Goal: Task Accomplishment & Management: Manage account settings

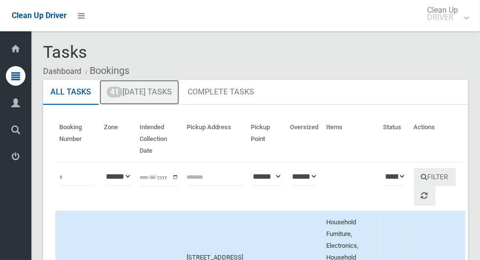
click at [151, 97] on link "41 Today's Tasks" at bounding box center [139, 92] width 80 height 25
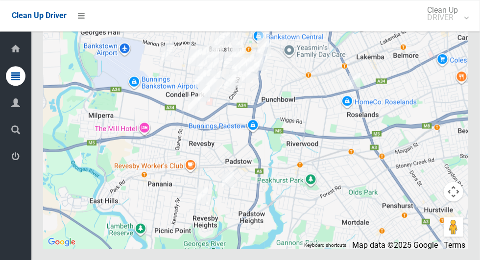
scroll to position [4517, 0]
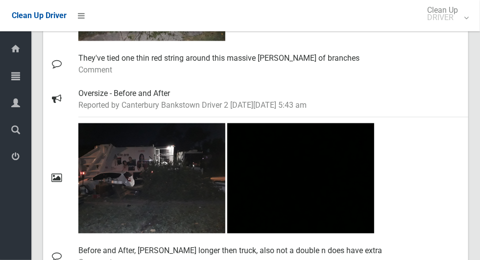
scroll to position [945, 0]
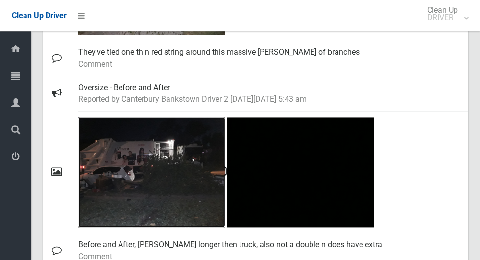
click at [168, 186] on img at bounding box center [151, 172] width 147 height 110
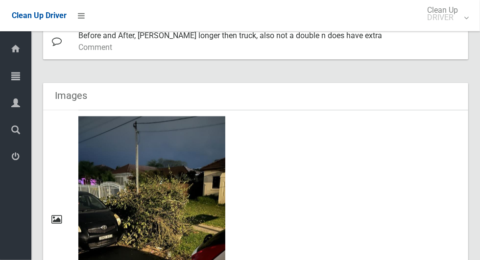
scroll to position [1508, 0]
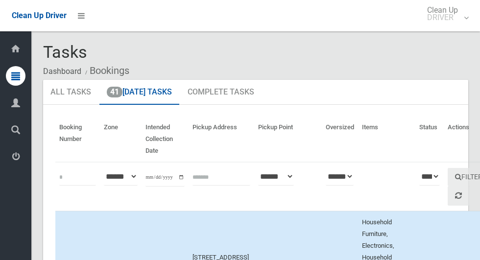
scroll to position [4516, 0]
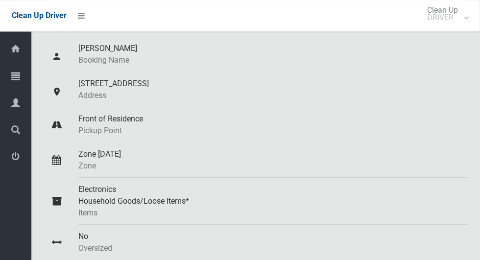
scroll to position [70, 0]
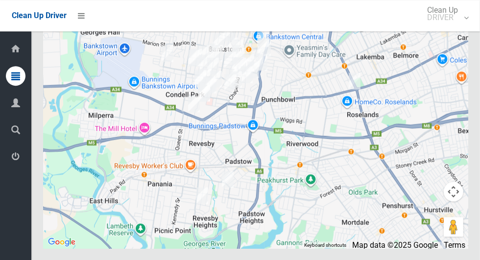
scroll to position [4724, 0]
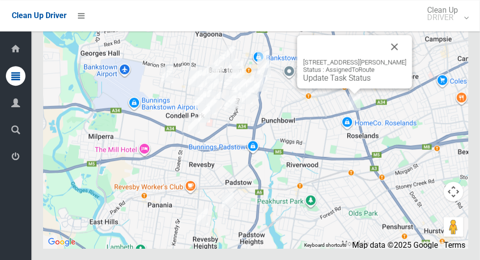
click at [406, 58] on button "Close" at bounding box center [395, 47] width 24 height 24
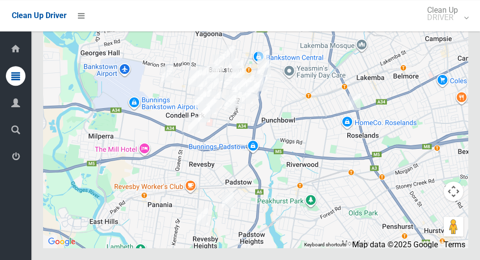
scroll to position [4785, 0]
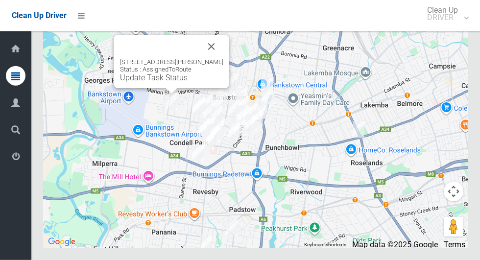
click at [223, 58] on button "Close" at bounding box center [212, 47] width 24 height 24
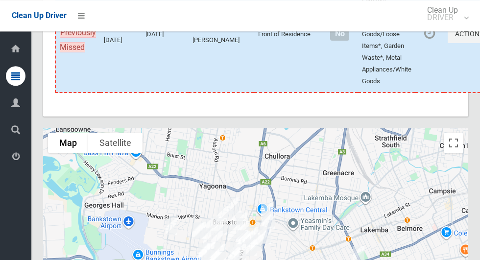
scroll to position [4785, 0]
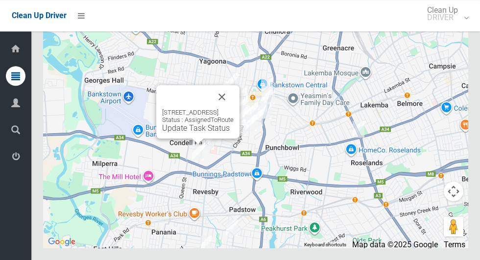
click at [234, 109] on button "Close" at bounding box center [222, 97] width 24 height 24
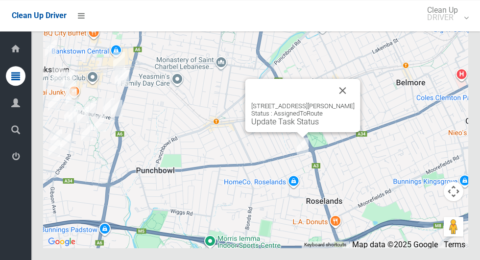
click at [355, 102] on button "Close" at bounding box center [343, 91] width 24 height 24
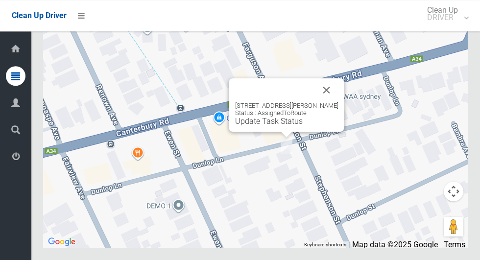
click at [335, 102] on button "Close" at bounding box center [327, 90] width 24 height 24
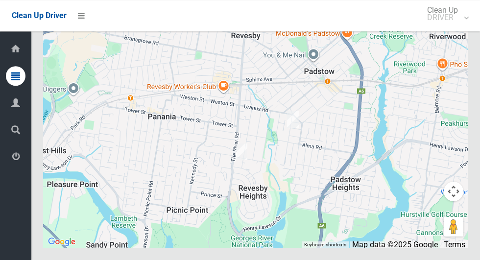
click at [331, 218] on div at bounding box center [255, 125] width 425 height 245
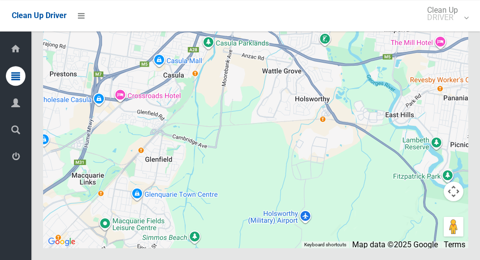
click at [454, 28] on button "Toggle fullscreen view" at bounding box center [454, 18] width 20 height 20
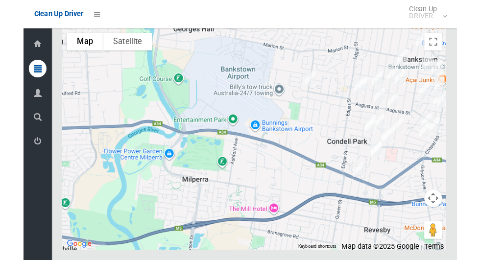
scroll to position [4773, 0]
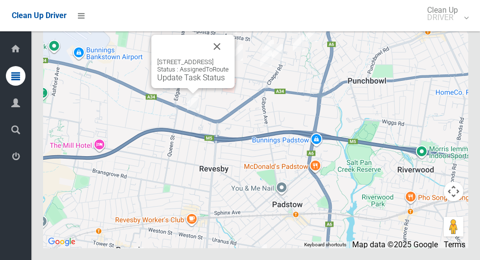
click at [229, 58] on button "Close" at bounding box center [217, 47] width 24 height 24
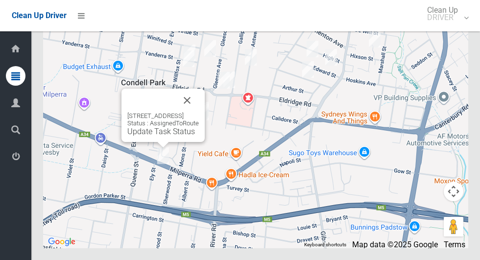
click at [199, 112] on button "Close" at bounding box center [187, 101] width 24 height 24
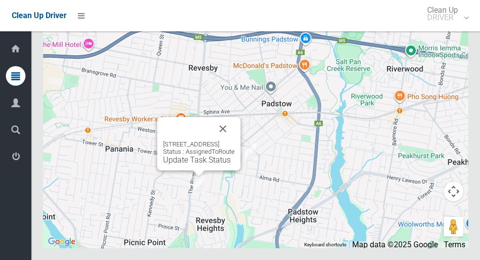
click at [235, 141] on button "Close" at bounding box center [223, 129] width 24 height 24
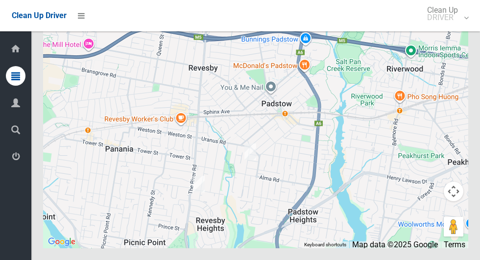
click at [153, 231] on div at bounding box center [255, 125] width 425 height 245
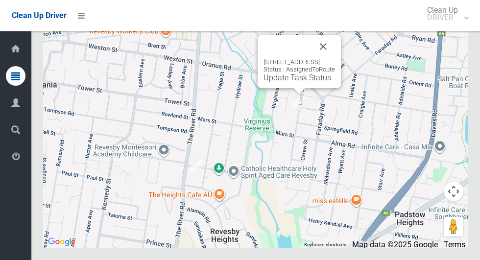
click at [335, 58] on button "Close" at bounding box center [323, 47] width 24 height 24
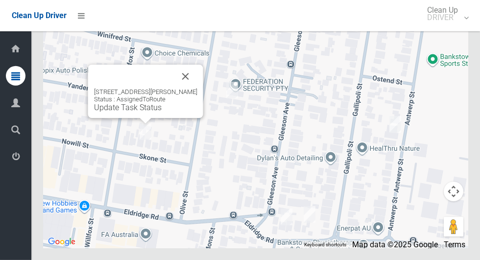
click at [195, 88] on button "Close" at bounding box center [186, 77] width 24 height 24
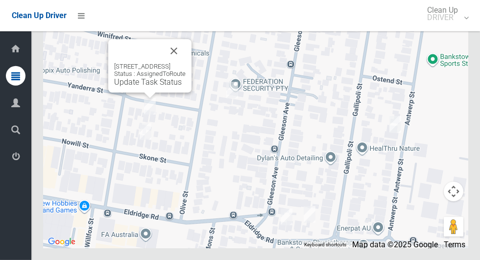
click at [186, 63] on button "Close" at bounding box center [174, 51] width 24 height 24
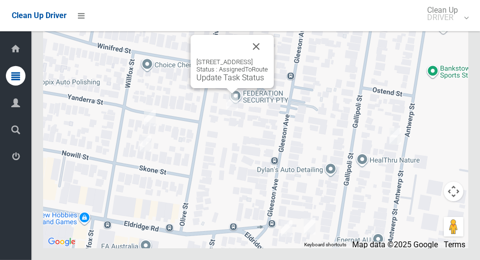
click at [268, 58] on button "Close" at bounding box center [256, 47] width 24 height 24
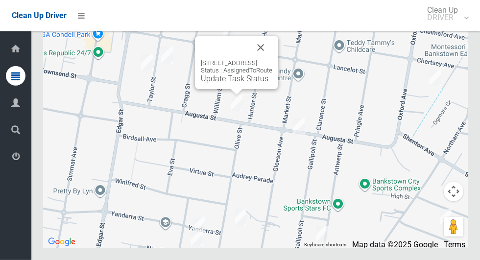
click at [272, 59] on button "Close" at bounding box center [261, 48] width 24 height 24
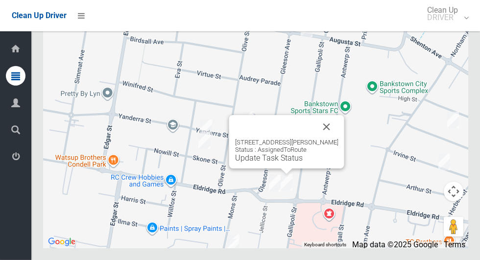
click at [338, 139] on button "Close" at bounding box center [327, 127] width 24 height 24
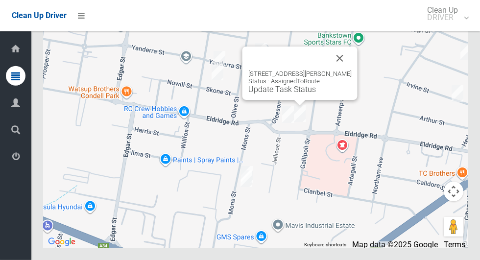
click at [352, 70] on button "Close" at bounding box center [340, 59] width 24 height 24
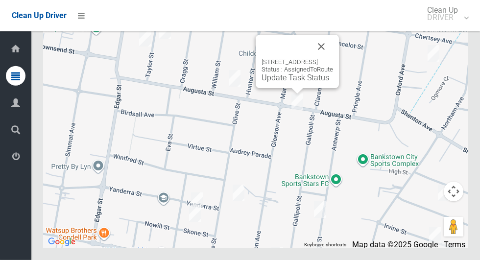
click at [333, 58] on button "Close" at bounding box center [321, 47] width 24 height 24
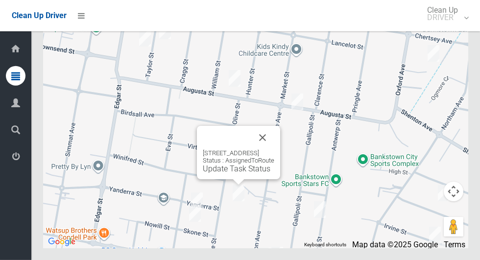
click at [274, 149] on button "Close" at bounding box center [263, 138] width 24 height 24
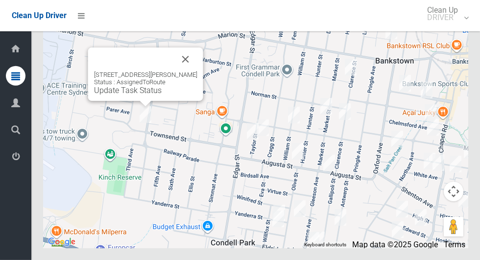
click at [197, 71] on button "Close" at bounding box center [186, 59] width 24 height 24
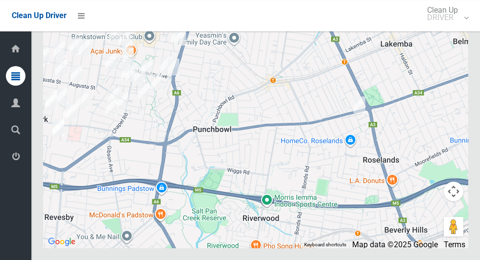
scroll to position [4481, 0]
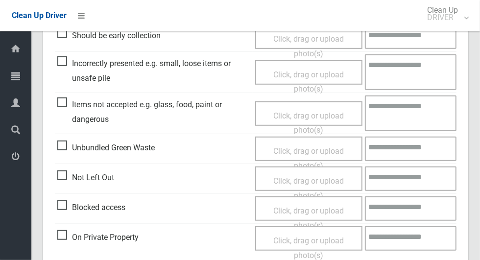
scroll to position [293, 0]
click at [63, 147] on span "Unbundled Green Waste" at bounding box center [105, 147] width 97 height 15
click at [324, 151] on span "Click, drag or upload photo(s)" at bounding box center [308, 158] width 71 height 24
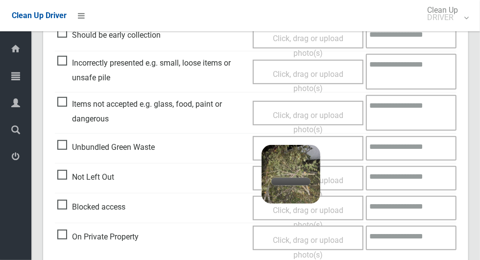
click at [347, 147] on div "Click, drag or upload photo(s) 3.2 MB 2025-10-1304.47.474773459304225635334.jpg…" at bounding box center [308, 148] width 111 height 24
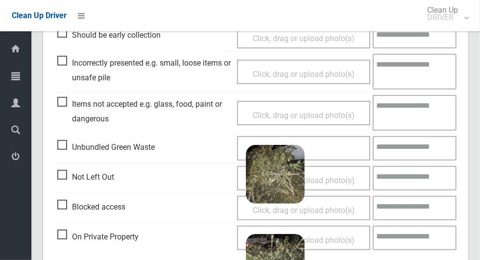
click at [417, 153] on textarea at bounding box center [415, 148] width 84 height 24
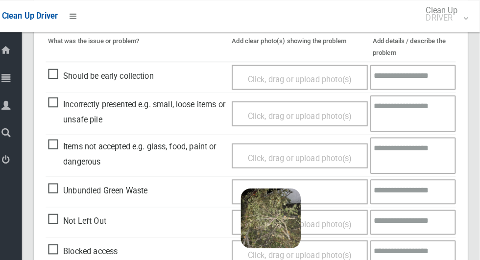
scroll to position [254, 0]
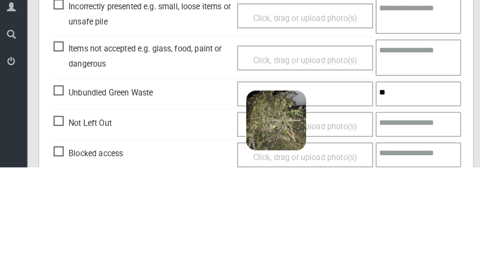
type textarea "*"
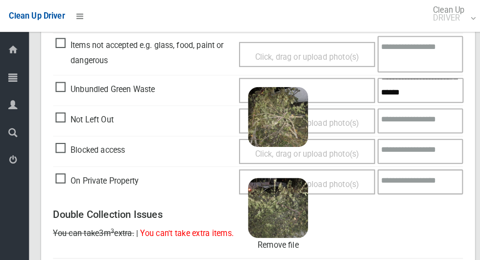
scroll to position [96, 0]
click at [444, 98] on textarea "**********" at bounding box center [415, 88] width 84 height 24
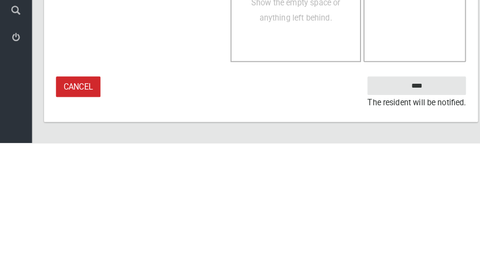
type textarea "**********"
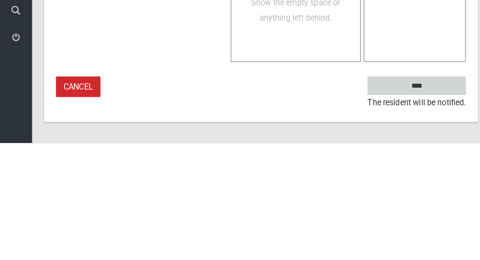
click at [431, 204] on input "****" at bounding box center [408, 204] width 96 height 18
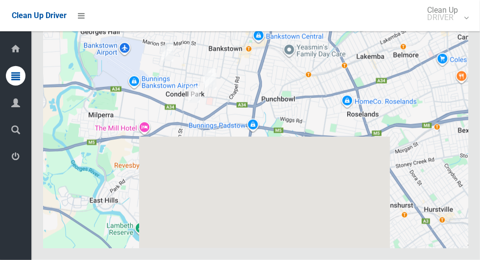
scroll to position [4785, 0]
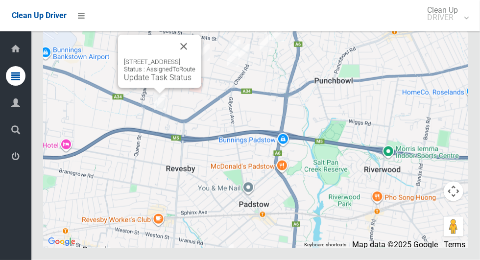
click at [151, 82] on link "Update Task Status" at bounding box center [158, 77] width 68 height 9
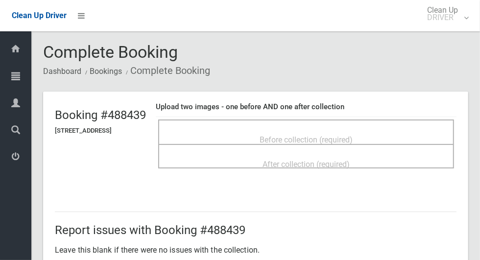
click at [401, 138] on div "Before collection (required)" at bounding box center [306, 139] width 274 height 18
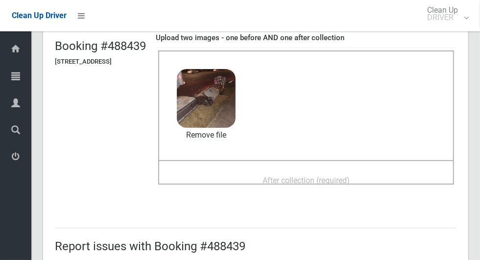
scroll to position [69, 0]
click at [350, 176] on span "After collection (required)" at bounding box center [305, 180] width 87 height 9
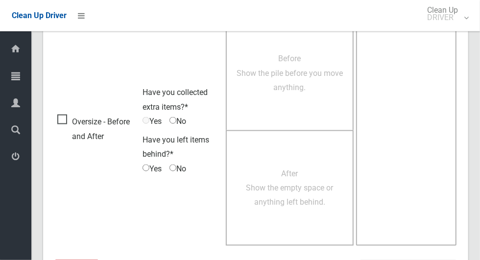
scroll to position [801, 0]
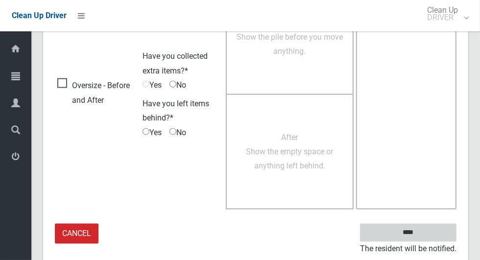
click at [414, 232] on input "****" at bounding box center [408, 233] width 96 height 18
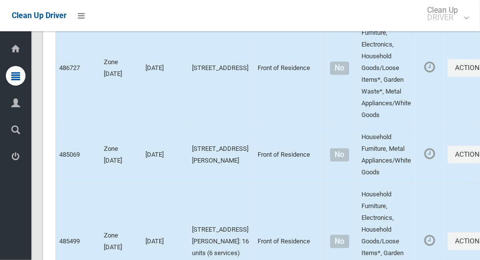
scroll to position [4785, 0]
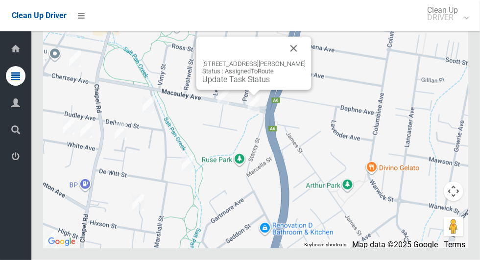
click at [306, 60] on button "Close" at bounding box center [294, 49] width 24 height 24
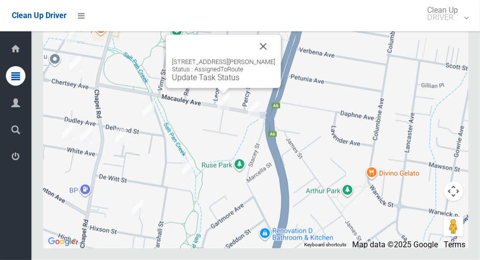
click at [273, 58] on button "Close" at bounding box center [264, 47] width 24 height 24
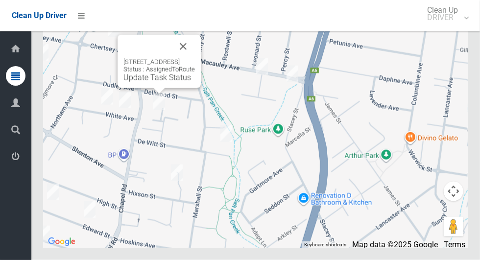
click at [195, 58] on button "Close" at bounding box center [183, 47] width 24 height 24
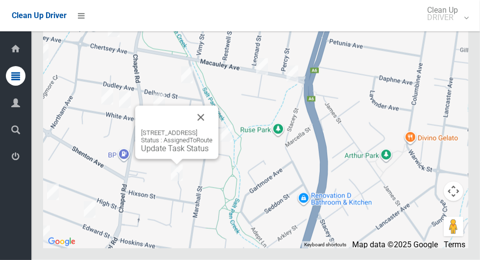
click at [213, 129] on button "Close" at bounding box center [201, 118] width 24 height 24
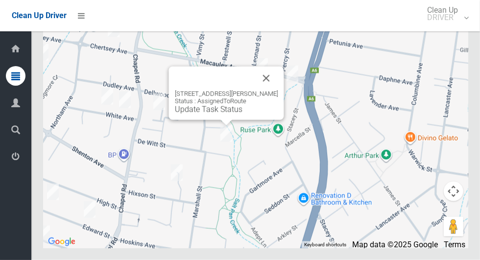
click at [275, 90] on button "Close" at bounding box center [267, 79] width 24 height 24
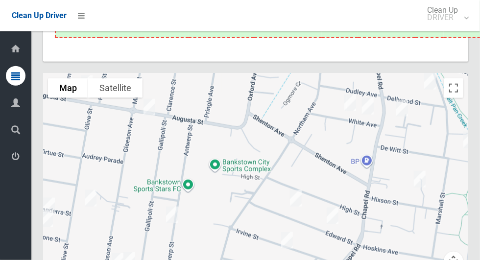
scroll to position [4392, 0]
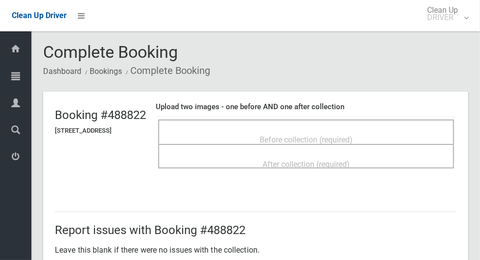
click at [345, 130] on div "Before collection (required)" at bounding box center [306, 139] width 274 height 18
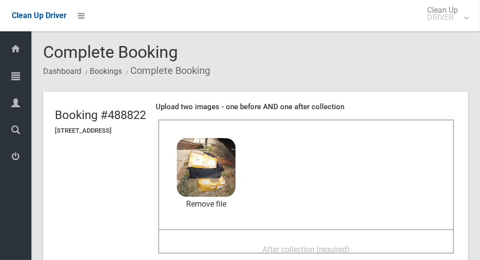
click at [287, 245] on span "After collection (required)" at bounding box center [305, 249] width 87 height 9
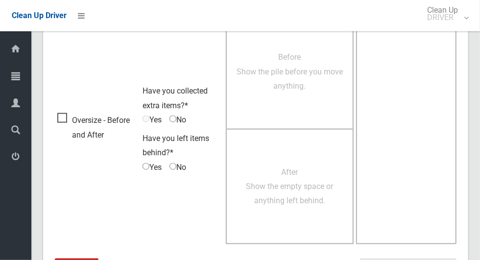
scroll to position [801, 0]
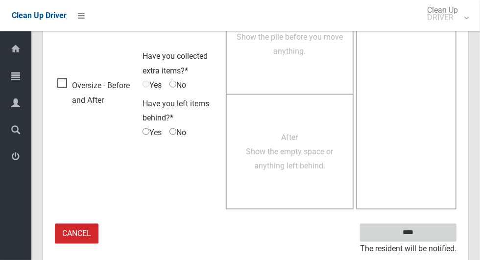
click at [408, 238] on input "****" at bounding box center [408, 233] width 96 height 18
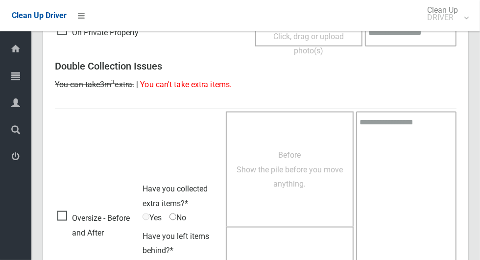
scroll to position [671, 0]
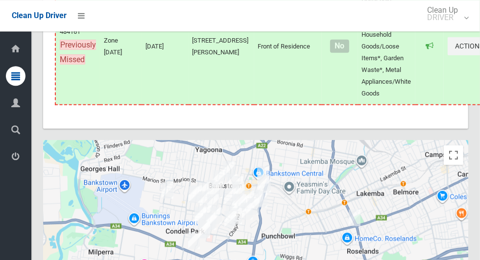
scroll to position [4527, 0]
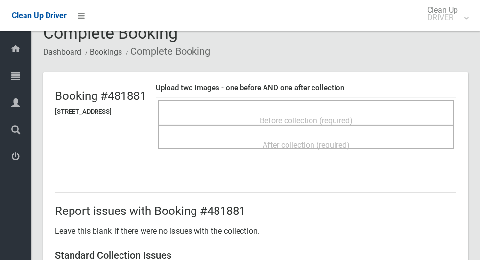
scroll to position [20, 0]
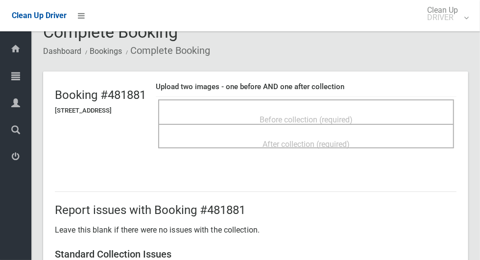
click at [374, 114] on div "Before collection (required)" at bounding box center [306, 119] width 274 height 18
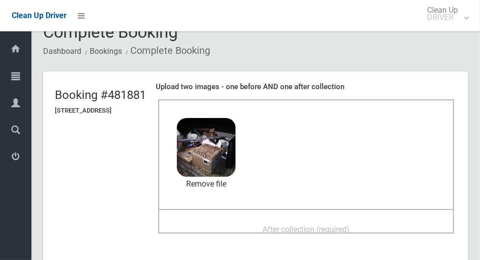
click at [347, 225] on span "After collection (required)" at bounding box center [305, 229] width 87 height 9
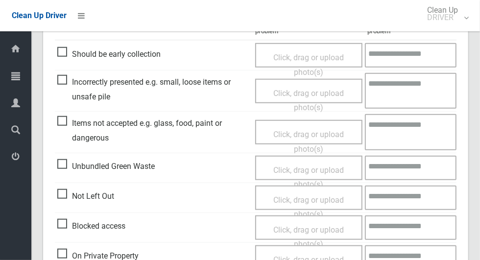
scroll to position [801, 0]
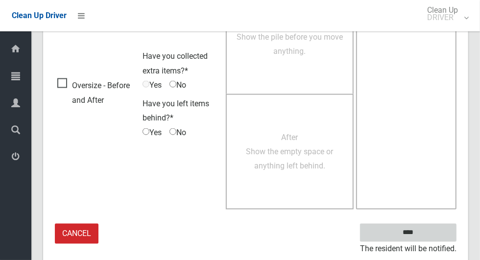
click at [427, 234] on input "****" at bounding box center [408, 233] width 96 height 18
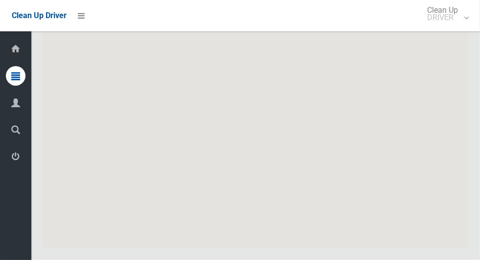
scroll to position [4785, 0]
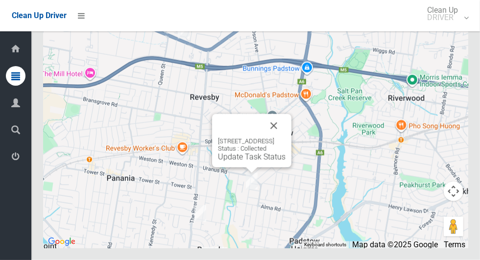
click at [285, 138] on button "Close" at bounding box center [274, 126] width 24 height 24
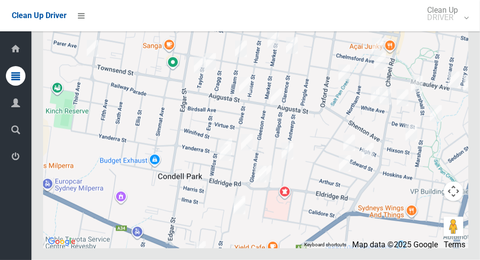
click at [136, 121] on div at bounding box center [255, 125] width 425 height 245
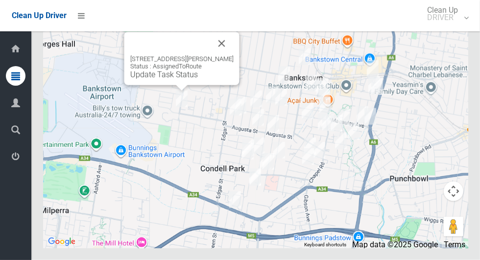
click at [234, 55] on button "Close" at bounding box center [222, 44] width 24 height 24
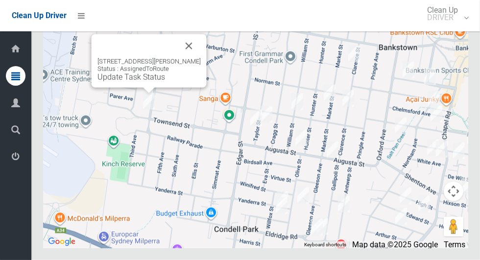
click at [201, 58] on button "Close" at bounding box center [189, 46] width 24 height 24
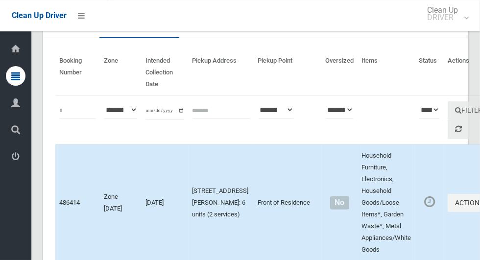
scroll to position [69, 0]
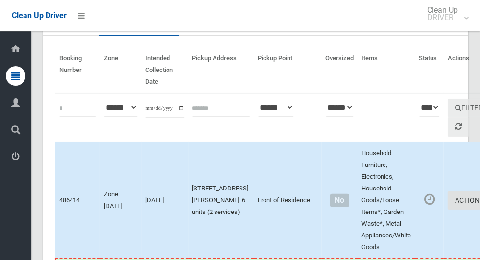
click at [448, 210] on button "Actions" at bounding box center [471, 200] width 47 height 18
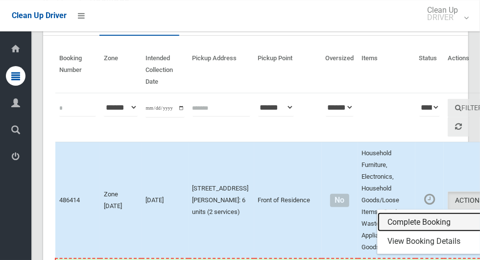
click at [390, 223] on link "Complete Booking" at bounding box center [436, 223] width 117 height 20
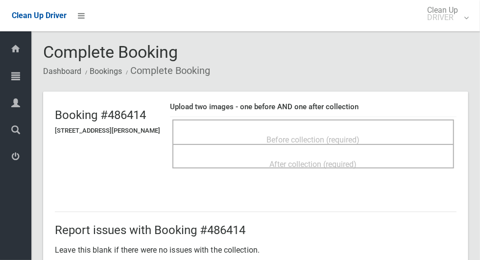
click at [334, 135] on span "Before collection (required)" at bounding box center [313, 139] width 93 height 9
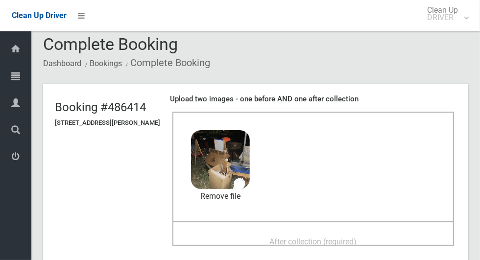
scroll to position [68, 0]
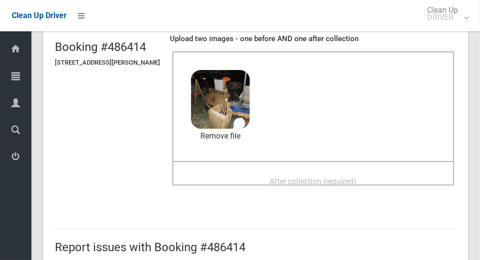
click at [357, 177] on span "After collection (required)" at bounding box center [313, 181] width 87 height 9
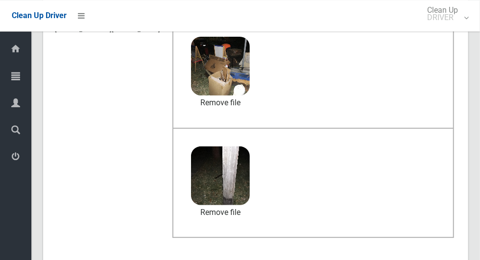
scroll to position [506, 0]
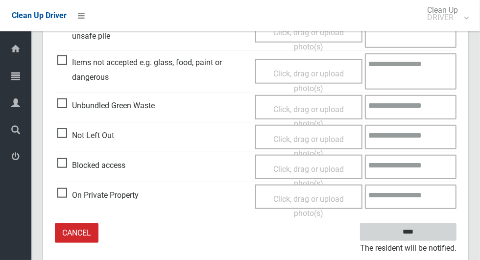
click at [428, 235] on input "****" at bounding box center [408, 232] width 96 height 18
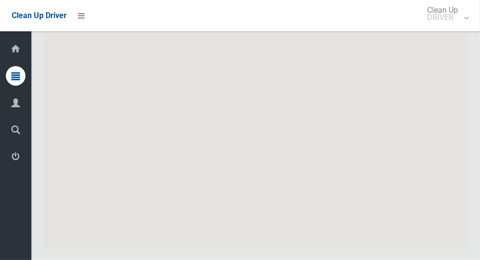
scroll to position [4785, 0]
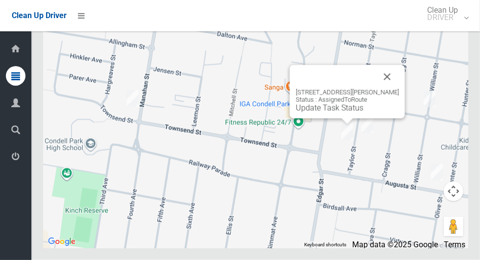
click at [399, 89] on button "Close" at bounding box center [388, 77] width 24 height 24
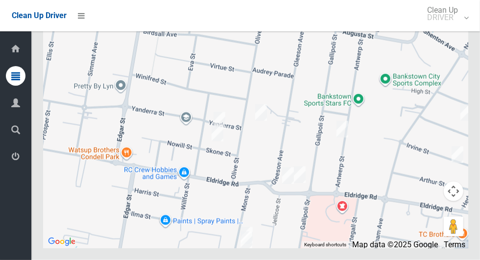
scroll to position [4762, 0]
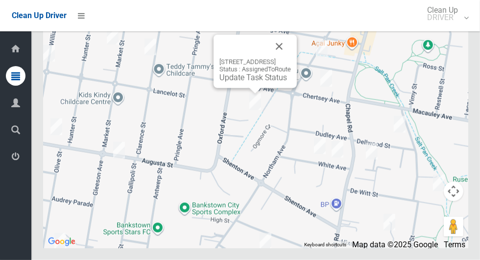
click at [291, 58] on button "Close" at bounding box center [279, 47] width 24 height 24
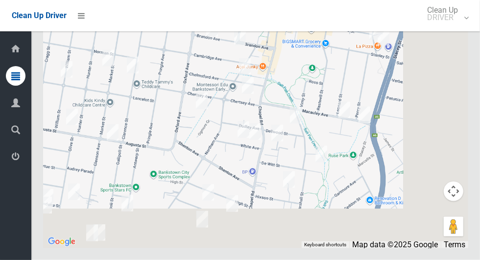
scroll to position [4764, 0]
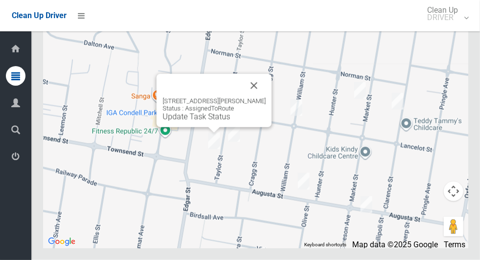
click at [235, 127] on div "109 Taylor Street, CONDELL PARK NSW 2200 Status : AssignedToRoute Update Task S…" at bounding box center [214, 100] width 115 height 53
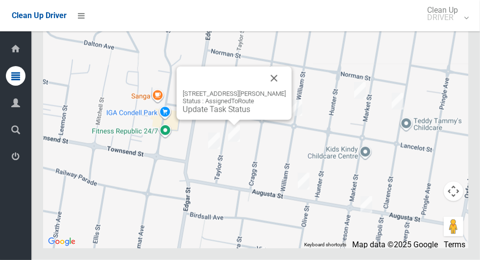
click at [286, 90] on button "Close" at bounding box center [274, 79] width 24 height 24
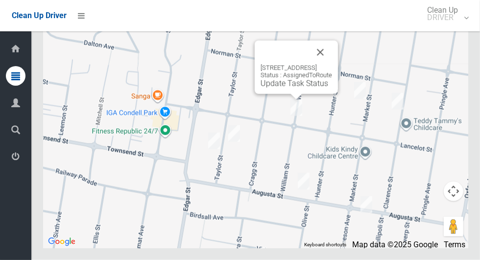
click at [332, 64] on button "Close" at bounding box center [320, 53] width 24 height 24
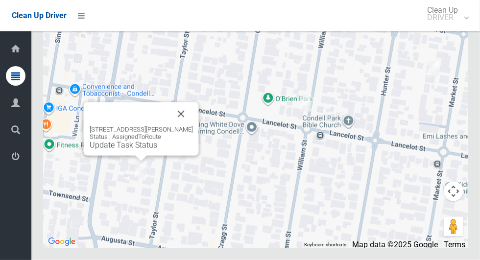
click at [126, 156] on div "109 Taylor Street, CONDELL PARK NSW 2200 Status : AssignedToRoute Update Task S…" at bounding box center [141, 128] width 115 height 53
click at [141, 150] on link "Update Task Status" at bounding box center [124, 145] width 68 height 9
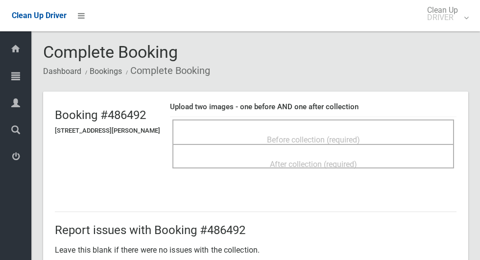
click at [304, 130] on div "Before collection (required)" at bounding box center [313, 139] width 260 height 18
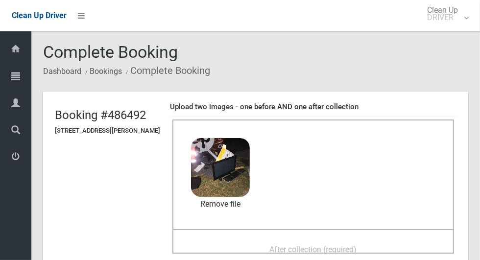
click at [308, 245] on span "After collection (required)" at bounding box center [313, 249] width 87 height 9
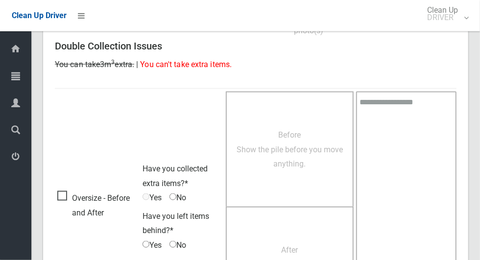
scroll to position [801, 0]
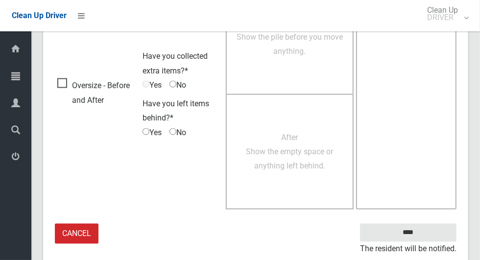
click at [423, 244] on small "The resident will be notified." at bounding box center [408, 249] width 96 height 15
click at [413, 242] on small "The resident will be notified." at bounding box center [408, 249] width 96 height 15
click at [407, 242] on small "The resident will be notified." at bounding box center [408, 249] width 96 height 15
click at [400, 232] on input "****" at bounding box center [408, 233] width 96 height 18
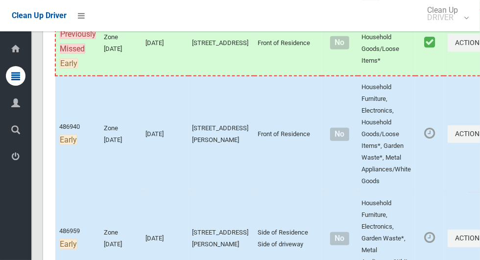
scroll to position [402, 0]
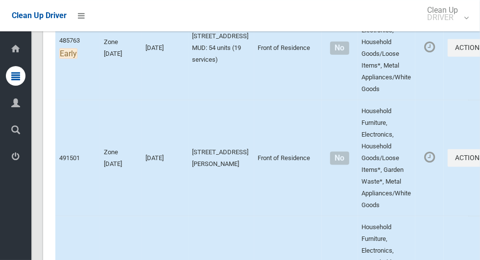
click at [444, 39] on td "Actions Complete Booking View Booking Details" at bounding box center [471, 48] width 55 height 104
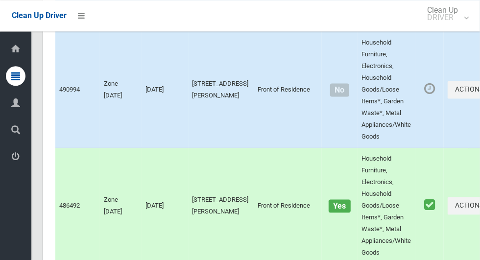
scroll to position [1012, 0]
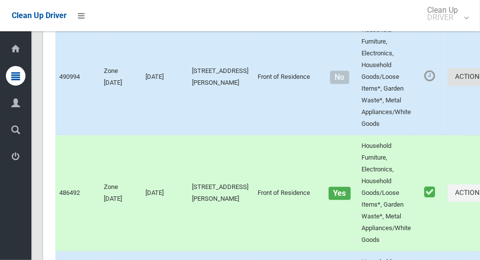
click at [448, 87] on button "Actions" at bounding box center [471, 78] width 47 height 18
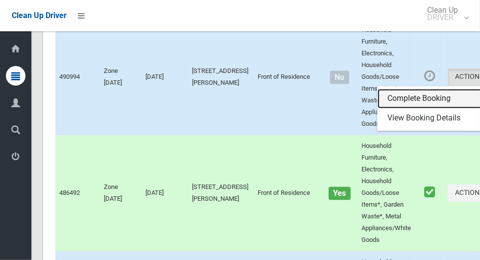
click at [378, 109] on link "Complete Booking" at bounding box center [436, 99] width 117 height 20
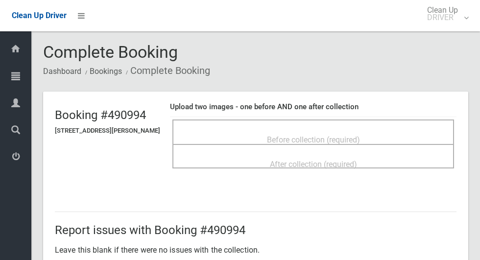
click at [347, 140] on span "Before collection (required)" at bounding box center [313, 139] width 93 height 9
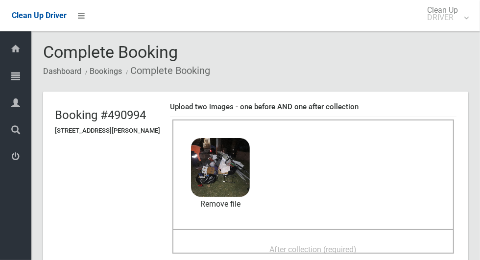
click at [319, 245] on span "After collection (required)" at bounding box center [313, 249] width 87 height 9
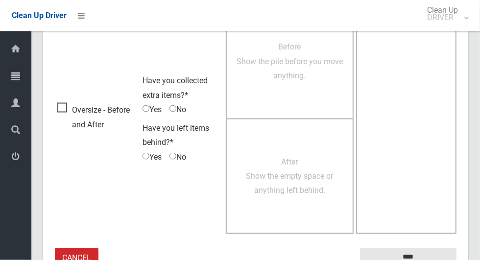
scroll to position [801, 0]
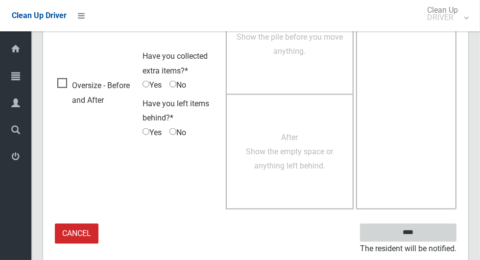
click at [426, 230] on input "****" at bounding box center [408, 233] width 96 height 18
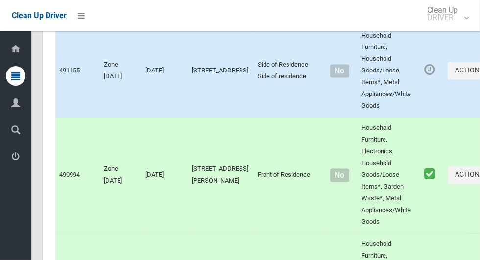
scroll to position [913, 0]
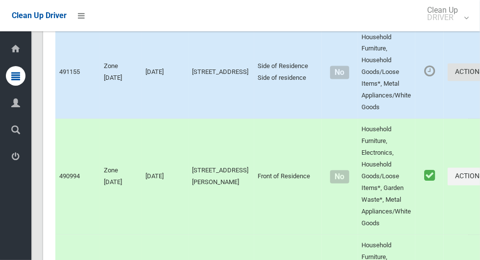
click at [448, 82] on button "Actions" at bounding box center [471, 73] width 47 height 18
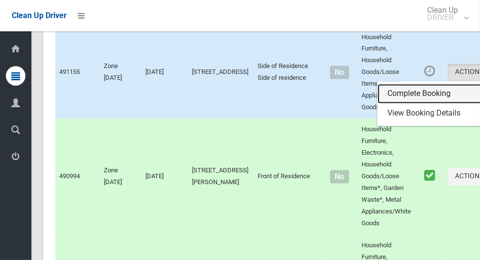
click at [384, 104] on link "Complete Booking" at bounding box center [436, 94] width 117 height 20
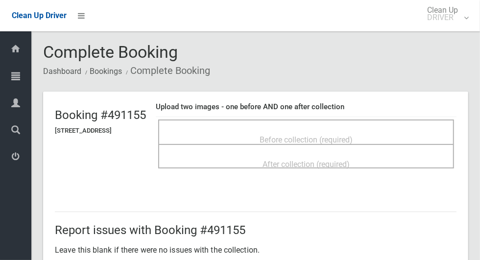
click at [343, 136] on span "Before collection (required)" at bounding box center [306, 139] width 93 height 9
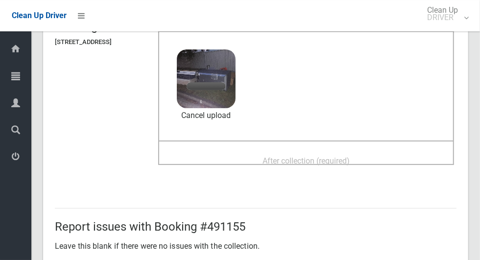
scroll to position [95, 0]
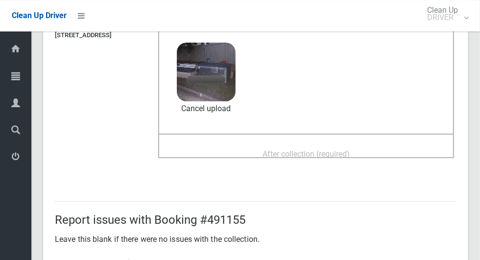
click at [350, 149] on span "After collection (required)" at bounding box center [305, 153] width 87 height 9
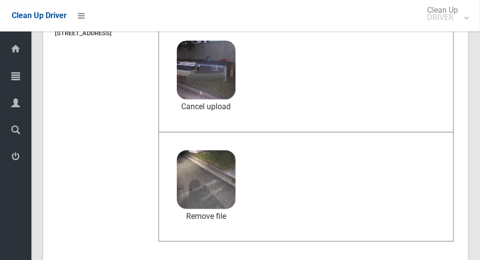
scroll to position [97, 0]
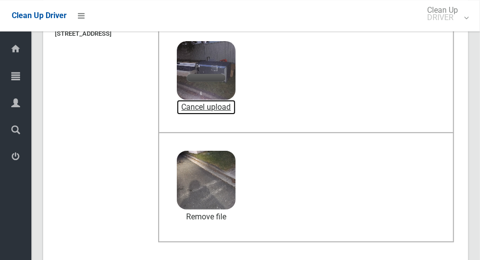
click at [236, 112] on link "Cancel upload" at bounding box center [206, 107] width 59 height 15
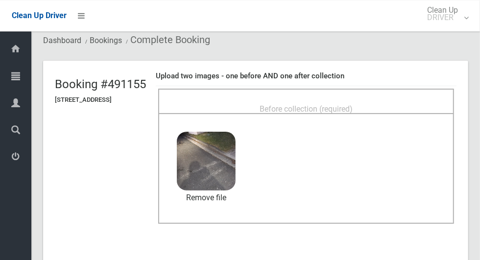
scroll to position [30, 0]
click at [336, 105] on span "Before collection (required)" at bounding box center [306, 109] width 93 height 9
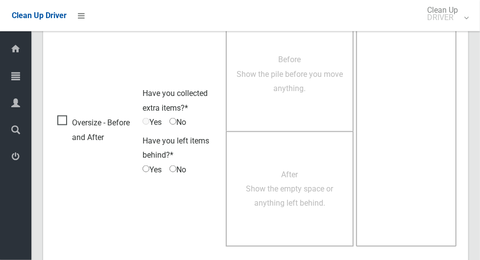
scroll to position [801, 0]
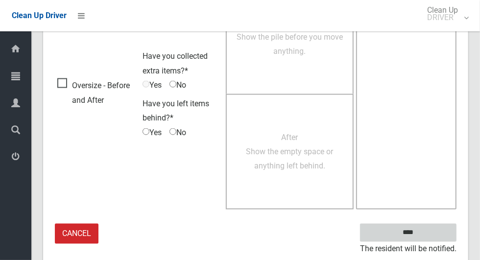
click at [408, 232] on input "****" at bounding box center [408, 233] width 96 height 18
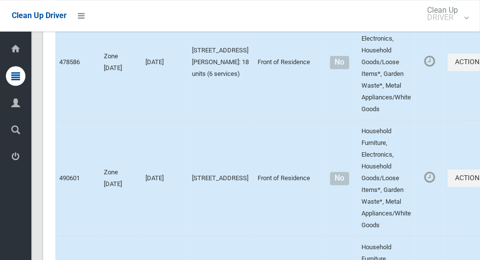
scroll to position [4113, 0]
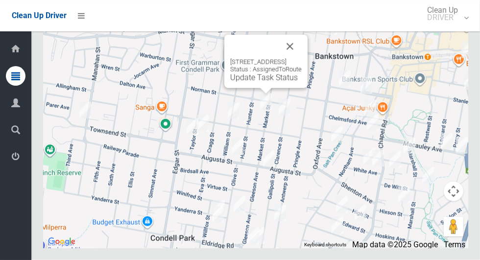
click at [302, 58] on button "Close" at bounding box center [290, 47] width 24 height 24
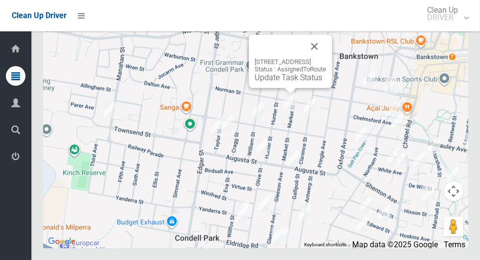
click at [279, 88] on div "3/63 Market Street, CONDELL PARK NSW 2200 Status : AssignedToRoute Update Task …" at bounding box center [290, 61] width 83 height 53
click at [274, 82] on link "Update Task Status" at bounding box center [289, 77] width 68 height 9
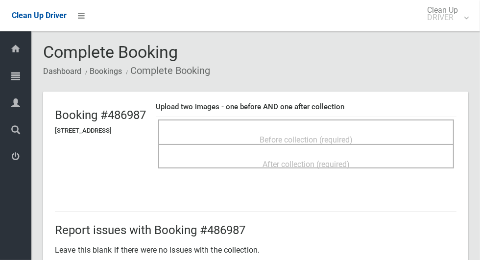
click at [353, 135] on span "Before collection (required)" at bounding box center [306, 139] width 93 height 9
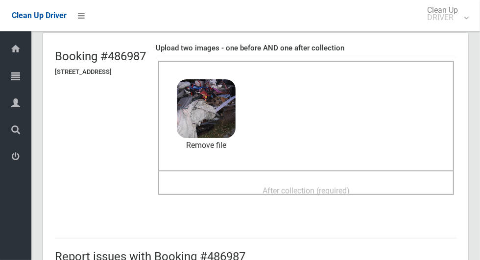
scroll to position [62, 0]
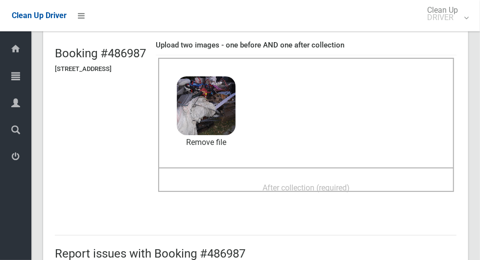
click at [350, 188] on span "After collection (required)" at bounding box center [305, 187] width 87 height 9
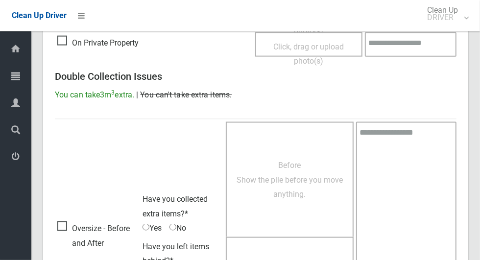
scroll to position [801, 0]
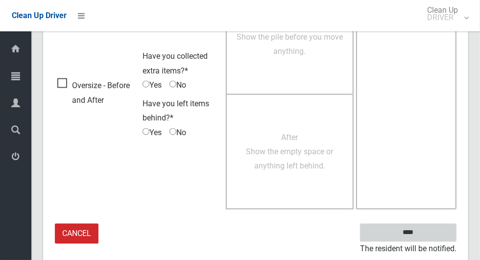
click at [424, 238] on input "****" at bounding box center [408, 233] width 96 height 18
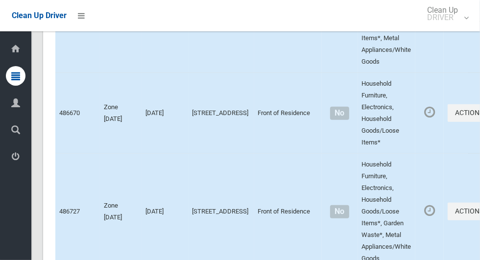
scroll to position [4785, 0]
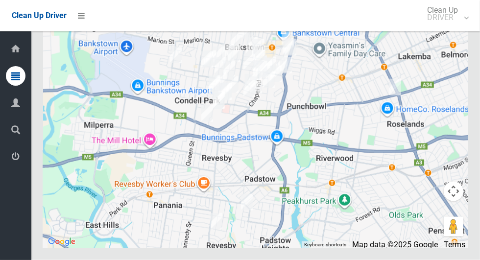
click at [239, 191] on div at bounding box center [255, 125] width 425 height 245
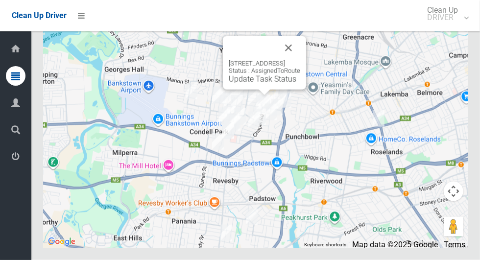
click at [300, 60] on button "Close" at bounding box center [289, 48] width 24 height 24
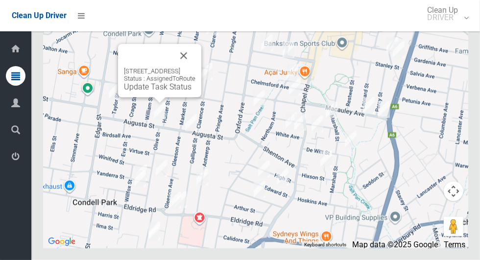
click at [152, 97] on div "37B Augusta Street, CONDELL PARK NSW 2200 Status : AssignedToRoute Update Task …" at bounding box center [159, 70] width 83 height 53
click at [154, 92] on link "Update Task Status" at bounding box center [158, 86] width 68 height 9
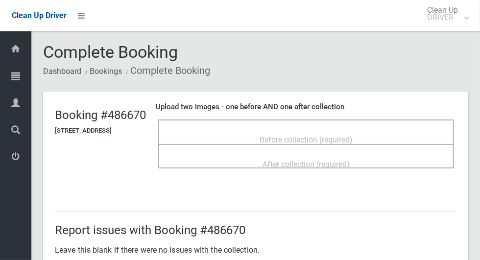
click at [346, 147] on div "After collection (required)" at bounding box center [306, 156] width 296 height 24
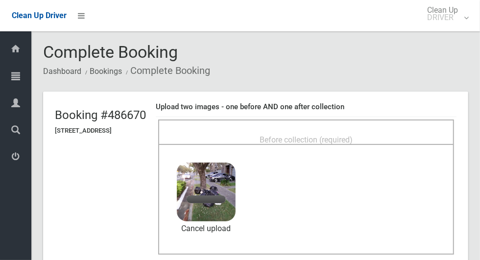
click at [353, 135] on span "Before collection (required)" at bounding box center [306, 139] width 93 height 9
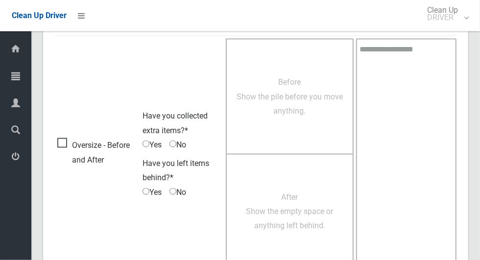
scroll to position [801, 0]
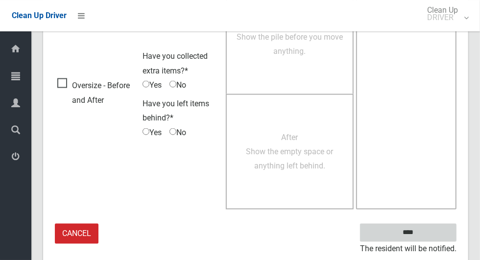
click at [415, 232] on input "****" at bounding box center [408, 233] width 96 height 18
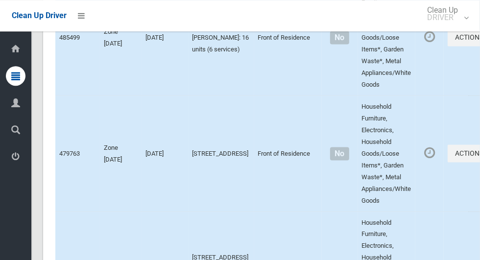
scroll to position [4785, 0]
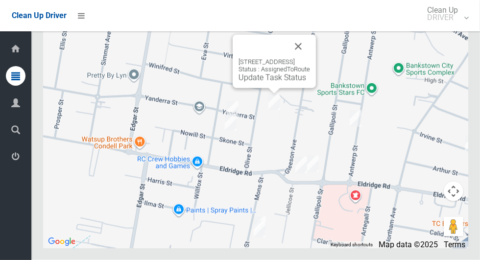
click at [310, 58] on button "Close" at bounding box center [298, 47] width 24 height 24
click at [268, 82] on link "Update Task Status" at bounding box center [272, 77] width 68 height 9
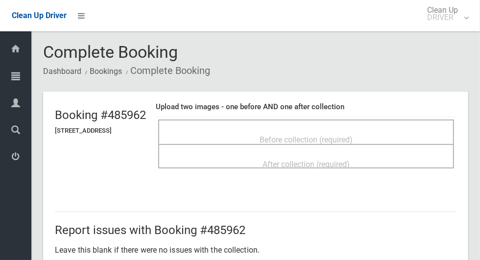
click at [275, 135] on span "Before collection (required)" at bounding box center [306, 139] width 93 height 9
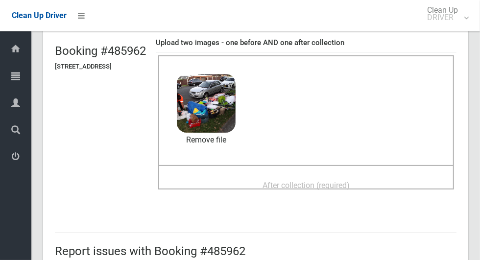
scroll to position [76, 0]
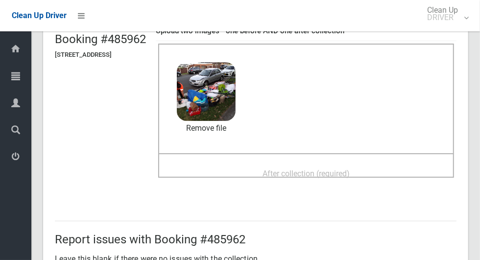
click at [311, 172] on span "After collection (required)" at bounding box center [305, 173] width 87 height 9
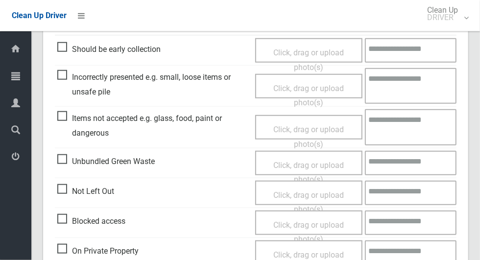
scroll to position [506, 0]
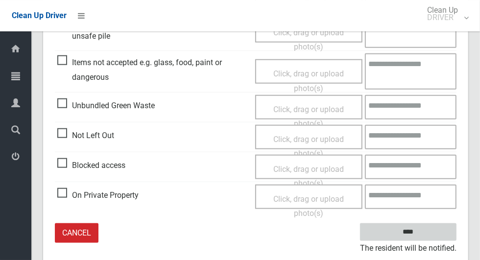
click at [429, 225] on input "****" at bounding box center [408, 232] width 96 height 18
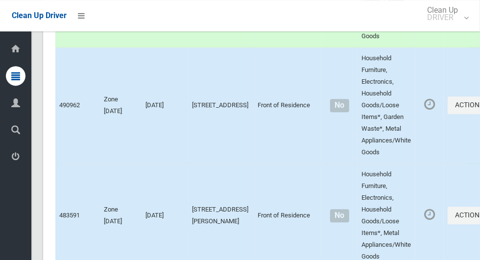
scroll to position [1220, 0]
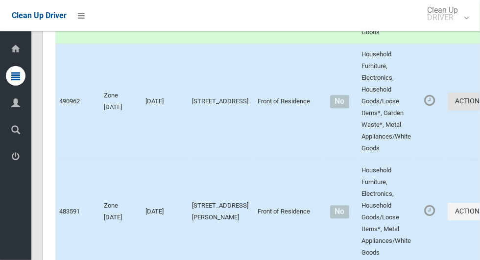
click at [448, 111] on button "Actions" at bounding box center [471, 102] width 47 height 18
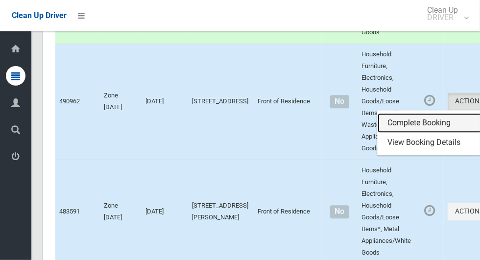
click at [399, 133] on link "Complete Booking" at bounding box center [436, 124] width 117 height 20
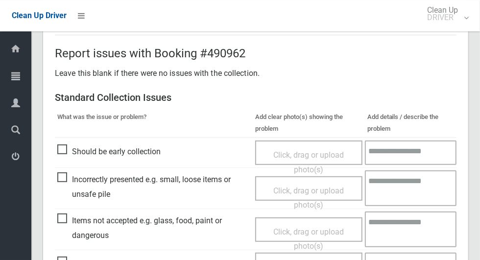
scroll to position [183, 0]
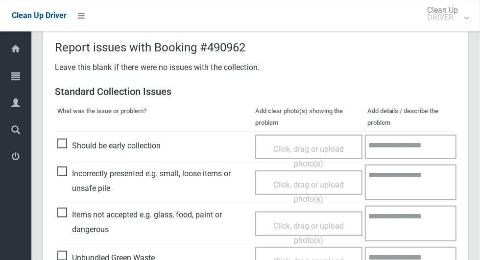
click at [63, 175] on span "Incorrectly presented e.g. small, loose items or unsafe pile" at bounding box center [153, 180] width 193 height 29
click at [301, 181] on span "Click, drag or upload photo(s)" at bounding box center [308, 192] width 71 height 24
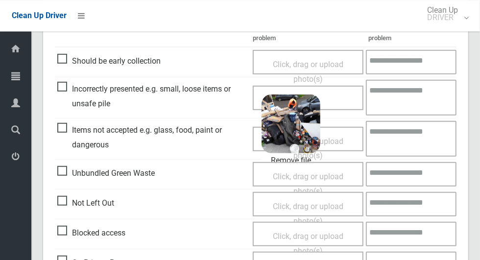
scroll to position [268, 0]
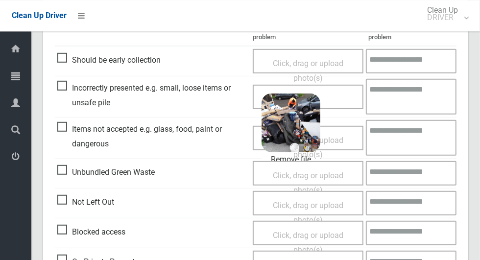
click at [343, 139] on span "Click, drag or upload photo(s)" at bounding box center [308, 148] width 71 height 24
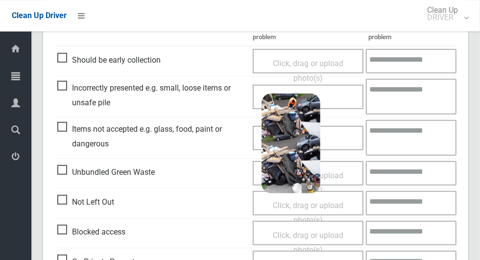
click at [343, 139] on div "Click, drag or upload photo(s) 2.7 MB 2025-10-1306.17.328321443697307852413.jpg…" at bounding box center [308, 138] width 111 height 24
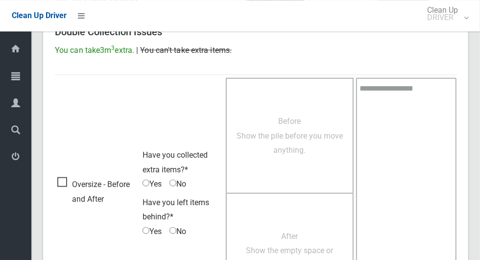
scroll to position [530, 0]
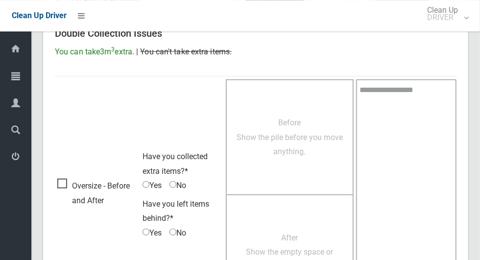
click at [290, 139] on span "Before Show the pile before you move anything." at bounding box center [290, 137] width 106 height 38
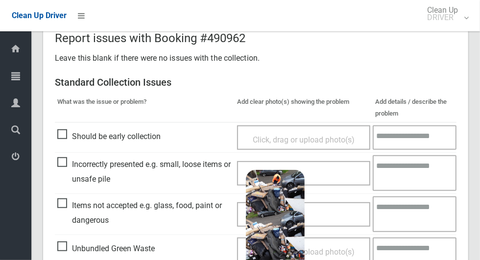
scroll to position [205, 0]
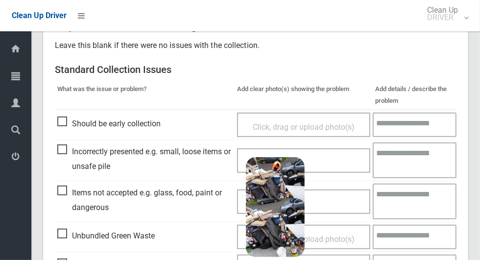
click at [411, 202] on textarea at bounding box center [415, 202] width 84 height 36
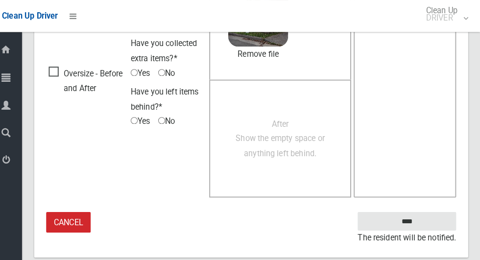
scroll to position [631, 0]
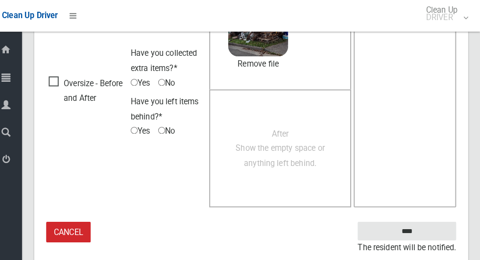
type textarea "**********"
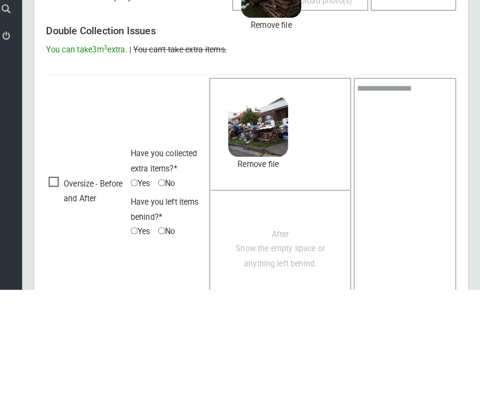
scroll to position [440, 0]
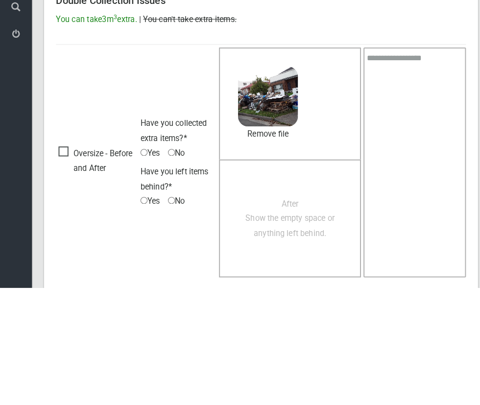
click at [291, 260] on span "After Show the empty space or anything left behind." at bounding box center [283, 337] width 87 height 38
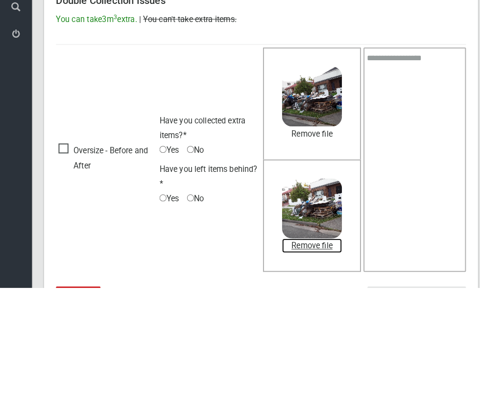
click at [335, 260] on link "Remove file" at bounding box center [305, 363] width 59 height 15
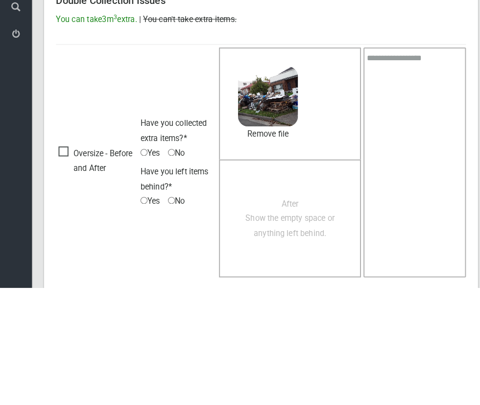
click at [296, 260] on span "After Show the empty space or anything left behind." at bounding box center [283, 337] width 87 height 38
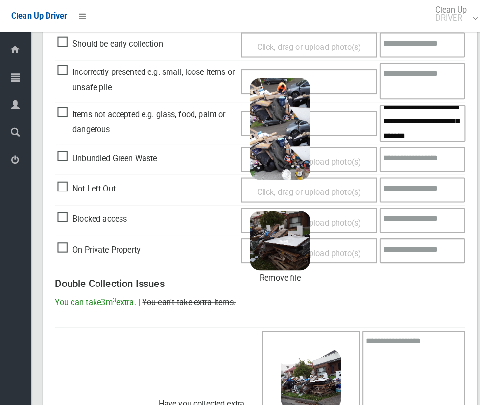
scroll to position [280, 0]
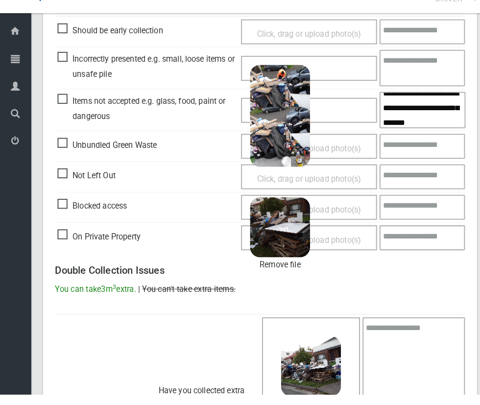
click at [345, 125] on div "Click, drag or upload photo(s) 2.7 MB 2025-10-1306.17.328321443697307852413.jpg…" at bounding box center [303, 126] width 133 height 24
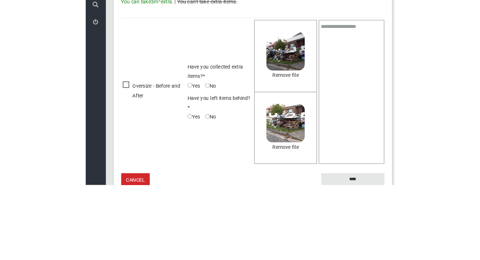
scroll to position [457, 0]
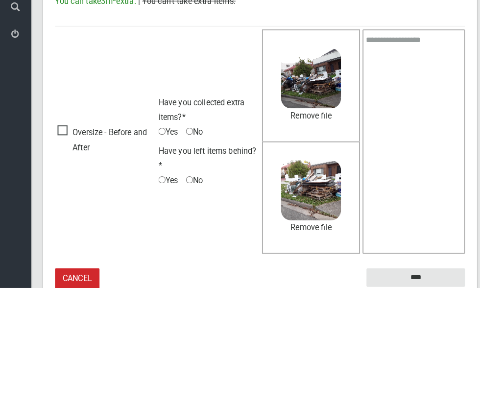
click at [409, 260] on textarea at bounding box center [406, 262] width 100 height 220
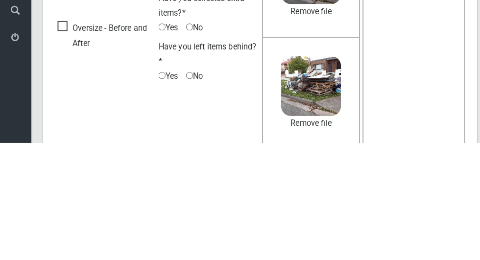
scroll to position [648, 0]
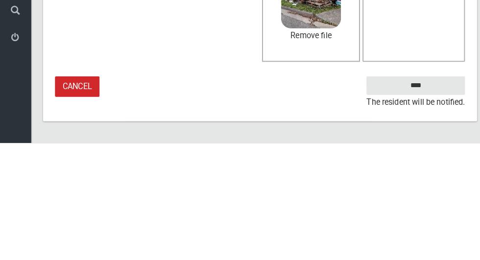
type textarea "**********"
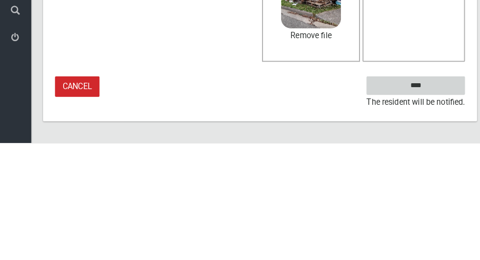
click at [426, 205] on input "****" at bounding box center [408, 204] width 96 height 18
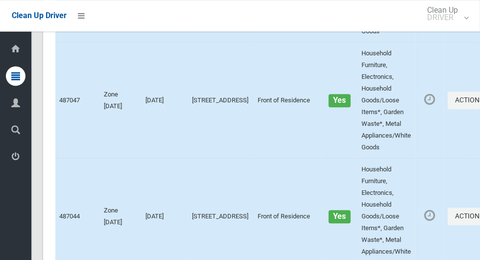
scroll to position [1425, 0]
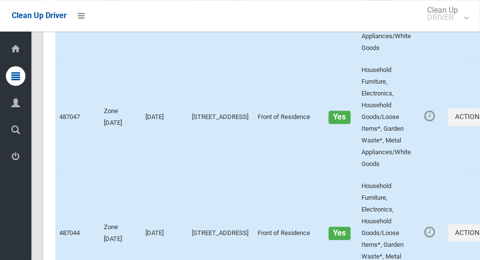
click at [448, 16] on button "Actions" at bounding box center [471, 7] width 47 height 18
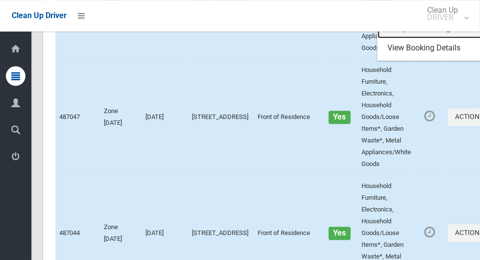
click at [404, 38] on link "Complete Booking" at bounding box center [436, 29] width 117 height 20
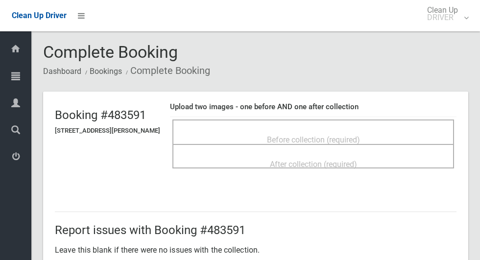
click at [322, 137] on span "Before collection (required)" at bounding box center [313, 139] width 93 height 9
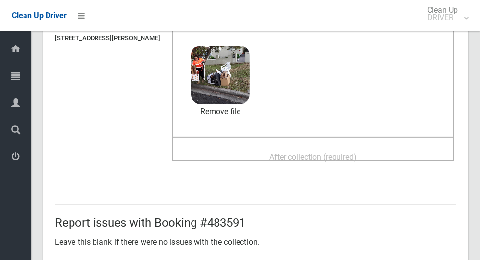
scroll to position [93, 0]
click at [357, 152] on span "After collection (required)" at bounding box center [313, 156] width 87 height 9
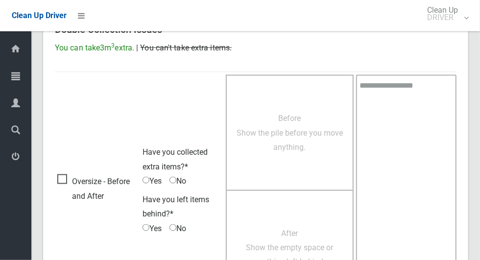
scroll to position [801, 0]
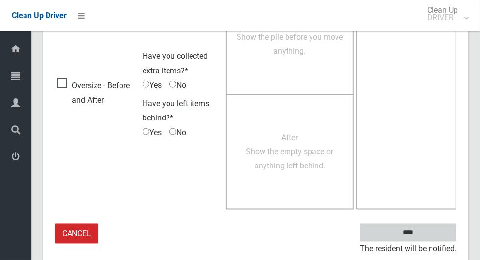
click at [417, 238] on input "****" at bounding box center [408, 233] width 96 height 18
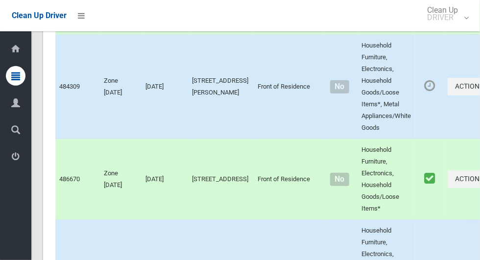
scroll to position [4785, 0]
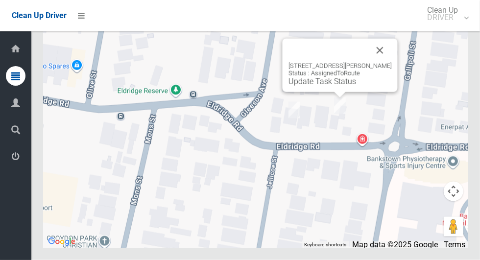
click at [391, 62] on button "Close" at bounding box center [380, 51] width 24 height 24
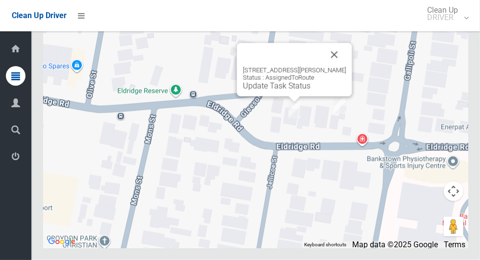
click at [346, 67] on button "Close" at bounding box center [335, 55] width 24 height 24
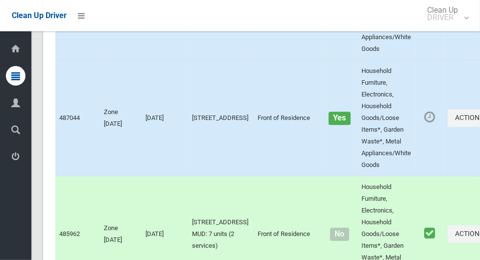
scroll to position [1539, 0]
click at [448, 12] on button "Actions" at bounding box center [471, 3] width 47 height 18
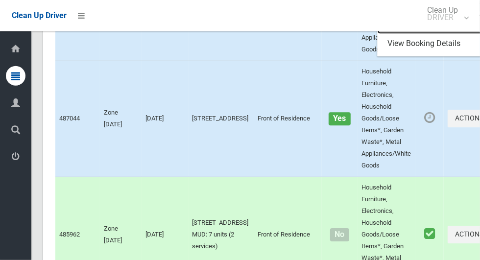
click at [399, 34] on link "Complete Booking" at bounding box center [436, 24] width 117 height 20
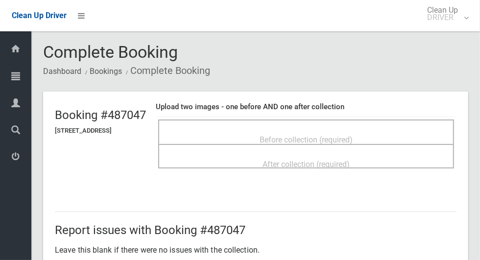
click at [328, 135] on span "Before collection (required)" at bounding box center [306, 139] width 93 height 9
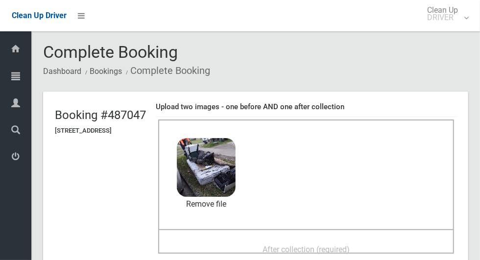
click at [350, 247] on span "After collection (required)" at bounding box center [305, 249] width 87 height 9
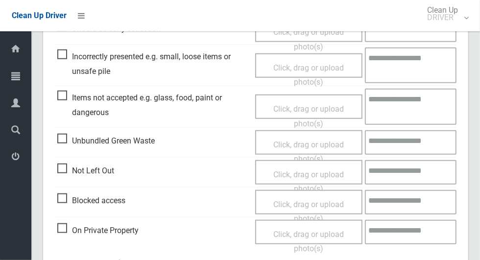
scroll to position [487, 0]
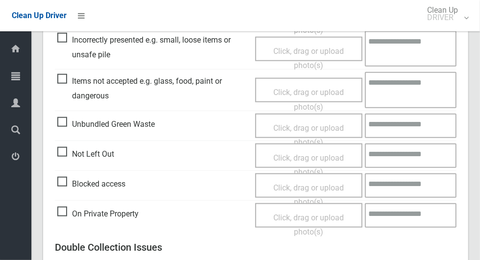
click at [58, 123] on span "Unbundled Green Waste" at bounding box center [105, 124] width 97 height 15
click at [307, 123] on span "Click, drag or upload photo(s)" at bounding box center [308, 135] width 71 height 24
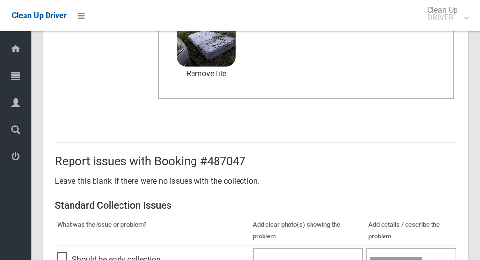
scroll to position [801, 0]
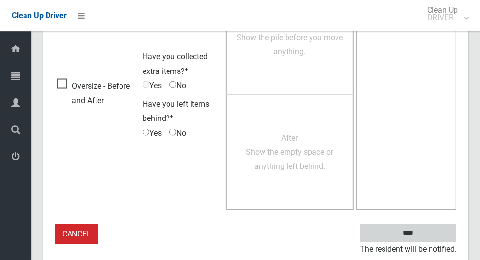
click at [425, 238] on input "****" at bounding box center [408, 233] width 96 height 18
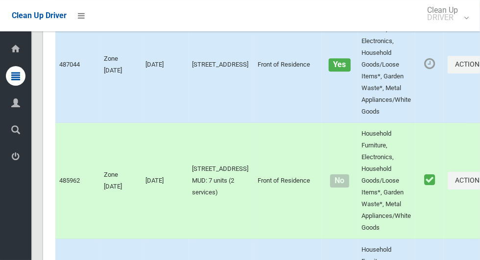
scroll to position [1594, 0]
click at [448, 73] on button "Actions" at bounding box center [471, 64] width 47 height 18
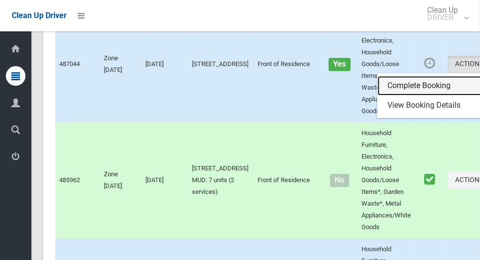
click at [395, 95] on link "Complete Booking" at bounding box center [436, 86] width 117 height 20
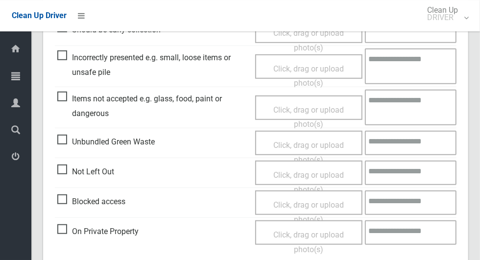
scroll to position [299, 0]
click at [65, 166] on span "Not Left Out" at bounding box center [85, 171] width 57 height 15
click at [297, 176] on span "Click, drag or upload photo(s)" at bounding box center [308, 182] width 71 height 24
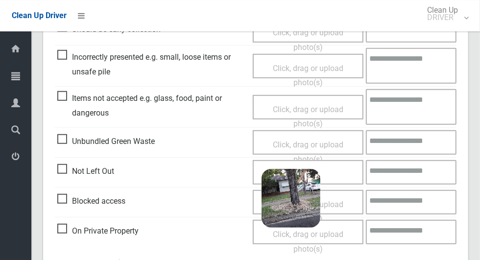
scroll to position [631, 0]
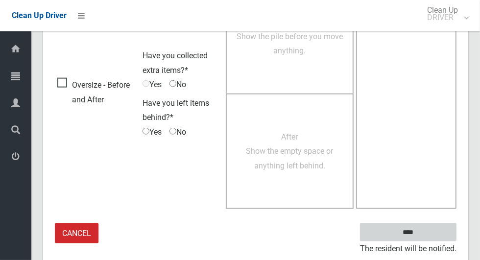
click at [416, 233] on input "****" at bounding box center [408, 232] width 96 height 18
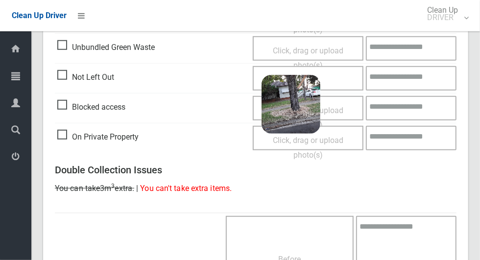
scroll to position [392, 0]
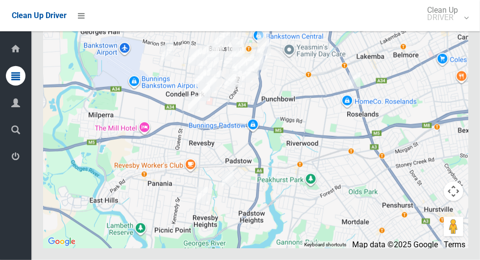
scroll to position [4785, 0]
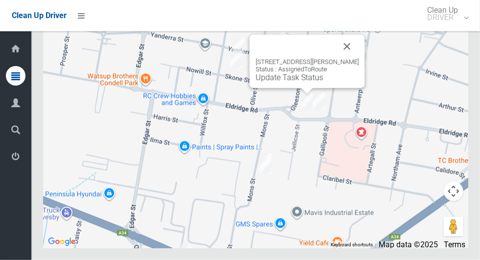
click at [296, 88] on div "71 Eldridge Road, CONDELL PARK NSW 2200 Status : AssignedToRoute Update Task St…" at bounding box center [307, 61] width 115 height 53
click at [293, 88] on div "71 Eldridge Road, CONDELL PARK NSW 2200 Status : AssignedToRoute Update Task St…" at bounding box center [307, 61] width 115 height 53
click at [296, 82] on link "Update Task Status" at bounding box center [290, 77] width 68 height 9
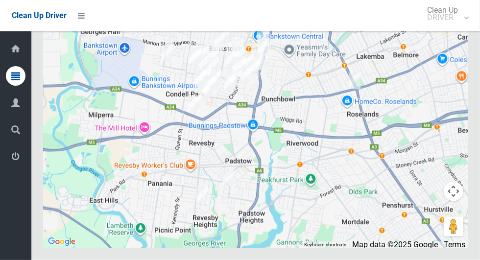
scroll to position [4785, 0]
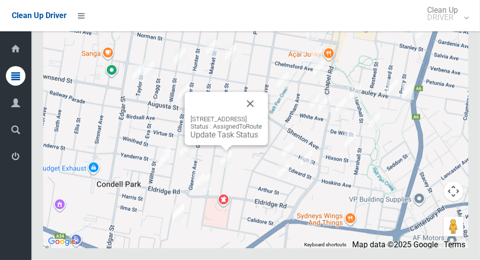
click at [214, 140] on link "Update Task Status" at bounding box center [224, 134] width 68 height 9
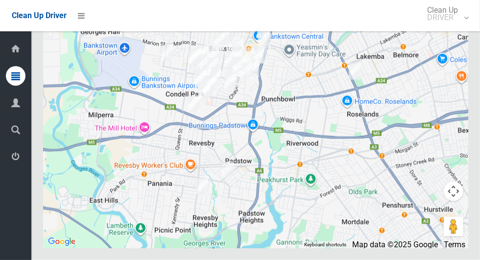
scroll to position [4785, 0]
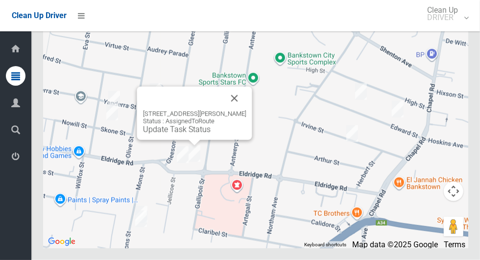
click at [183, 134] on link "Update Task Status" at bounding box center [177, 129] width 68 height 9
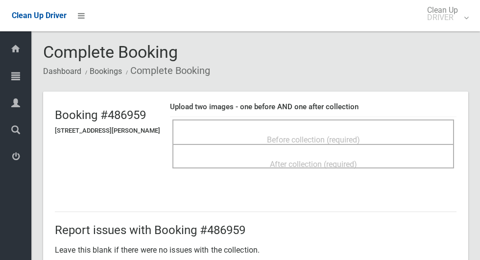
click at [360, 135] on span "Before collection (required)" at bounding box center [313, 139] width 93 height 9
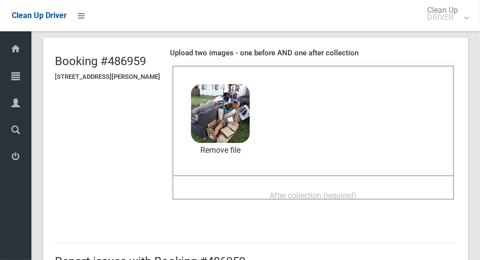
scroll to position [53, 0]
click at [357, 191] on span "After collection (required)" at bounding box center [313, 195] width 87 height 9
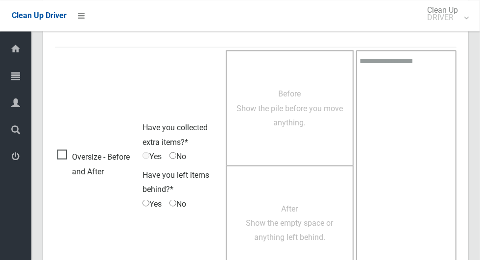
scroll to position [801, 0]
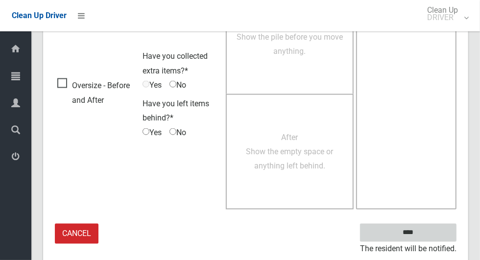
click at [413, 233] on input "****" at bounding box center [408, 233] width 96 height 18
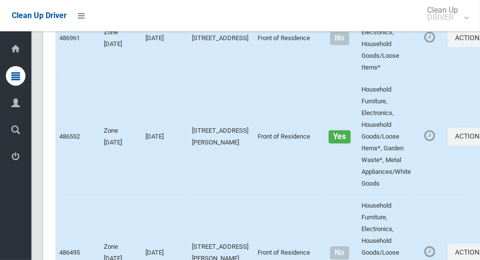
scroll to position [1834, 0]
click at [448, 48] on button "Actions" at bounding box center [471, 39] width 47 height 18
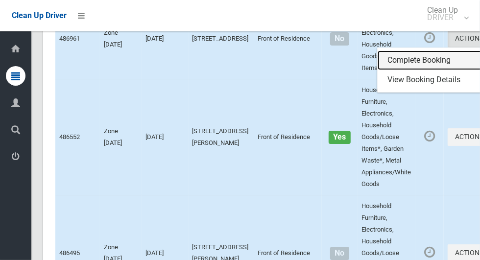
click at [408, 70] on link "Complete Booking" at bounding box center [436, 60] width 117 height 20
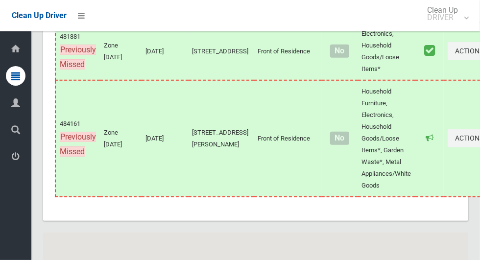
scroll to position [4785, 0]
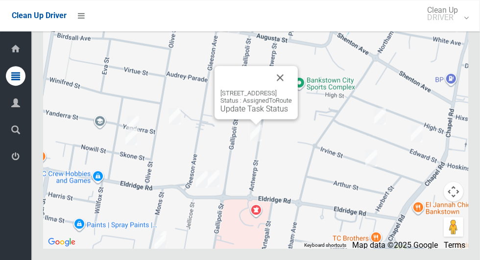
click at [254, 113] on link "Update Task Status" at bounding box center [254, 108] width 68 height 9
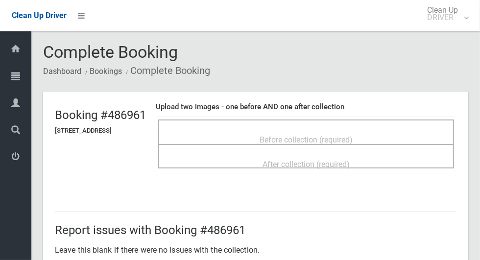
click at [329, 135] on span "Before collection (required)" at bounding box center [306, 139] width 93 height 9
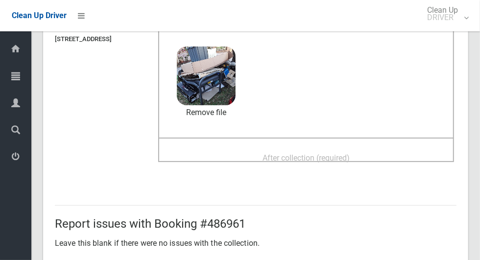
scroll to position [93, 0]
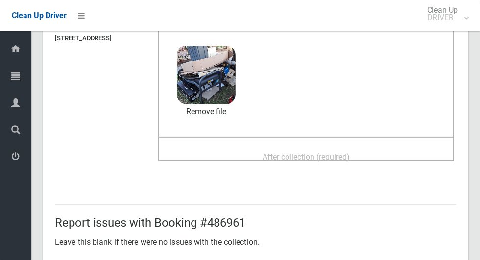
click at [350, 152] on span "After collection (required)" at bounding box center [305, 156] width 87 height 9
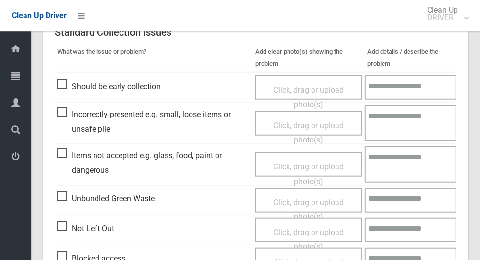
scroll to position [801, 0]
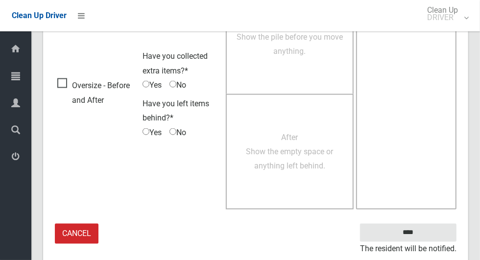
click at [412, 242] on small "The resident will be notified." at bounding box center [408, 249] width 96 height 15
click at [414, 242] on small "The resident will be notified." at bounding box center [408, 249] width 96 height 15
click at [417, 238] on input "****" at bounding box center [408, 233] width 96 height 18
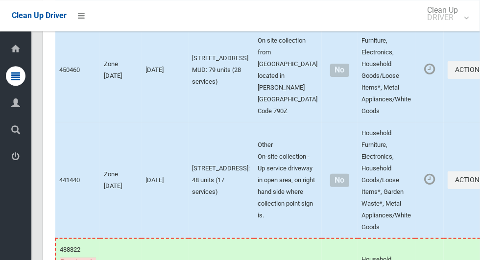
scroll to position [4785, 0]
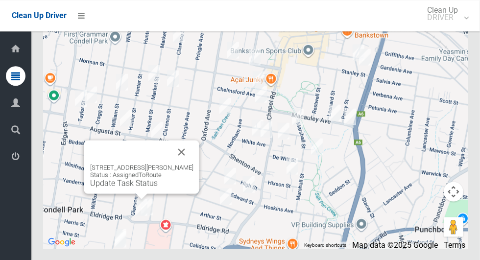
click at [128, 188] on link "Update Task Status" at bounding box center [124, 182] width 68 height 9
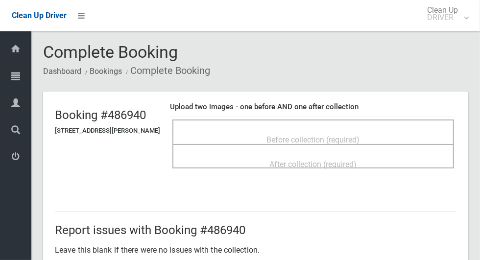
click at [358, 135] on span "Before collection (required)" at bounding box center [313, 139] width 93 height 9
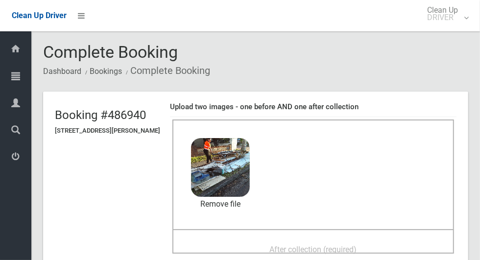
click at [347, 245] on span "After collection (required)" at bounding box center [313, 249] width 87 height 9
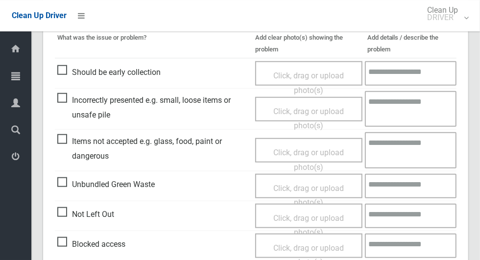
scroll to position [801, 0]
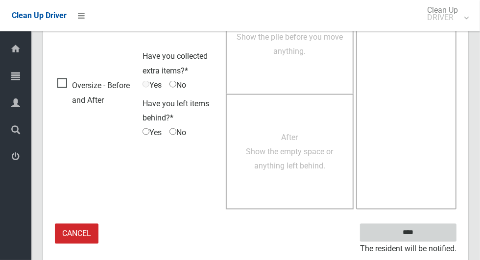
click at [425, 238] on input "****" at bounding box center [408, 233] width 96 height 18
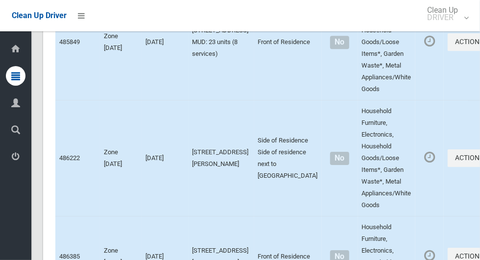
scroll to position [4785, 0]
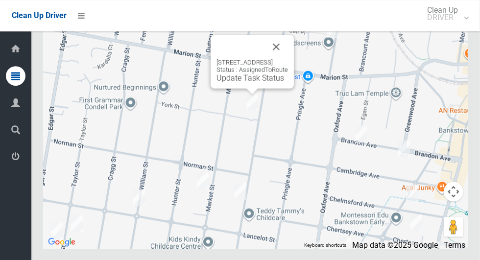
click at [288, 58] on button "Close" at bounding box center [276, 47] width 24 height 24
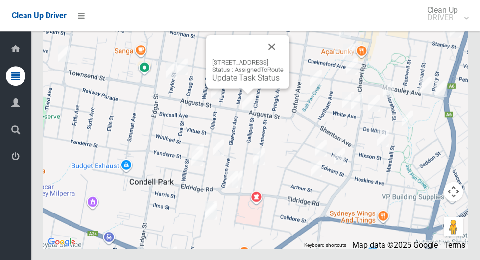
scroll to position [4782, 0]
click at [244, 82] on link "Update Task Status" at bounding box center [246, 77] width 68 height 9
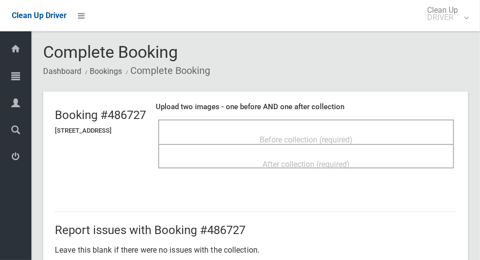
click at [343, 135] on span "Before collection (required)" at bounding box center [306, 139] width 93 height 9
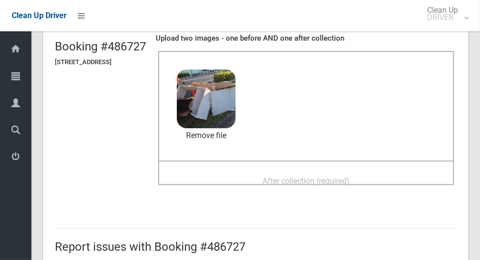
scroll to position [68, 0]
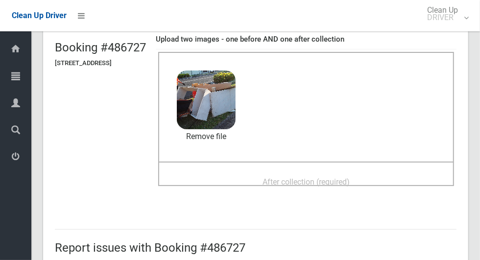
click at [350, 177] on span "After collection (required)" at bounding box center [305, 181] width 87 height 9
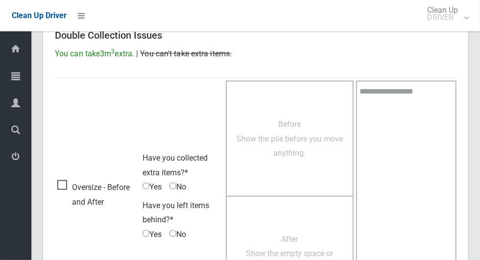
scroll to position [801, 0]
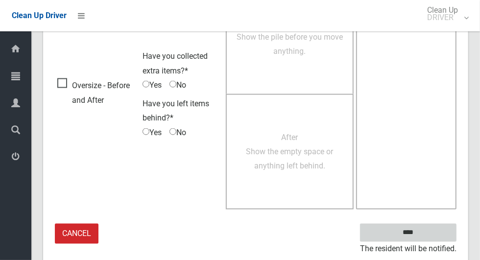
click at [425, 238] on input "****" at bounding box center [408, 233] width 96 height 18
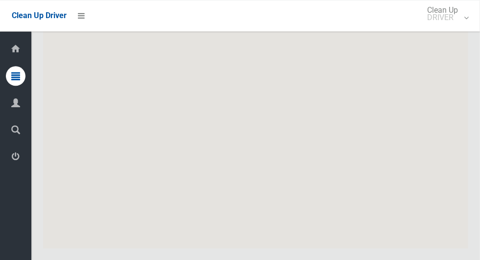
scroll to position [4785, 0]
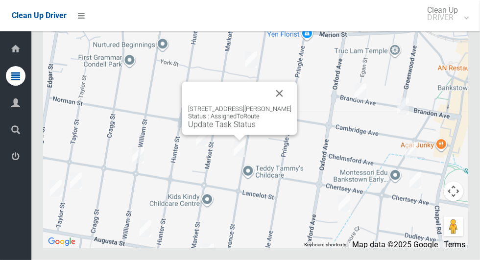
click at [221, 129] on link "Update Task Status" at bounding box center [222, 124] width 68 height 9
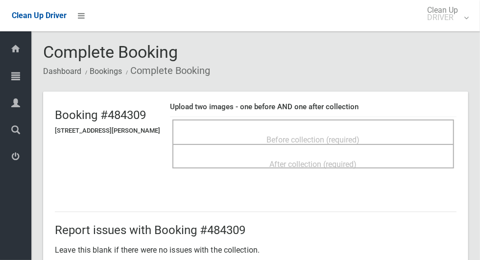
click at [337, 136] on span "Before collection (required)" at bounding box center [313, 139] width 93 height 9
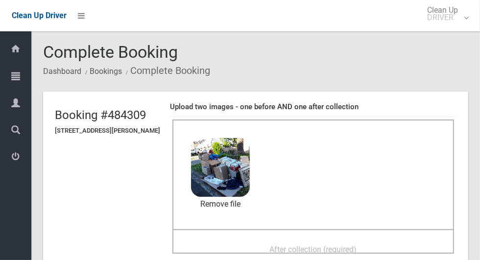
click at [318, 254] on span "After collection (required)" at bounding box center [313, 249] width 87 height 9
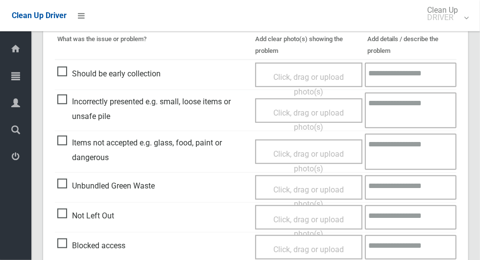
scroll to position [801, 0]
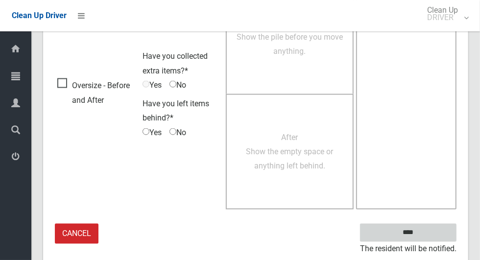
click at [414, 238] on input "****" at bounding box center [408, 233] width 96 height 18
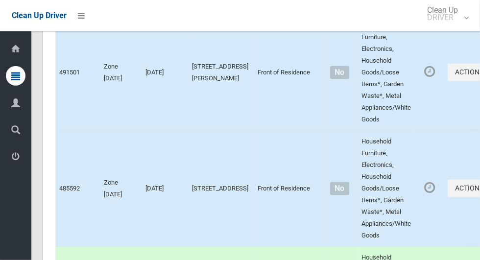
scroll to position [692, 0]
click at [448, 198] on button "Actions" at bounding box center [471, 189] width 47 height 18
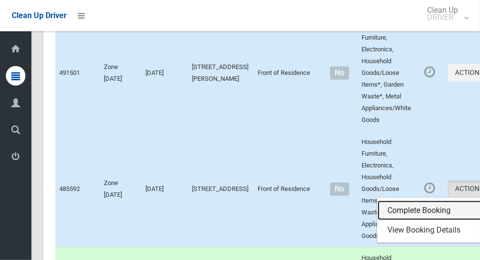
click at [395, 220] on link "Complete Booking" at bounding box center [436, 211] width 117 height 20
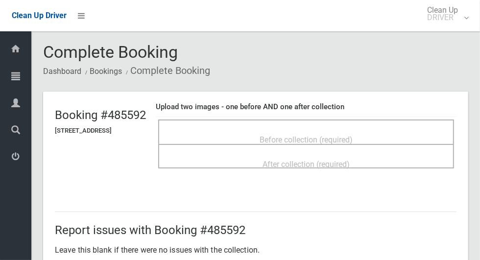
click at [334, 135] on span "Before collection (required)" at bounding box center [306, 139] width 93 height 9
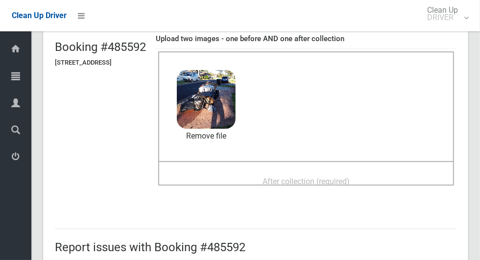
scroll to position [69, 0]
click at [350, 185] on span "After collection (required)" at bounding box center [305, 180] width 87 height 9
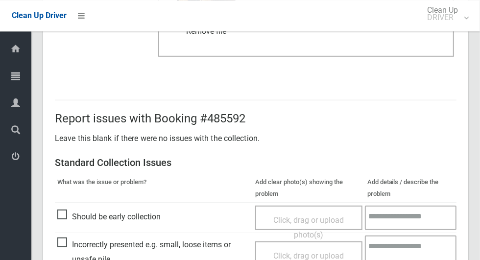
scroll to position [801, 0]
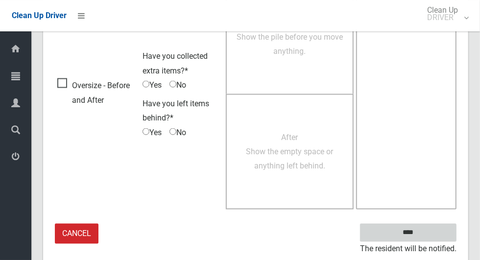
click at [408, 236] on input "****" at bounding box center [408, 233] width 96 height 18
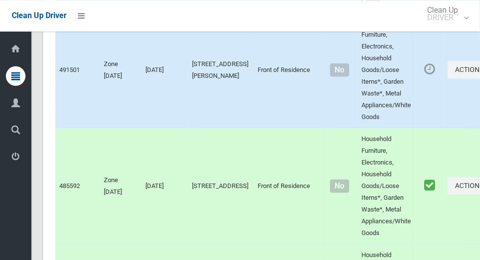
scroll to position [695, 0]
click at [448, 79] on button "Actions" at bounding box center [471, 70] width 47 height 18
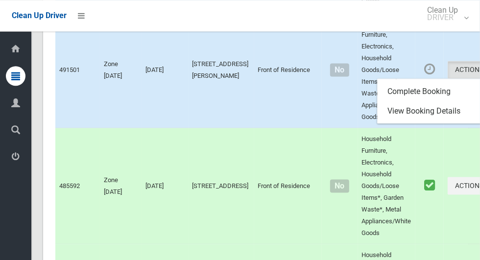
click at [298, 141] on div at bounding box center [240, 130] width 480 height 260
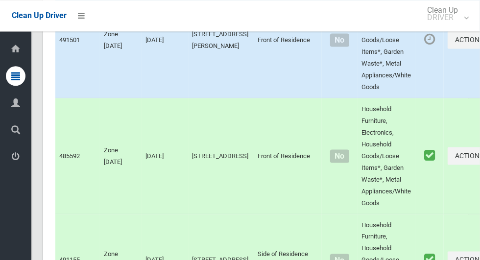
scroll to position [725, 0]
click at [448, 49] on button "Actions" at bounding box center [471, 40] width 47 height 18
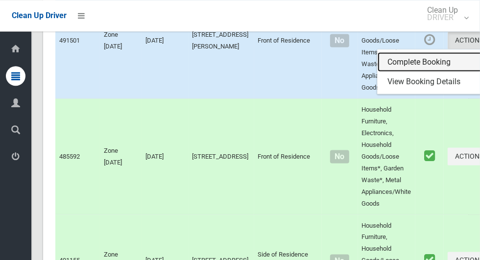
click at [404, 71] on link "Complete Booking" at bounding box center [436, 62] width 117 height 20
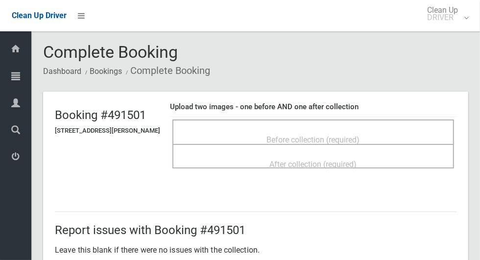
click at [334, 137] on span "Before collection (required)" at bounding box center [313, 139] width 93 height 9
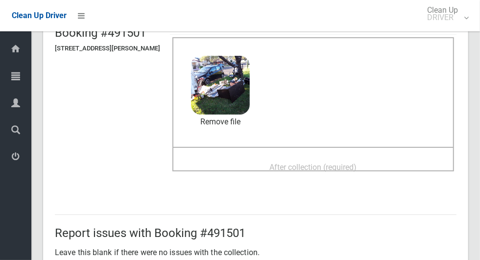
scroll to position [82, 0]
click at [357, 163] on span "After collection (required)" at bounding box center [313, 167] width 87 height 9
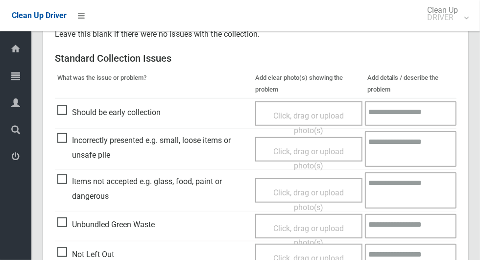
scroll to position [801, 0]
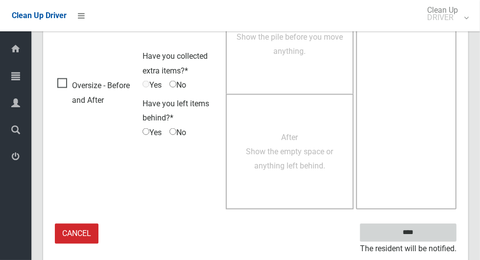
click at [408, 230] on input "****" at bounding box center [408, 233] width 96 height 18
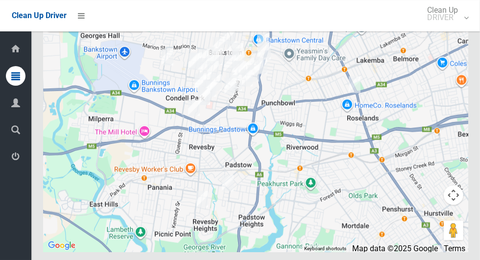
scroll to position [4785, 0]
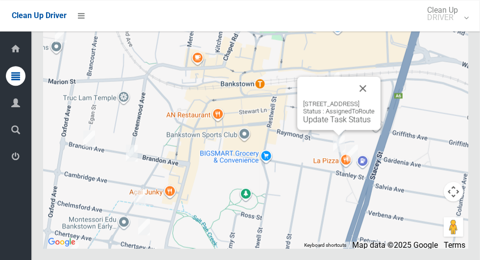
click at [375, 100] on button "Close" at bounding box center [363, 88] width 24 height 24
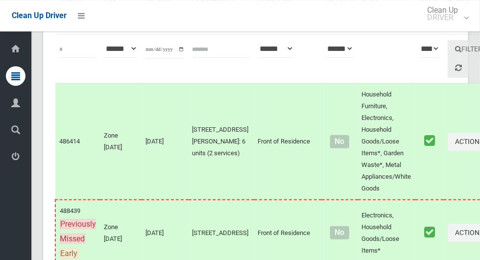
scroll to position [0, 0]
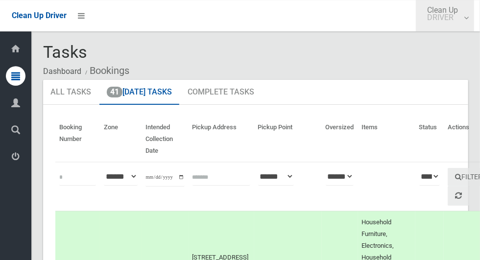
click at [453, 18] on small "DRIVER" at bounding box center [442, 17] width 31 height 7
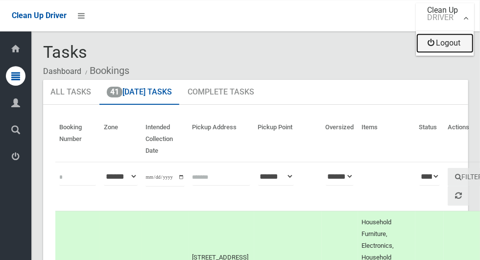
click at [445, 46] on link "Logout" at bounding box center [444, 43] width 57 height 20
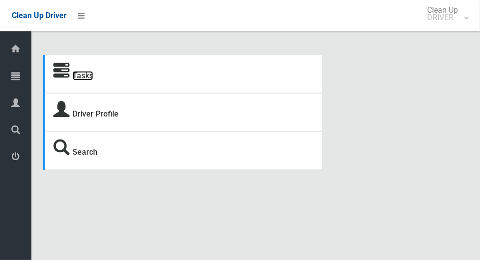
click at [86, 76] on link "Tasks" at bounding box center [82, 75] width 21 height 9
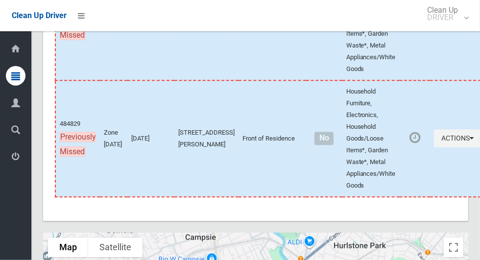
scroll to position [5064, 0]
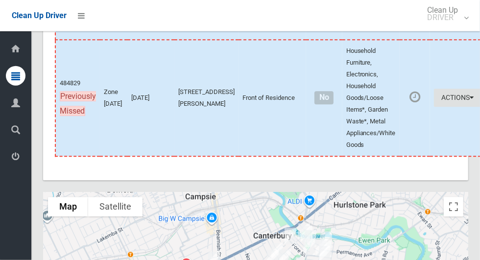
click at [470, 101] on icon "button" at bounding box center [472, 98] width 4 height 7
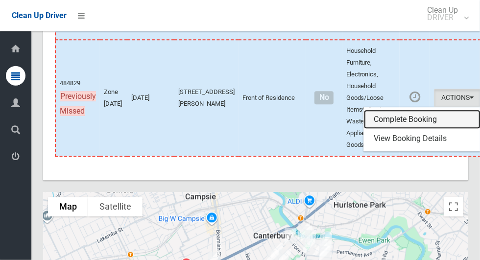
click at [398, 130] on link "Complete Booking" at bounding box center [422, 120] width 117 height 20
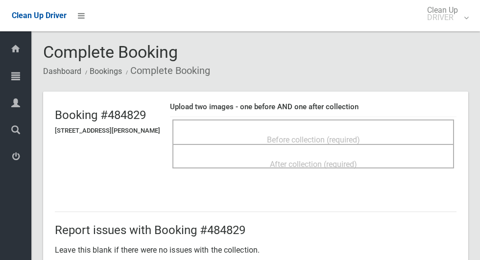
click at [360, 135] on span "Before collection (required)" at bounding box center [313, 139] width 93 height 9
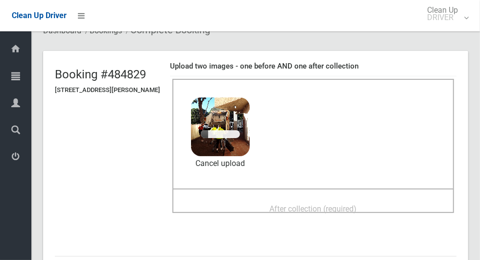
scroll to position [41, 0]
click at [333, 204] on span "After collection (required)" at bounding box center [313, 208] width 87 height 9
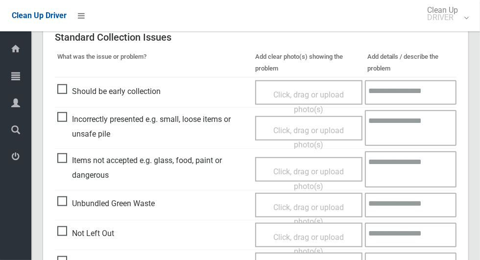
scroll to position [801, 0]
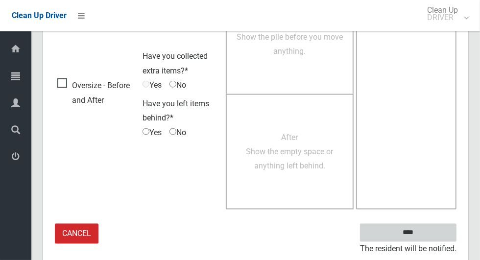
click at [425, 235] on input "****" at bounding box center [408, 233] width 96 height 18
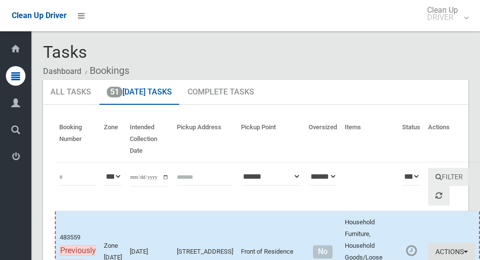
click at [464, 248] on icon "button" at bounding box center [466, 251] width 4 height 7
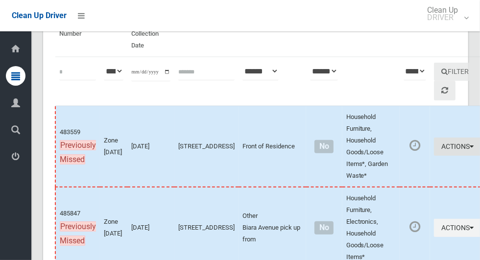
scroll to position [105, 0]
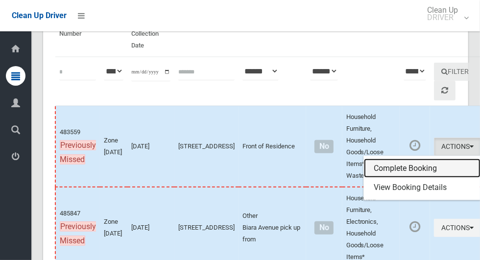
click at [407, 167] on link "Complete Booking" at bounding box center [422, 169] width 117 height 20
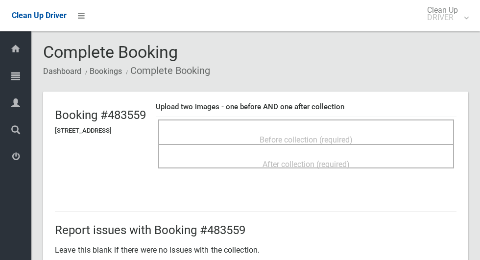
click at [325, 135] on span "Before collection (required)" at bounding box center [306, 139] width 93 height 9
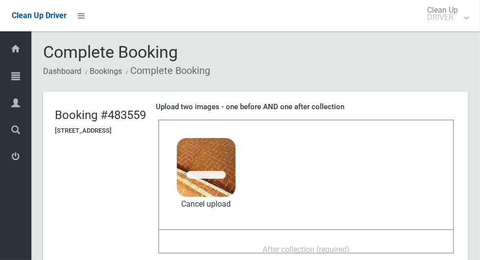
scroll to position [40, 0]
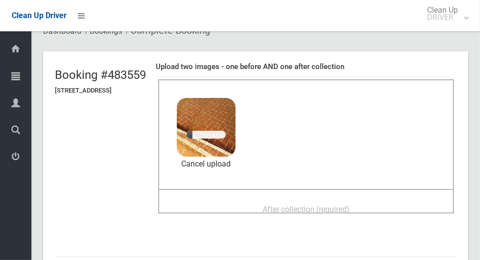
click at [315, 200] on div "After collection (required)" at bounding box center [306, 209] width 274 height 18
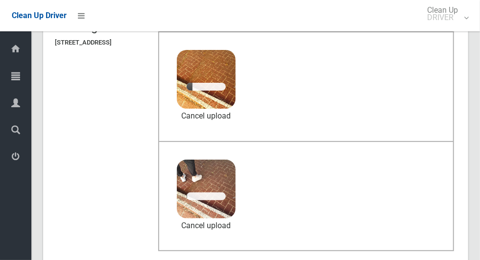
scroll to position [88, 0]
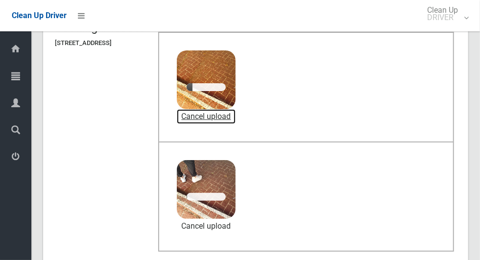
click at [231, 116] on link "Cancel upload" at bounding box center [206, 116] width 59 height 15
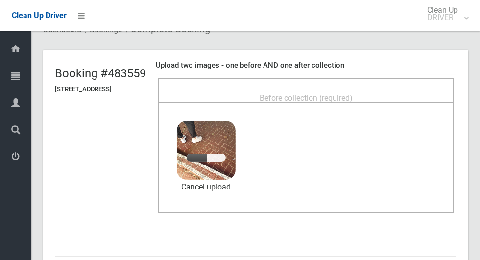
scroll to position [27, 0]
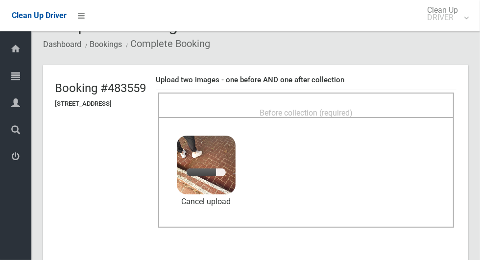
click at [245, 103] on div "Before collection (required)" at bounding box center [306, 112] width 274 height 18
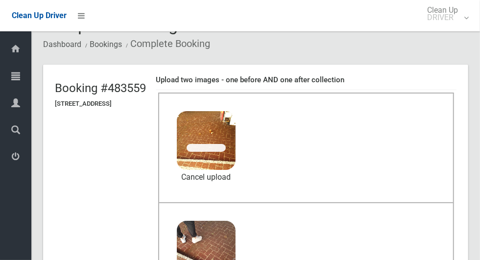
scroll to position [46, 0]
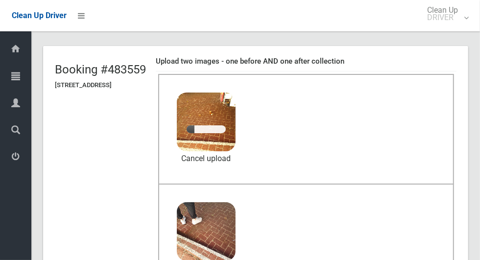
click at [402, 164] on div "Before collection (required) 3.2 MB 2025-10-1307.34.412908878721078328550.jpg C…" at bounding box center [306, 129] width 296 height 110
click at [232, 159] on link "Cancel upload" at bounding box center [206, 158] width 59 height 15
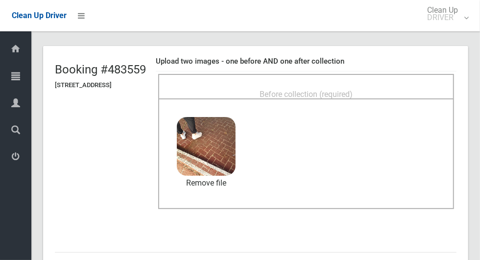
click at [265, 90] on span "Before collection (required)" at bounding box center [306, 94] width 93 height 9
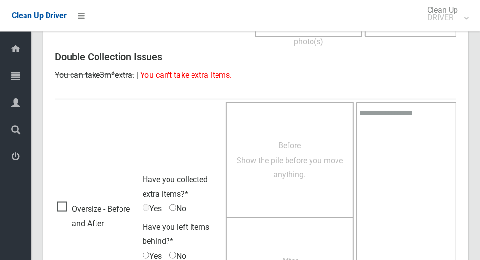
scroll to position [801, 0]
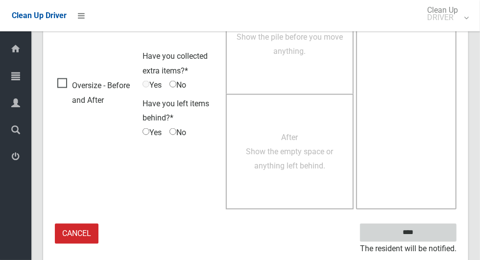
click at [425, 230] on input "****" at bounding box center [408, 233] width 96 height 18
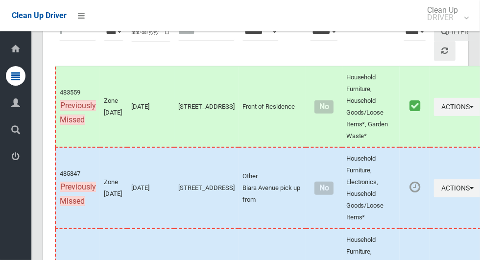
scroll to position [147, 0]
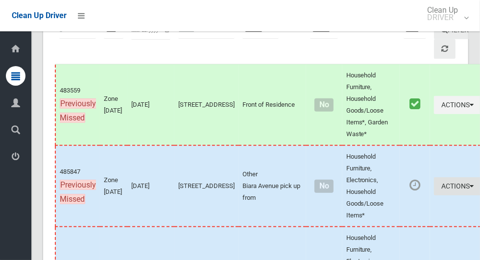
click at [470, 189] on icon "button" at bounding box center [472, 186] width 4 height 7
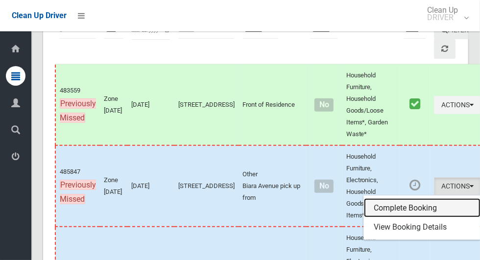
click at [407, 206] on link "Complete Booking" at bounding box center [422, 208] width 117 height 20
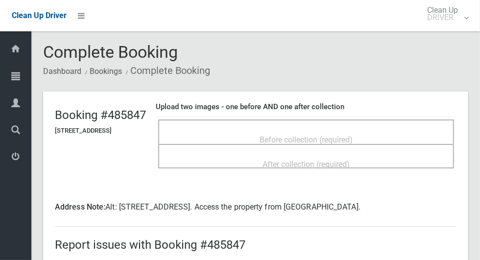
click at [396, 136] on div "Before collection (required)" at bounding box center [306, 139] width 274 height 18
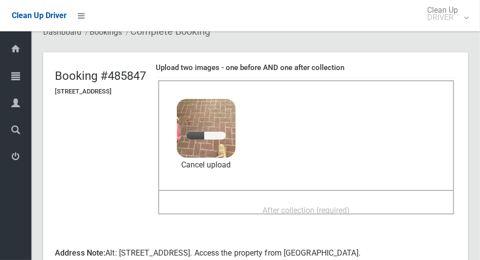
scroll to position [38, 0]
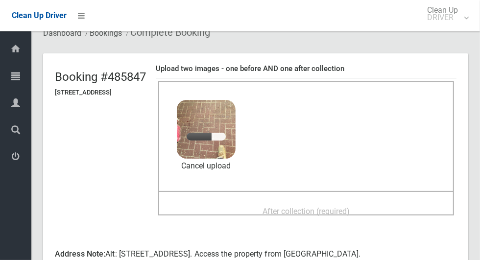
click at [350, 207] on span "After collection (required)" at bounding box center [305, 211] width 87 height 9
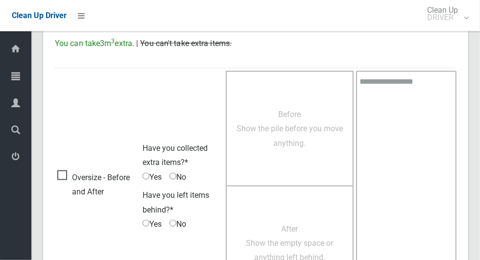
scroll to position [815, 0]
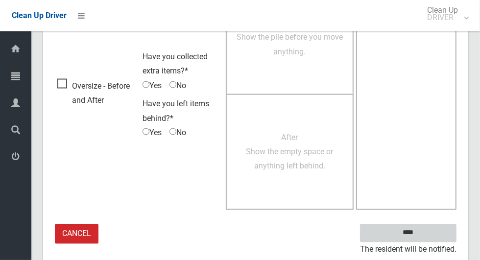
click at [425, 236] on input "****" at bounding box center [408, 233] width 96 height 18
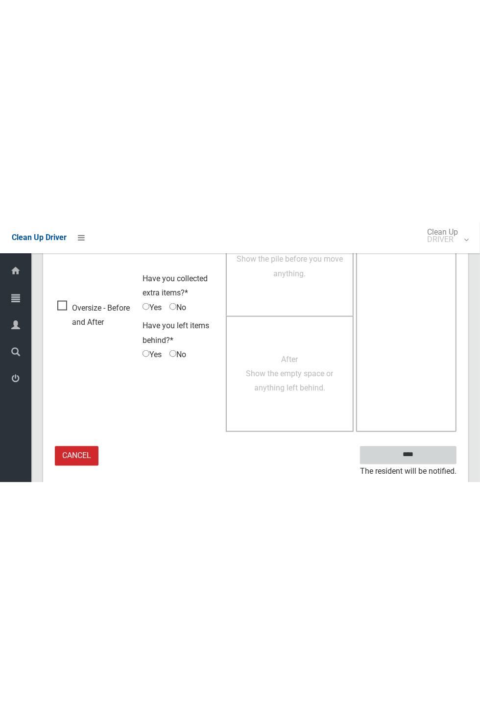
scroll to position [400, 0]
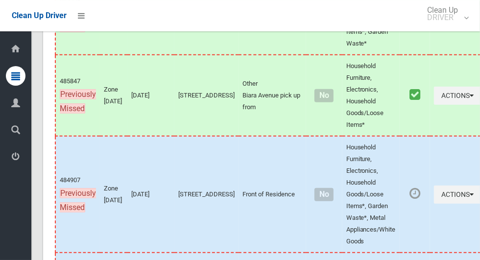
scroll to position [238, 0]
click at [470, 197] on icon "button" at bounding box center [472, 193] width 4 height 7
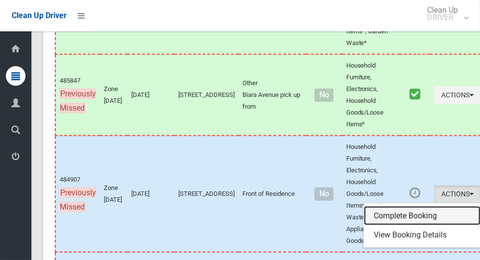
click at [397, 217] on link "Complete Booking" at bounding box center [422, 216] width 117 height 20
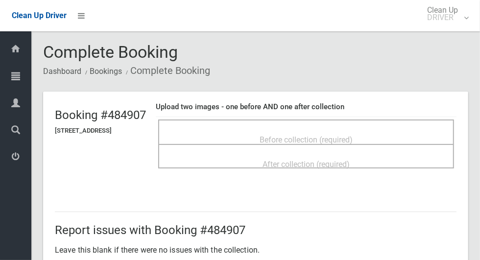
click at [387, 133] on div "Before collection (required)" at bounding box center [306, 139] width 274 height 18
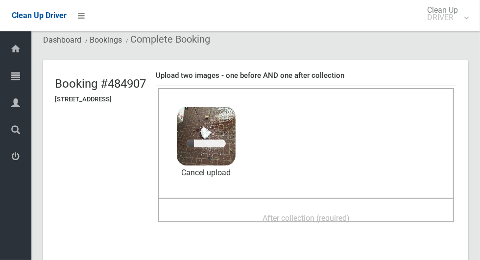
scroll to position [41, 0]
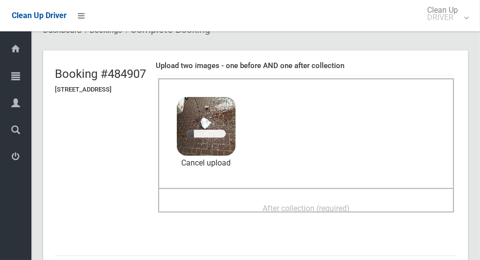
click at [437, 199] on div "After collection (required)" at bounding box center [306, 208] width 274 height 18
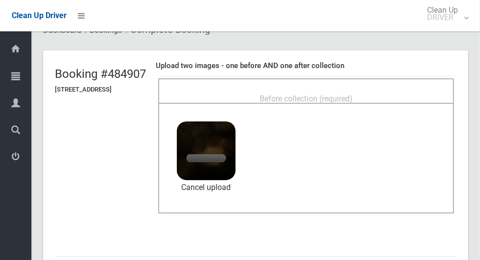
click at [340, 89] on div "Before collection (required)" at bounding box center [306, 98] width 274 height 18
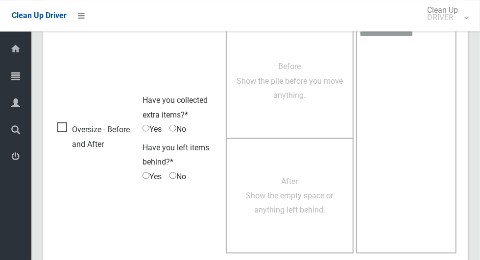
scroll to position [801, 0]
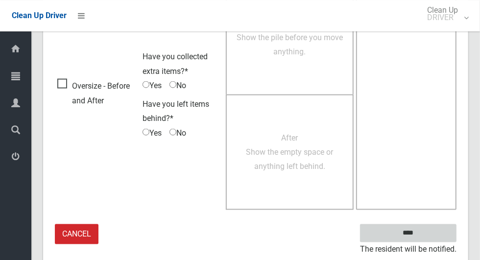
click at [415, 230] on input "****" at bounding box center [408, 233] width 96 height 18
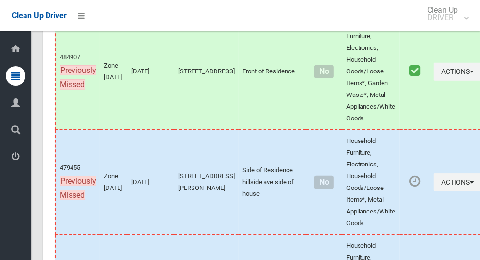
scroll to position [365, 0]
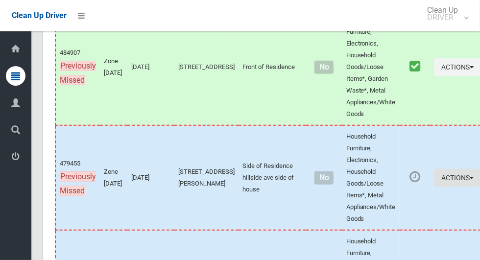
click at [470, 177] on icon "button" at bounding box center [472, 177] width 4 height 7
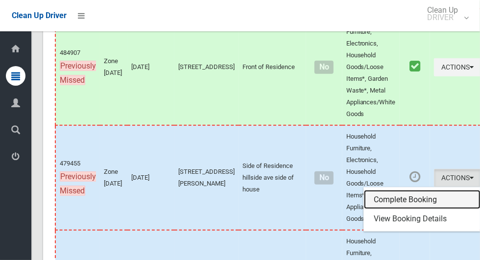
click at [400, 194] on link "Complete Booking" at bounding box center [422, 200] width 117 height 20
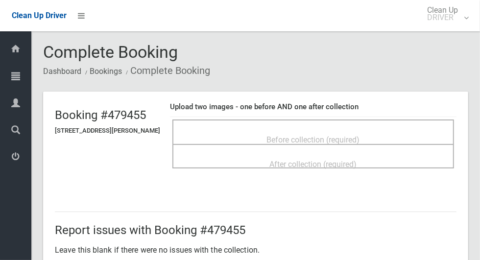
click at [319, 135] on span "Before collection (required)" at bounding box center [313, 139] width 93 height 9
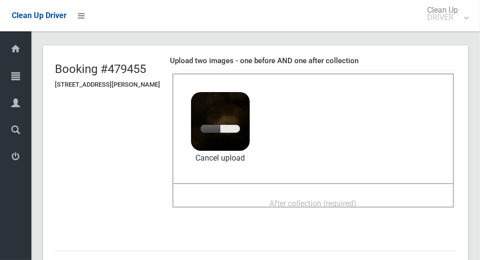
scroll to position [65, 0]
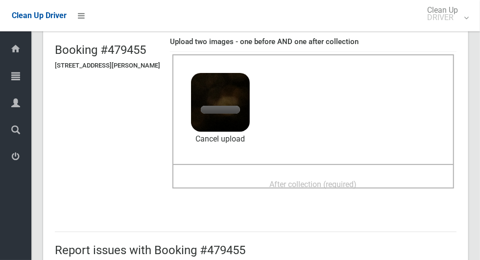
click at [331, 180] on span "After collection (required)" at bounding box center [313, 184] width 87 height 9
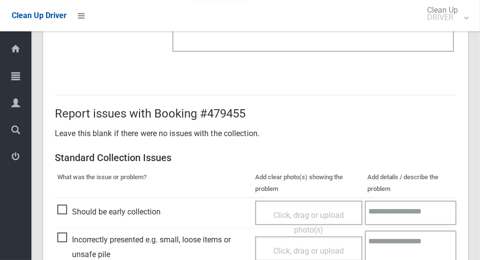
scroll to position [801, 0]
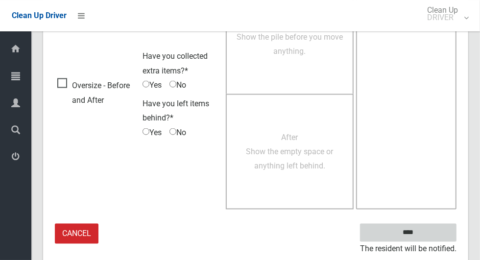
click at [408, 238] on input "****" at bounding box center [408, 233] width 96 height 18
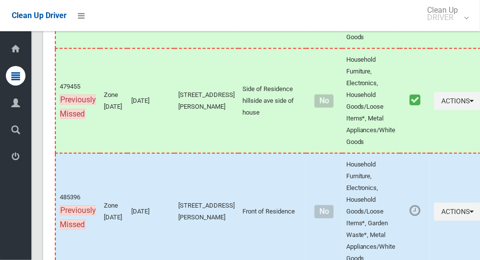
scroll to position [449, 0]
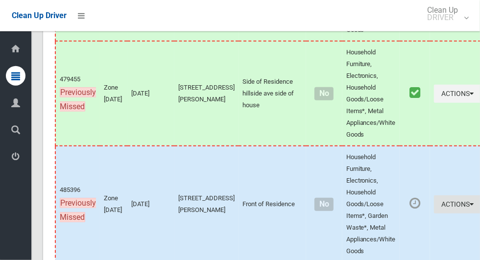
click at [470, 201] on icon "button" at bounding box center [472, 204] width 4 height 7
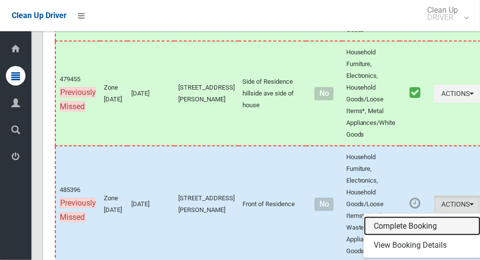
click at [403, 225] on link "Complete Booking" at bounding box center [422, 226] width 117 height 20
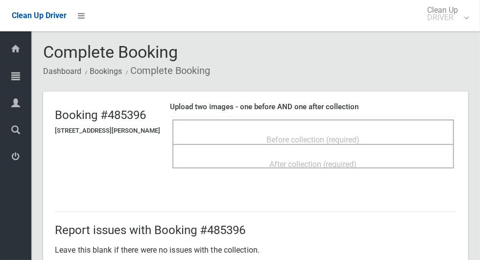
click at [343, 135] on span "Before collection (required)" at bounding box center [313, 139] width 93 height 9
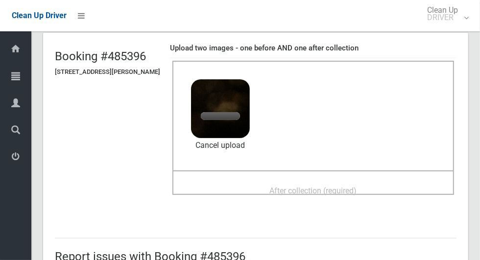
scroll to position [59, 0]
click at [283, 186] on span "After collection (required)" at bounding box center [313, 190] width 87 height 9
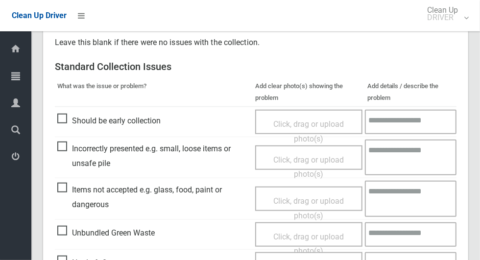
scroll to position [801, 0]
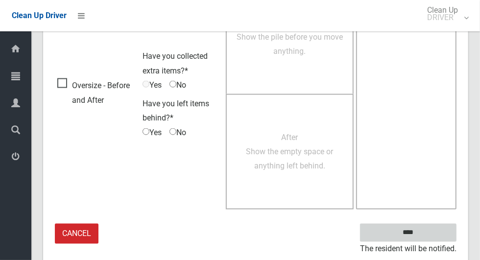
click at [419, 238] on input "****" at bounding box center [408, 233] width 96 height 18
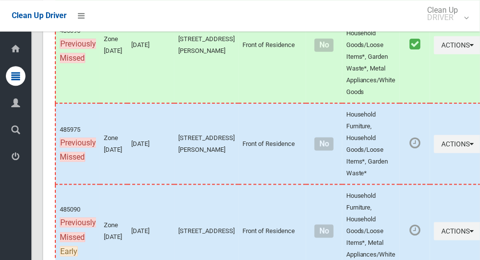
scroll to position [609, 0]
click at [470, 140] on icon "button" at bounding box center [472, 143] width 4 height 7
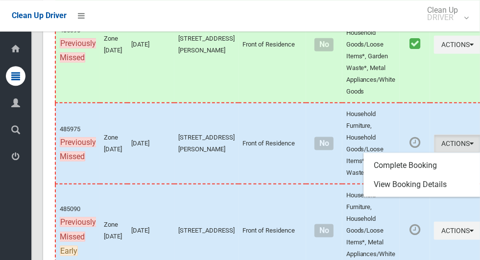
scroll to position [609, 0]
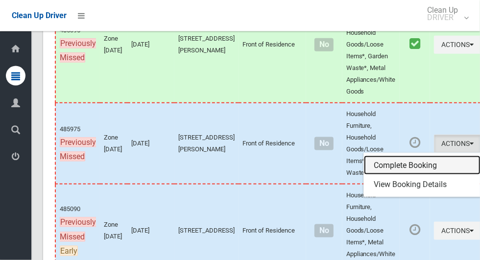
click at [391, 166] on link "Complete Booking" at bounding box center [422, 166] width 117 height 20
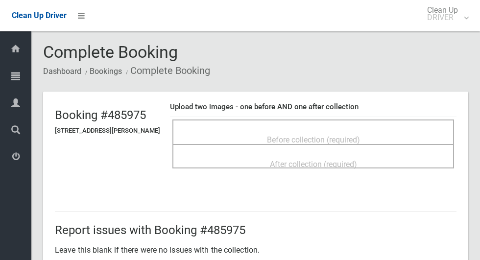
click at [390, 130] on div "Before collection (required)" at bounding box center [313, 139] width 260 height 18
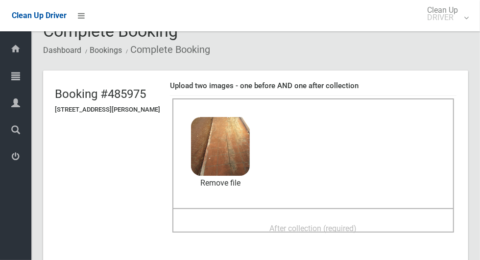
scroll to position [24, 0]
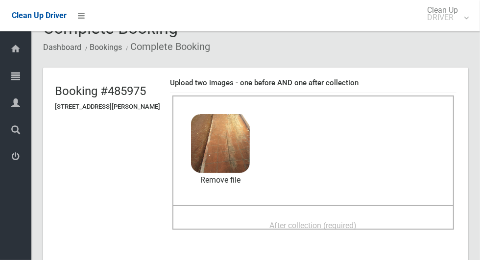
click at [315, 221] on span "After collection (required)" at bounding box center [313, 225] width 87 height 9
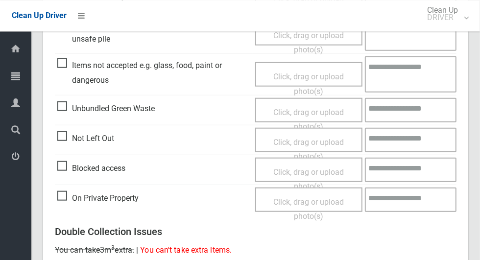
scroll to position [801, 0]
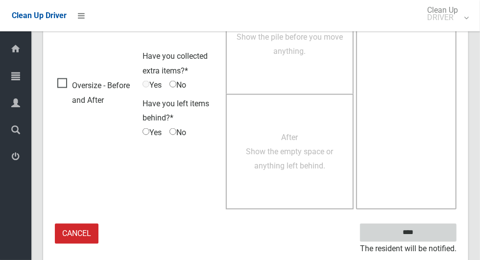
click at [421, 238] on input "****" at bounding box center [408, 233] width 96 height 18
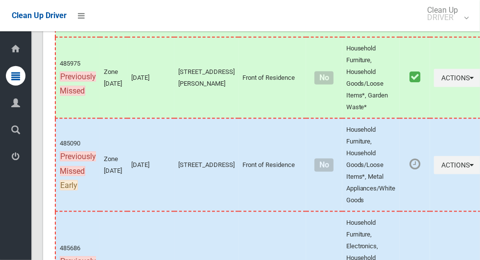
scroll to position [674, 0]
click at [434, 165] on button "Actions" at bounding box center [457, 166] width 47 height 18
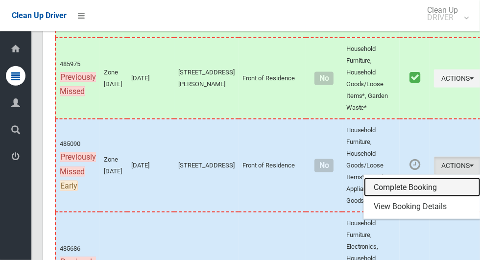
click at [403, 185] on link "Complete Booking" at bounding box center [422, 188] width 117 height 20
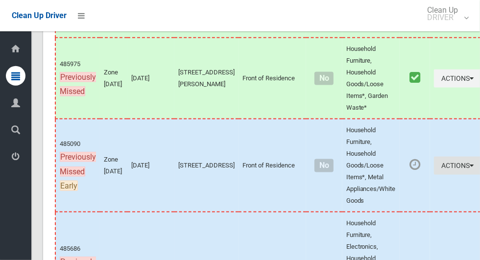
click at [434, 162] on button "Actions" at bounding box center [457, 166] width 47 height 18
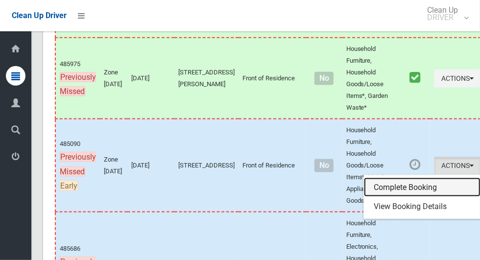
click at [401, 185] on link "Complete Booking" at bounding box center [422, 188] width 117 height 20
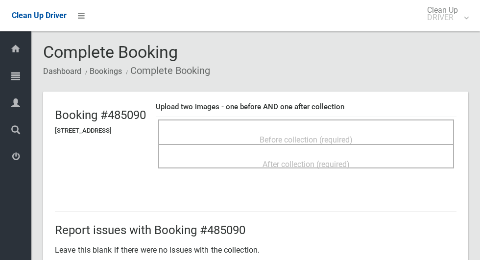
click at [353, 136] on span "Before collection (required)" at bounding box center [306, 139] width 93 height 9
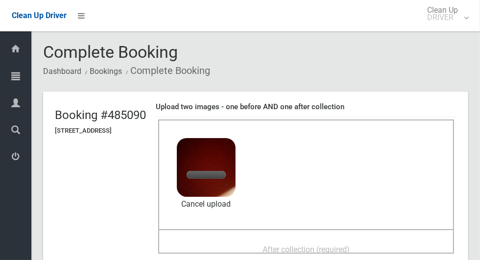
click at [335, 245] on span "After collection (required)" at bounding box center [305, 249] width 87 height 9
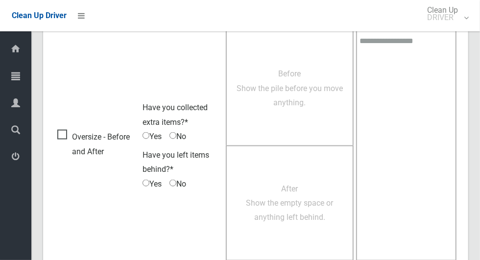
scroll to position [801, 0]
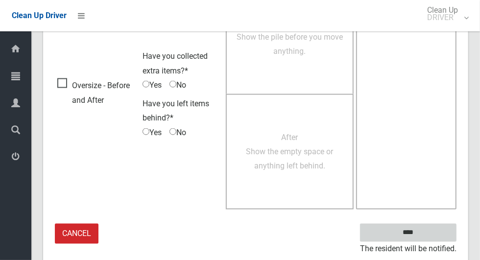
click at [425, 235] on input "****" at bounding box center [408, 233] width 96 height 18
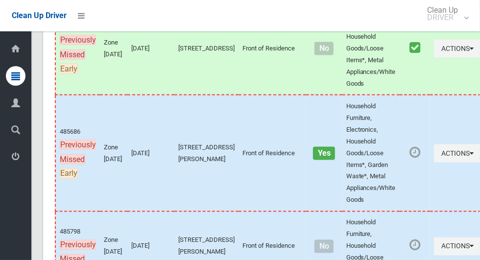
scroll to position [790, 0]
click at [434, 148] on button "Actions" at bounding box center [457, 154] width 47 height 18
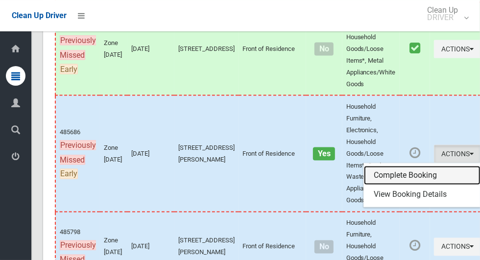
click at [404, 173] on link "Complete Booking" at bounding box center [422, 176] width 117 height 20
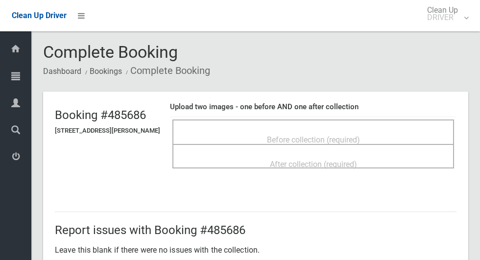
click at [360, 135] on span "Before collection (required)" at bounding box center [313, 139] width 93 height 9
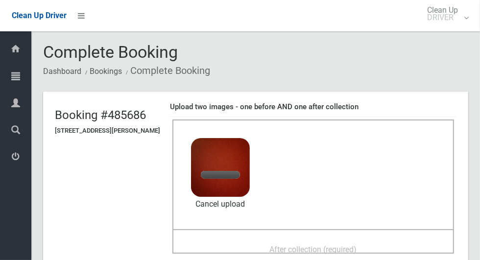
click at [323, 248] on span "After collection (required)" at bounding box center [313, 249] width 87 height 9
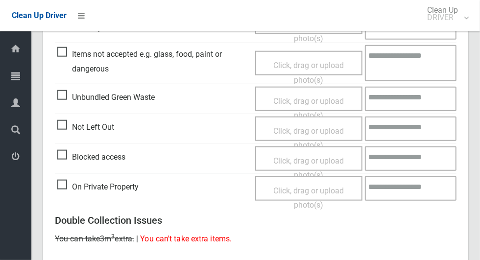
scroll to position [801, 0]
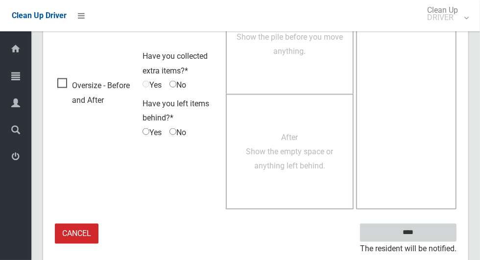
click at [412, 233] on input "****" at bounding box center [408, 233] width 96 height 18
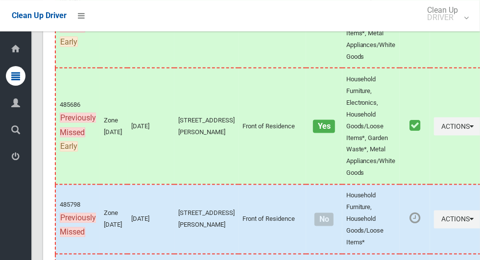
scroll to position [866, 0]
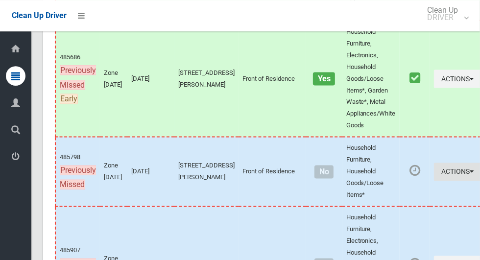
click at [434, 169] on button "Actions" at bounding box center [457, 172] width 47 height 18
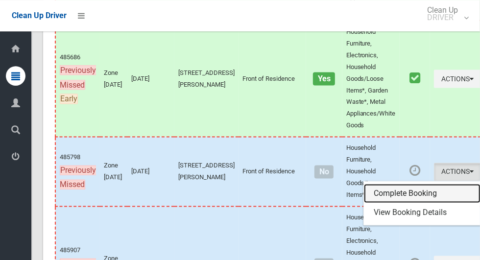
click at [403, 190] on link "Complete Booking" at bounding box center [422, 194] width 117 height 20
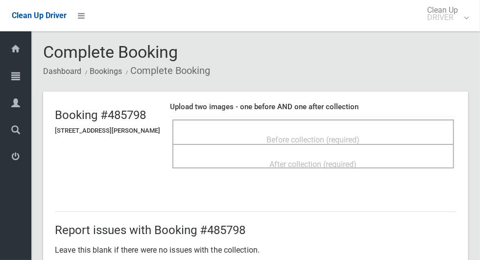
click at [356, 138] on span "Before collection (required)" at bounding box center [313, 139] width 93 height 9
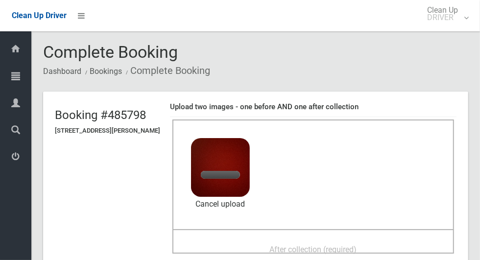
click at [324, 247] on span "After collection (required)" at bounding box center [313, 249] width 87 height 9
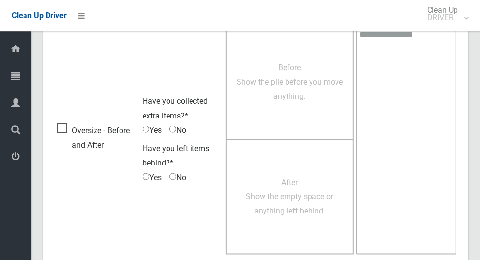
scroll to position [801, 0]
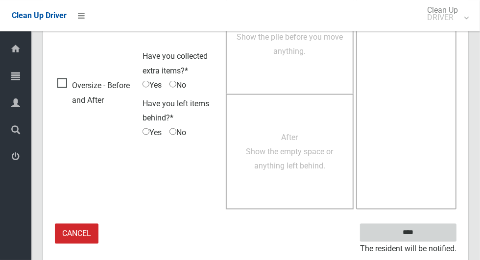
click at [425, 237] on input "****" at bounding box center [408, 233] width 96 height 18
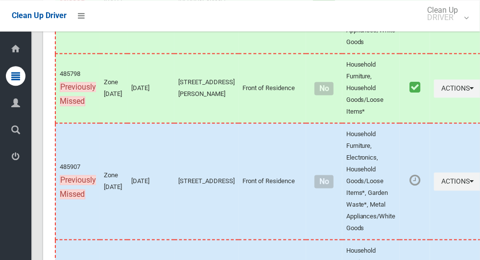
scroll to position [951, 0]
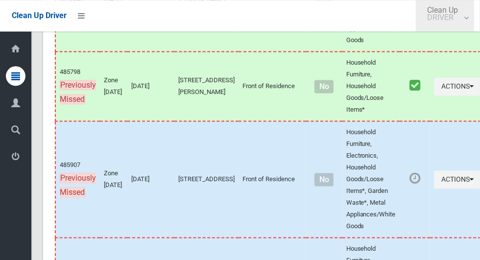
click at [458, 15] on span "Clean Up DRIVER" at bounding box center [445, 13] width 46 height 15
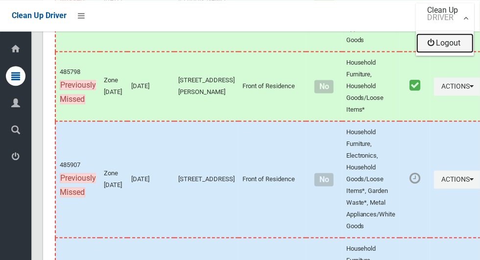
click at [445, 46] on link "Logout" at bounding box center [444, 43] width 57 height 20
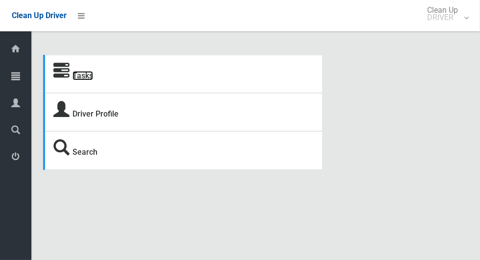
click at [92, 73] on link "Tasks" at bounding box center [82, 75] width 21 height 9
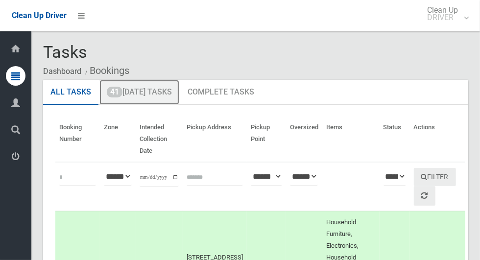
click at [172, 92] on link "41 Today's Tasks" at bounding box center [139, 92] width 80 height 25
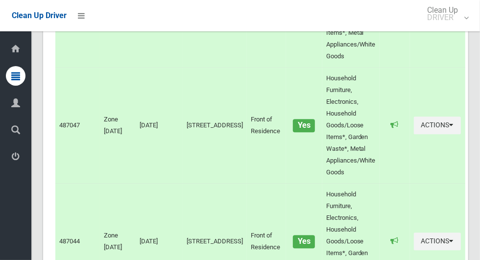
scroll to position [1468, 0]
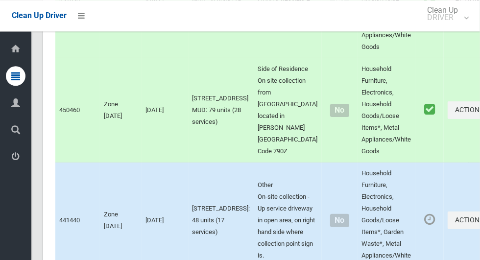
scroll to position [3905, 0]
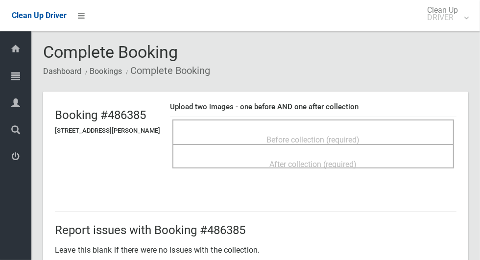
click at [341, 137] on span "Before collection (required)" at bounding box center [313, 139] width 93 height 9
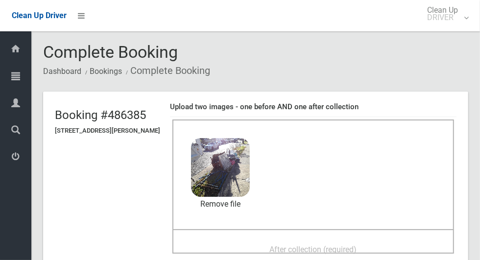
click at [354, 249] on span "After collection (required)" at bounding box center [313, 249] width 87 height 9
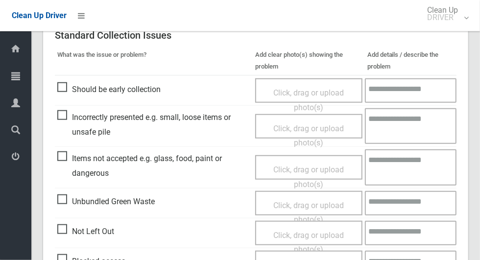
scroll to position [801, 0]
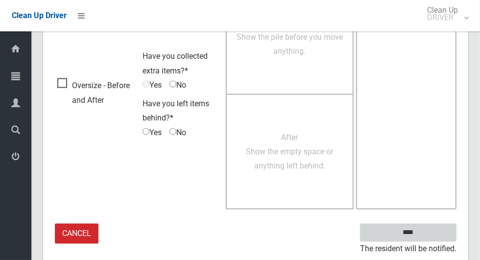
click at [426, 227] on input "****" at bounding box center [408, 233] width 96 height 18
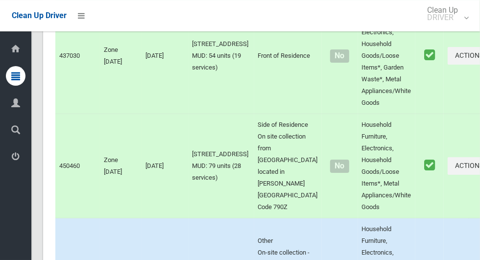
scroll to position [3847, 0]
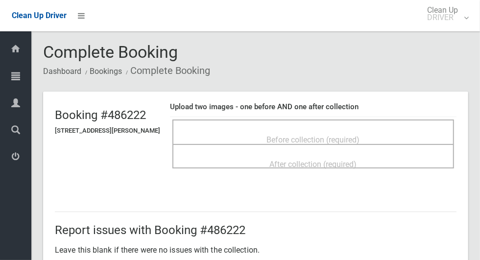
click at [389, 134] on div "Before collection (required)" at bounding box center [313, 139] width 260 height 18
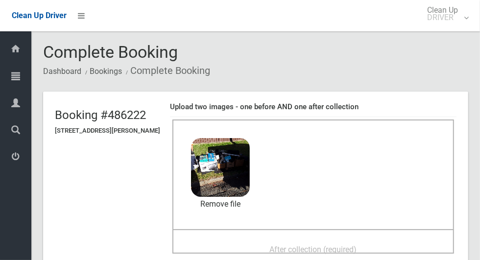
click at [356, 245] on span "After collection (required)" at bounding box center [313, 249] width 87 height 9
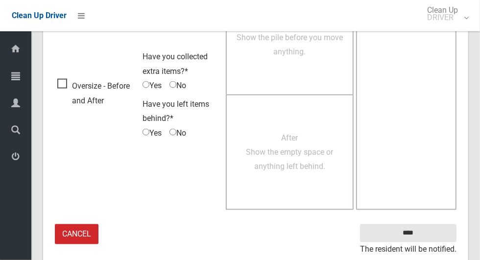
scroll to position [801, 0]
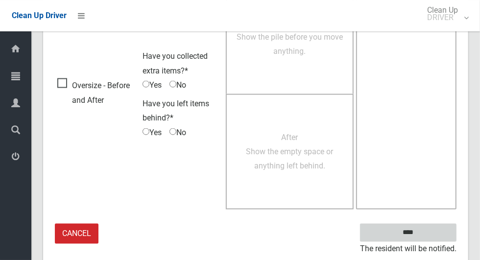
click at [415, 232] on input "****" at bounding box center [408, 233] width 96 height 18
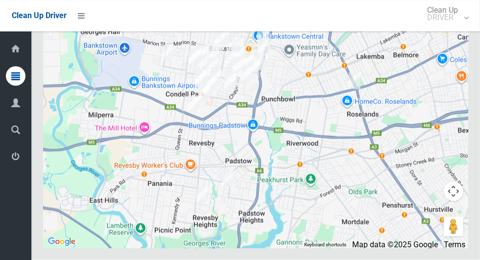
scroll to position [4785, 0]
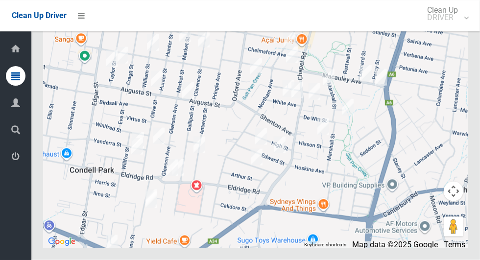
click at [361, 174] on div at bounding box center [255, 125] width 425 height 245
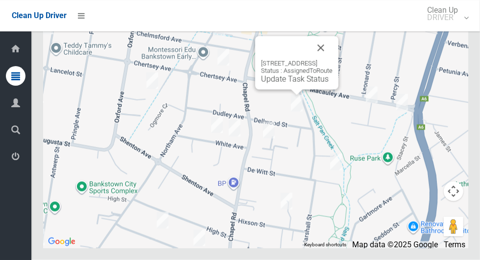
click at [332, 60] on button "Close" at bounding box center [321, 48] width 24 height 24
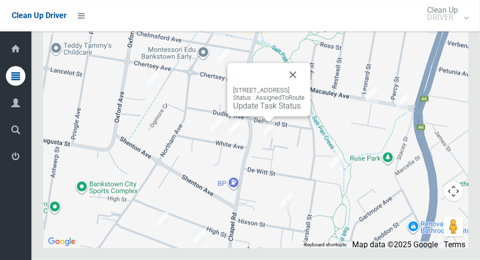
click at [305, 87] on button "Close" at bounding box center [293, 75] width 24 height 24
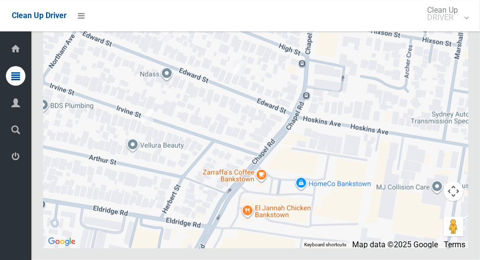
click at [360, 173] on div at bounding box center [255, 125] width 425 height 245
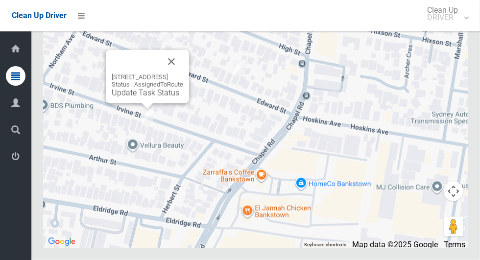
click at [146, 109] on div at bounding box center [148, 106] width 12 height 6
click at [151, 97] on link "Update Task Status" at bounding box center [146, 92] width 68 height 9
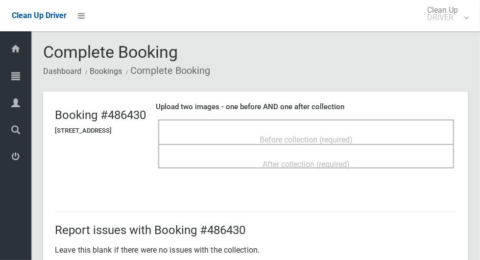
click at [352, 135] on span "Before collection (required)" at bounding box center [306, 139] width 93 height 9
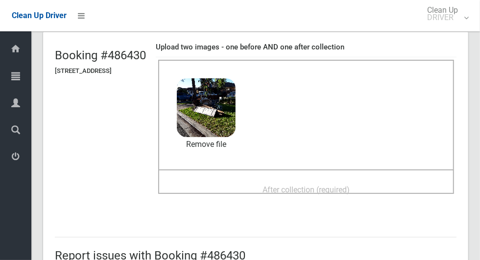
scroll to position [61, 0]
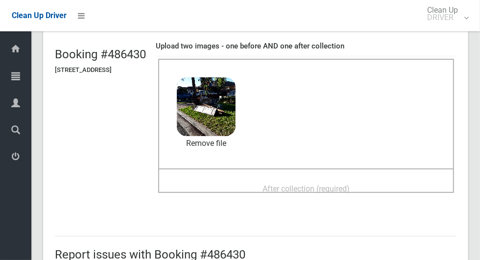
click at [350, 184] on span "After collection (required)" at bounding box center [305, 188] width 87 height 9
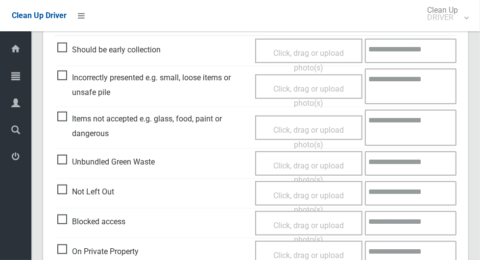
scroll to position [801, 0]
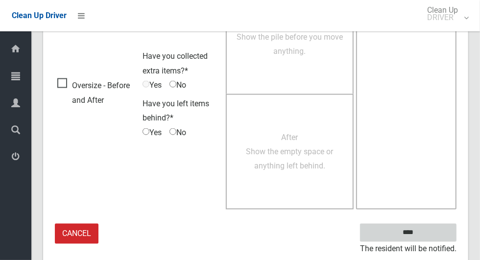
click at [428, 231] on input "****" at bounding box center [408, 233] width 96 height 18
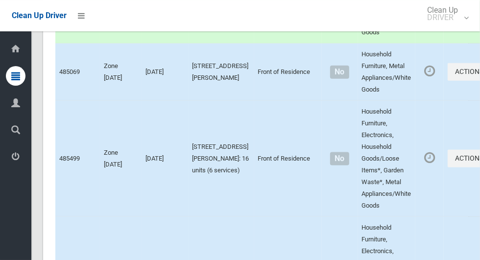
scroll to position [4785, 0]
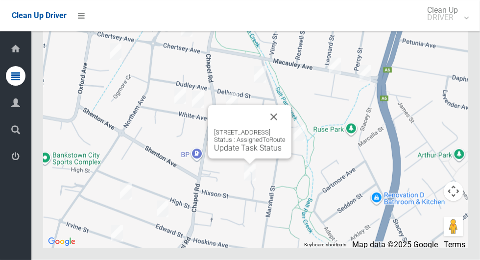
click at [285, 129] on button "Close" at bounding box center [274, 117] width 24 height 24
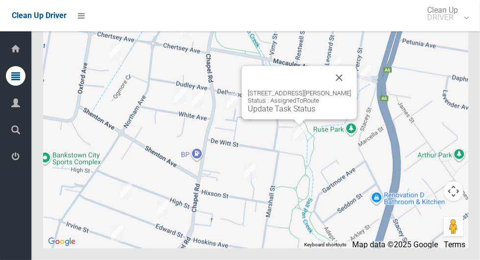
click at [351, 90] on button "Close" at bounding box center [340, 78] width 24 height 24
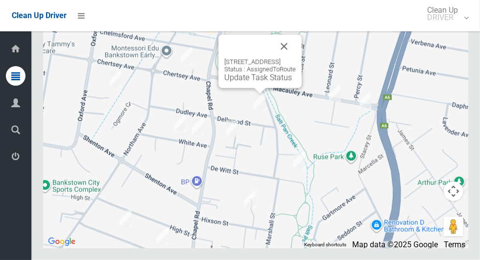
click at [296, 58] on button "Close" at bounding box center [284, 47] width 24 height 24
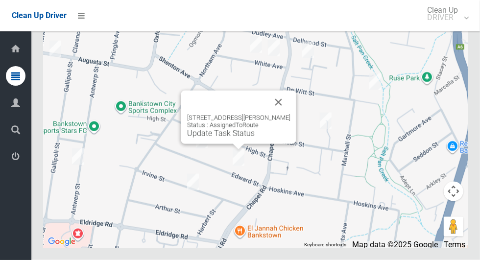
click at [284, 114] on button "Close" at bounding box center [279, 103] width 24 height 24
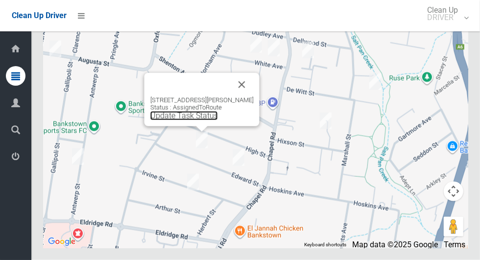
click at [201, 120] on link "Update Task Status" at bounding box center [184, 115] width 68 height 9
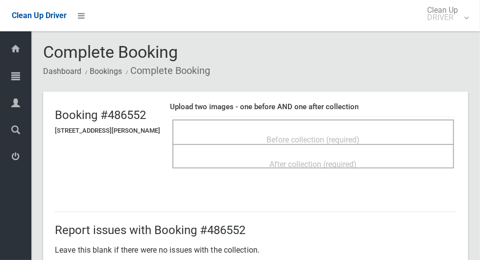
click at [331, 140] on span "Before collection (required)" at bounding box center [313, 139] width 93 height 9
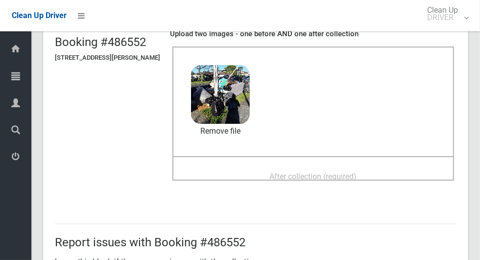
scroll to position [73, 0]
click at [357, 171] on span "After collection (required)" at bounding box center [313, 175] width 87 height 9
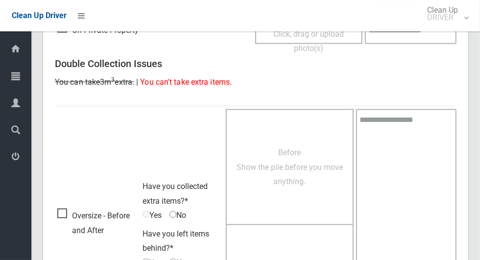
scroll to position [801, 0]
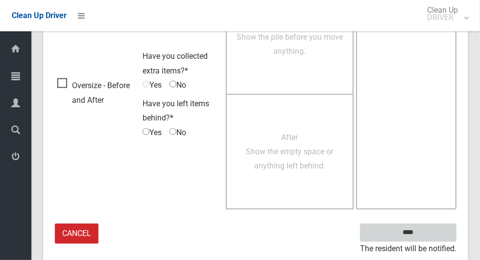
click at [429, 231] on input "****" at bounding box center [408, 233] width 96 height 18
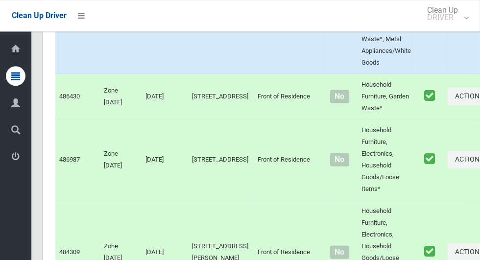
scroll to position [2070, 0]
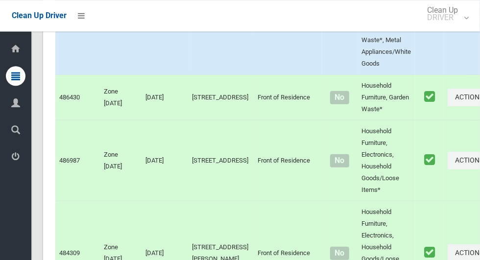
click at [448, 26] on button "Actions" at bounding box center [471, 17] width 47 height 18
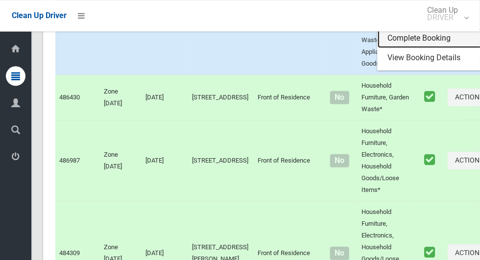
click at [396, 48] on link "Complete Booking" at bounding box center [436, 38] width 117 height 20
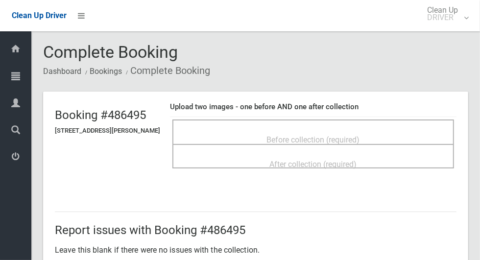
click at [316, 137] on span "Before collection (required)" at bounding box center [313, 139] width 93 height 9
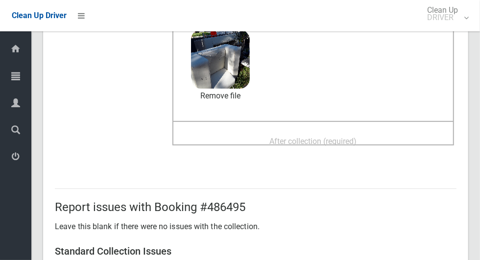
scroll to position [117, 0]
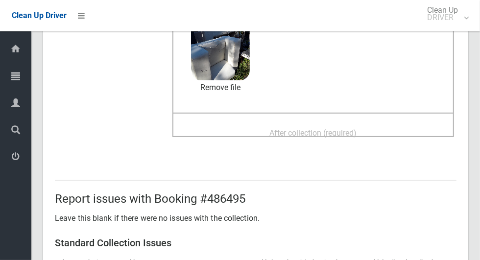
click at [326, 129] on span "After collection (required)" at bounding box center [313, 132] width 87 height 9
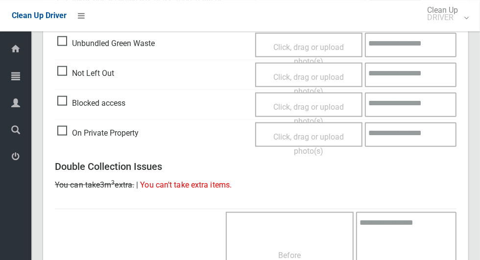
scroll to position [801, 0]
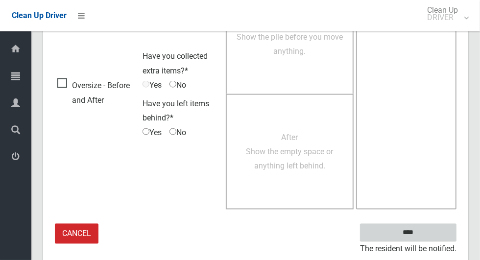
click at [408, 233] on input "****" at bounding box center [408, 233] width 96 height 18
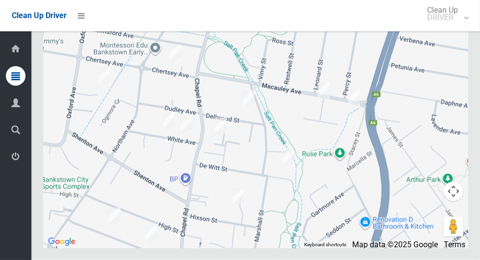
scroll to position [4785, 0]
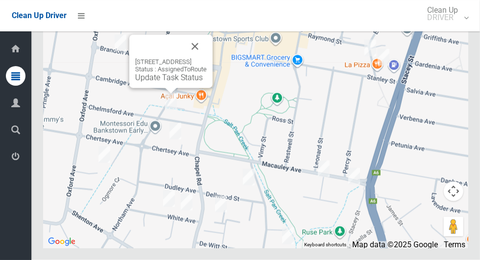
click at [207, 58] on button "Close" at bounding box center [195, 47] width 24 height 24
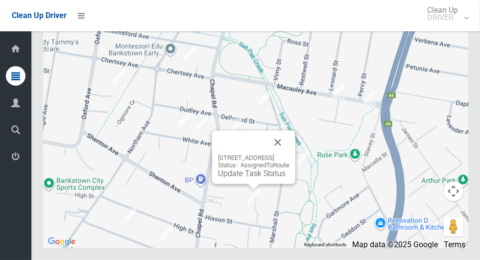
click at [250, 178] on link "Update Task Status" at bounding box center [252, 173] width 68 height 9
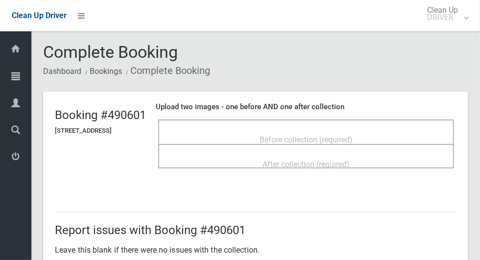
click at [313, 135] on span "Before collection (required)" at bounding box center [306, 139] width 93 height 9
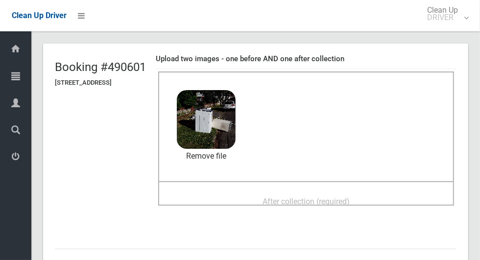
scroll to position [48, 0]
click at [325, 198] on span "After collection (required)" at bounding box center [305, 200] width 87 height 9
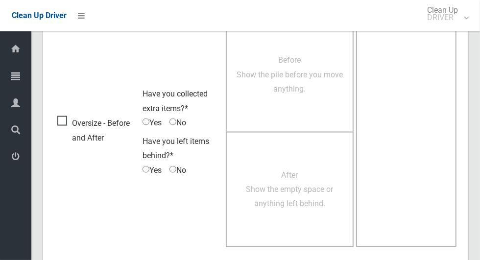
scroll to position [801, 0]
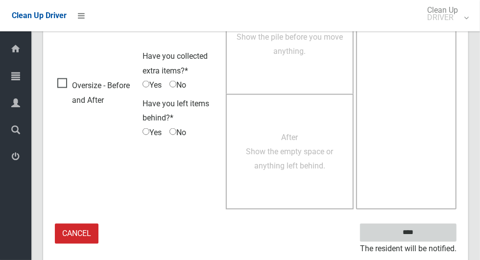
click at [426, 232] on input "****" at bounding box center [408, 233] width 96 height 18
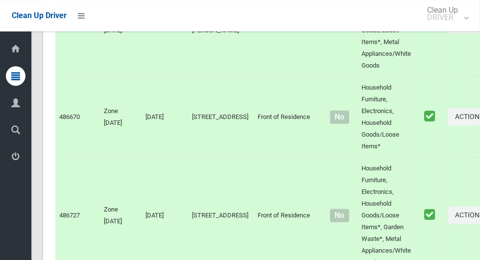
scroll to position [4785, 0]
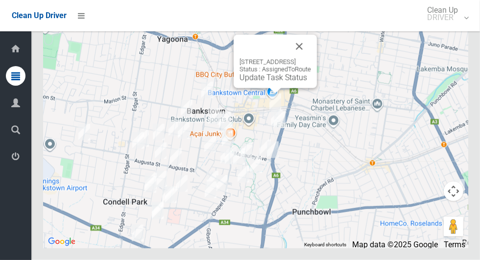
click at [311, 58] on button "Close" at bounding box center [299, 47] width 24 height 24
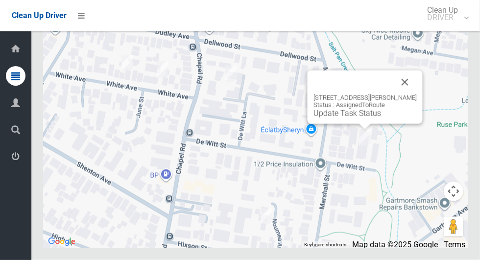
click at [412, 94] on button "Close" at bounding box center [405, 83] width 24 height 24
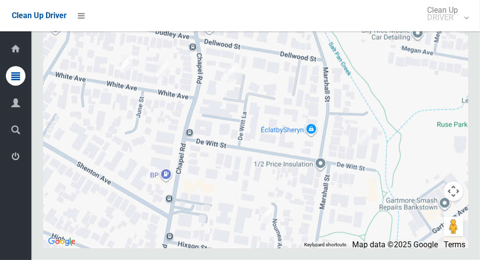
click at [474, 21] on link "Clean Up DRIVER" at bounding box center [445, 15] width 58 height 31
click at [454, 47] on link "Logout" at bounding box center [444, 43] width 57 height 20
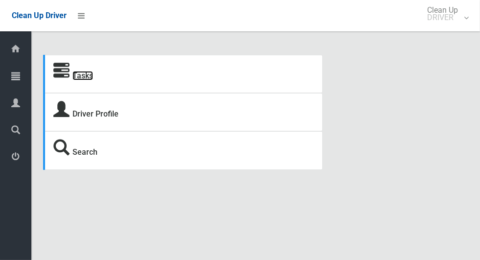
click at [86, 74] on link "Tasks" at bounding box center [82, 75] width 21 height 9
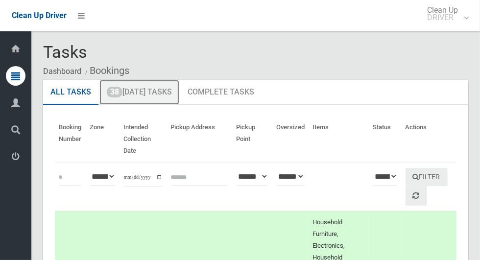
click at [156, 91] on link "38 [DATE] Tasks" at bounding box center [139, 92] width 80 height 25
click at [163, 97] on link "38 [DATE] Tasks" at bounding box center [139, 92] width 80 height 25
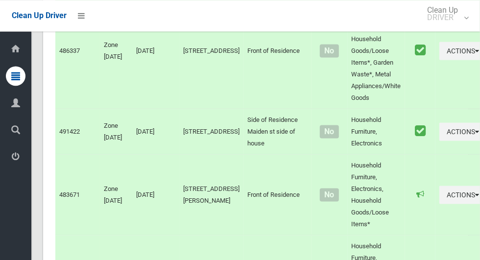
scroll to position [2617, 0]
click at [475, 135] on icon "button" at bounding box center [477, 131] width 4 height 7
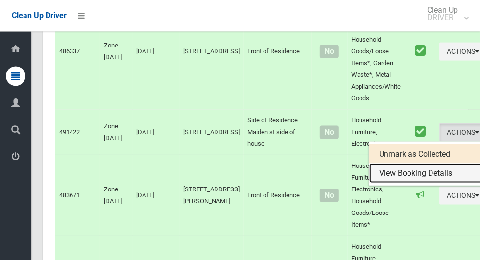
click at [417, 183] on link "View Booking Details" at bounding box center [427, 173] width 117 height 20
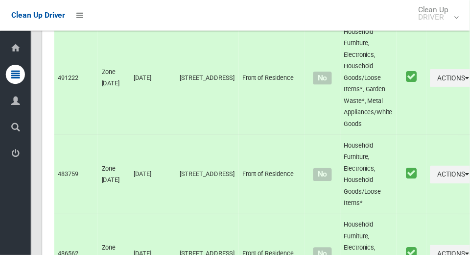
scroll to position [2120, 0]
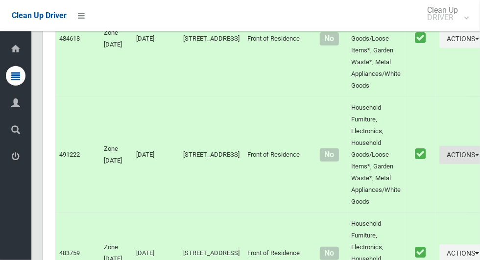
click at [475, 154] on icon "button" at bounding box center [477, 154] width 4 height 7
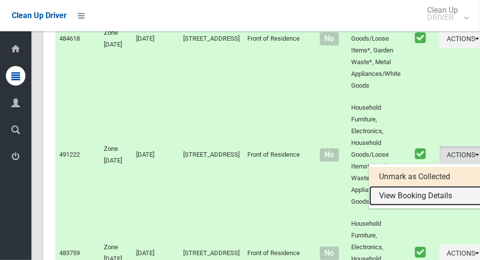
click at [417, 196] on link "View Booking Details" at bounding box center [427, 196] width 117 height 20
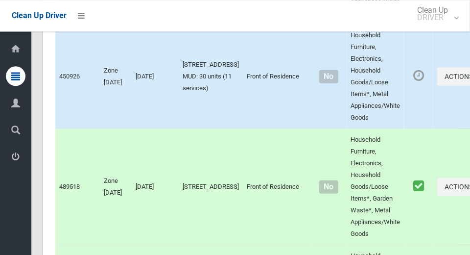
scroll to position [1729, 0]
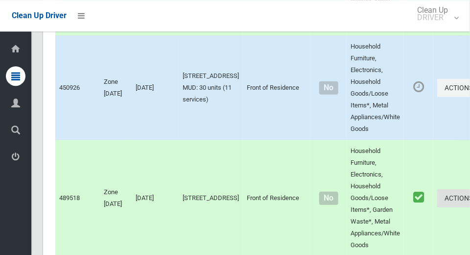
click at [473, 195] on icon "button" at bounding box center [475, 197] width 4 height 7
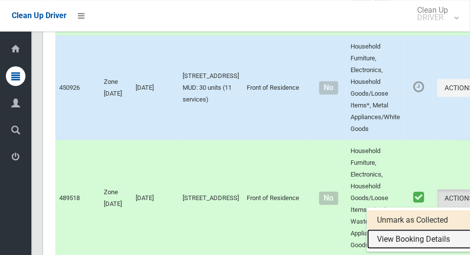
click at [391, 235] on link "View Booking Details" at bounding box center [425, 239] width 117 height 20
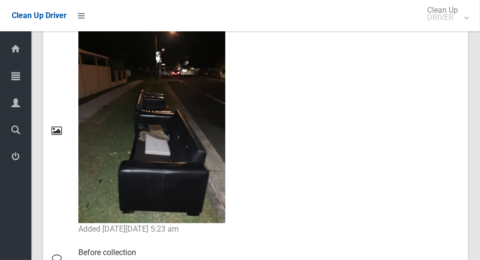
scroll to position [469, 0]
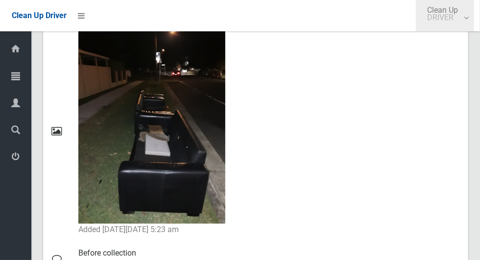
click at [474, 23] on link "Clean Up DRIVER" at bounding box center [445, 15] width 58 height 31
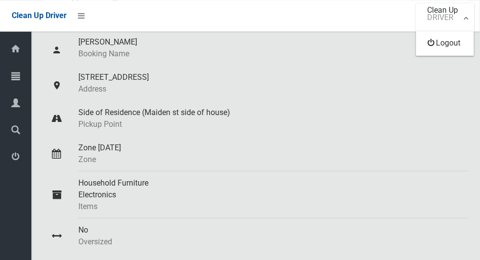
scroll to position [0, 0]
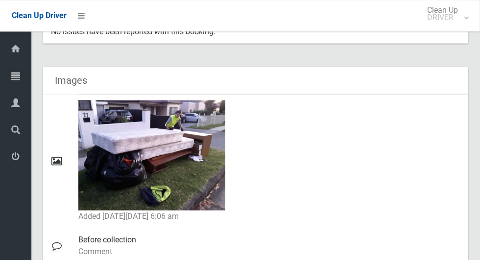
scroll to position [567, 0]
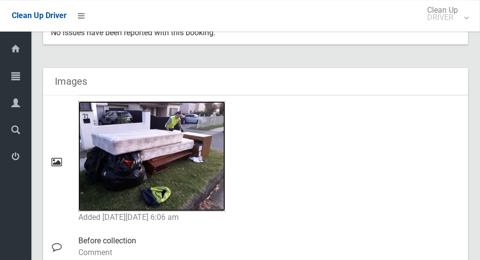
click at [180, 166] on img at bounding box center [151, 156] width 147 height 110
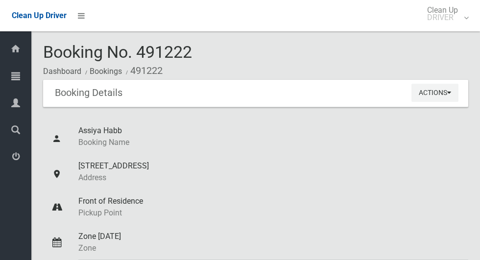
scroll to position [566, 0]
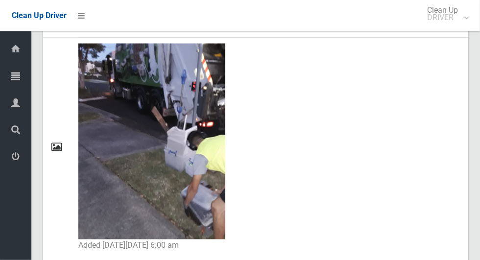
scroll to position [935, 0]
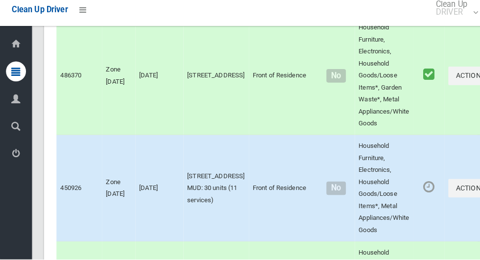
scroll to position [3926, 0]
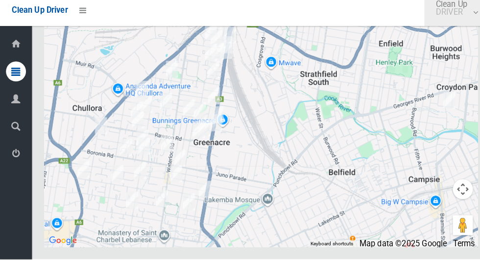
click at [467, 28] on link "Clean Up DRIVER" at bounding box center [445, 15] width 58 height 31
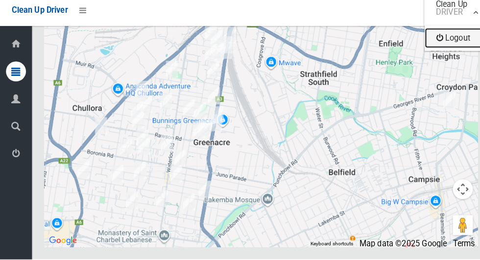
click at [460, 53] on link "Logout" at bounding box center [444, 43] width 57 height 20
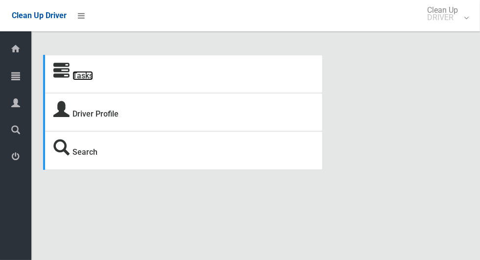
click at [77, 80] on link "Tasks" at bounding box center [82, 75] width 21 height 9
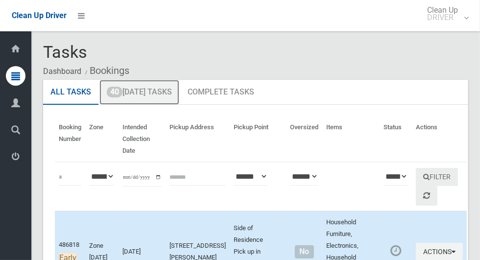
click at [138, 97] on link "40 [DATE] Tasks" at bounding box center [139, 92] width 80 height 25
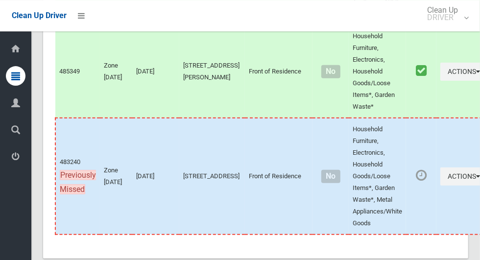
scroll to position [4311, 0]
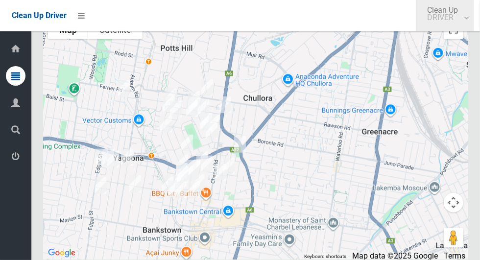
click at [474, 23] on link "Clean Up DRIVER" at bounding box center [445, 15] width 58 height 31
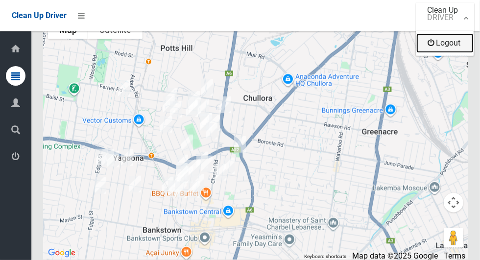
click at [464, 49] on link "Logout" at bounding box center [444, 43] width 57 height 20
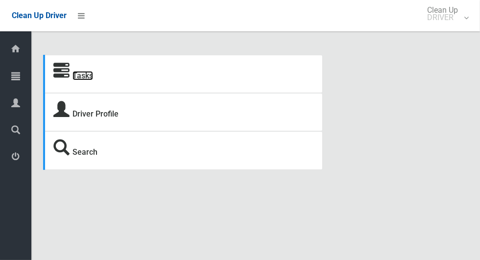
click at [81, 80] on link "Tasks" at bounding box center [82, 75] width 21 height 9
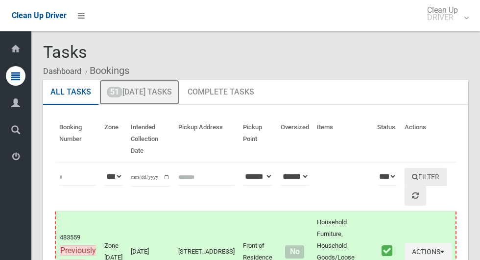
click at [151, 97] on link "51 Today's Tasks" at bounding box center [139, 92] width 80 height 25
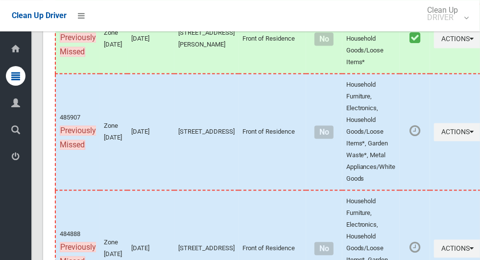
scroll to position [998, 0]
click at [470, 135] on icon "button" at bounding box center [472, 132] width 4 height 7
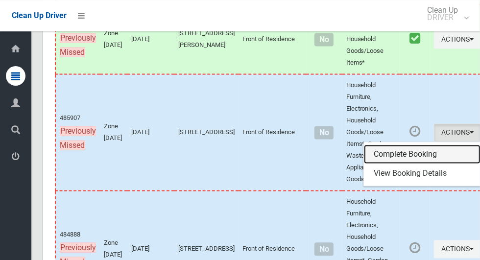
click at [393, 147] on link "Complete Booking" at bounding box center [422, 154] width 117 height 20
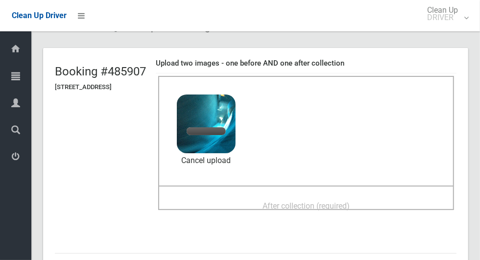
scroll to position [51, 0]
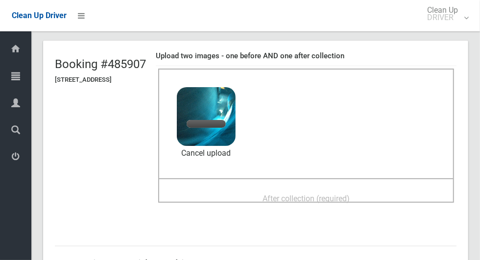
click at [397, 194] on div "After collection (required)" at bounding box center [306, 198] width 274 height 18
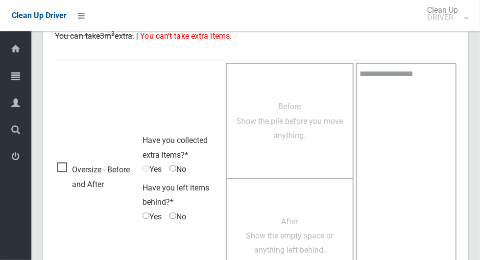
scroll to position [801, 0]
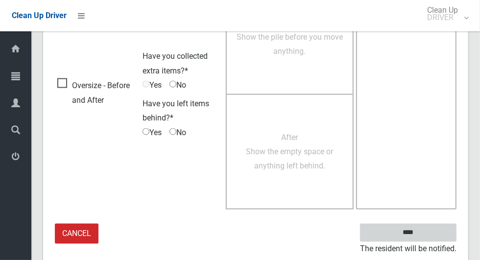
click at [425, 234] on input "****" at bounding box center [408, 233] width 96 height 18
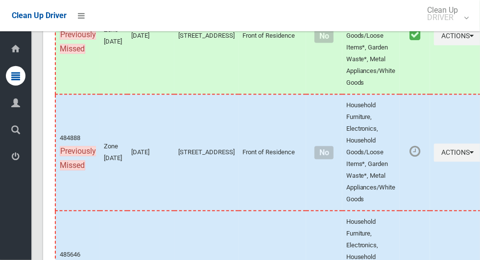
scroll to position [1094, 0]
click at [470, 155] on icon "button" at bounding box center [472, 152] width 4 height 7
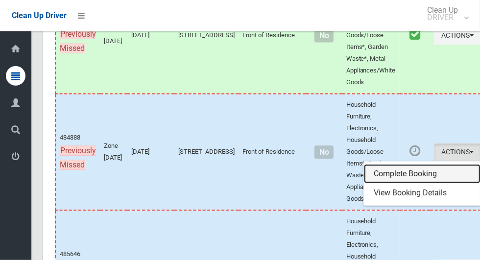
click at [425, 168] on link "Complete Booking" at bounding box center [422, 175] width 117 height 20
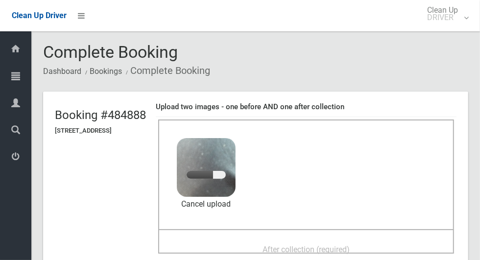
scroll to position [45, 0]
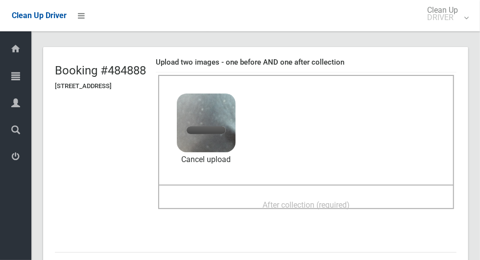
click at [396, 196] on div "After collection (required)" at bounding box center [306, 204] width 274 height 18
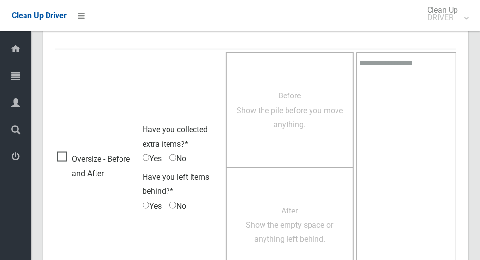
scroll to position [801, 0]
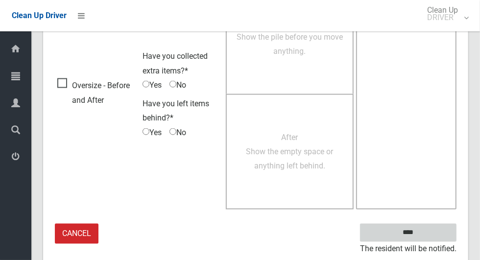
click at [425, 238] on input "****" at bounding box center [408, 233] width 96 height 18
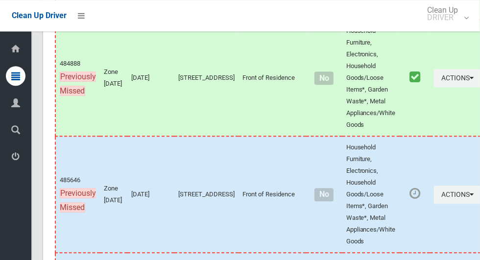
scroll to position [1169, 0]
click at [470, 194] on icon "button" at bounding box center [472, 194] width 4 height 7
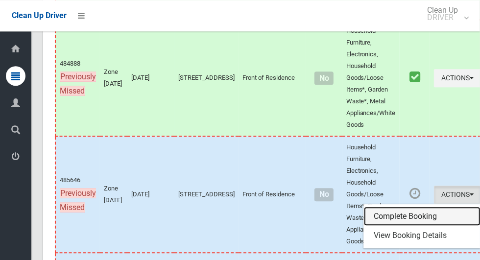
click at [404, 211] on link "Complete Booking" at bounding box center [422, 217] width 117 height 20
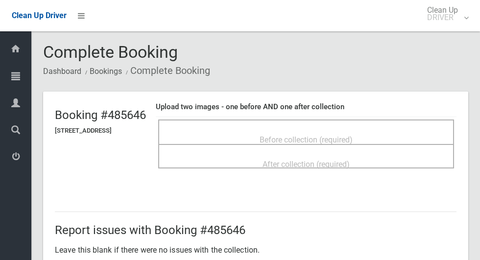
click at [423, 135] on div "Before collection (required)" at bounding box center [306, 139] width 274 height 18
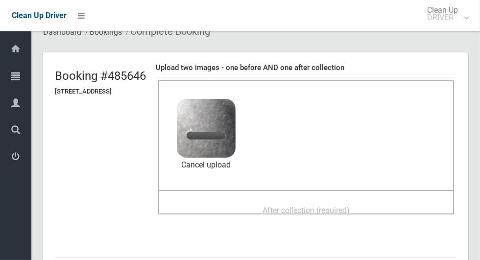
scroll to position [40, 0]
click at [398, 200] on div "After collection (required)" at bounding box center [306, 209] width 274 height 18
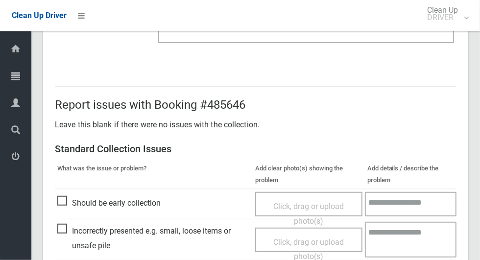
scroll to position [801, 0]
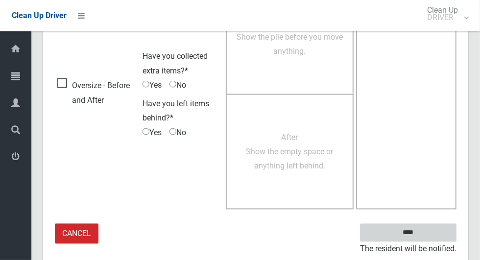
click at [425, 237] on input "****" at bounding box center [408, 233] width 96 height 18
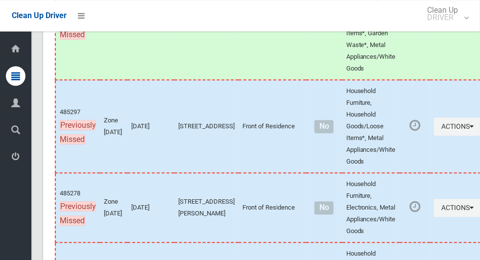
scroll to position [1342, 0]
click at [470, 123] on icon "button" at bounding box center [472, 126] width 4 height 7
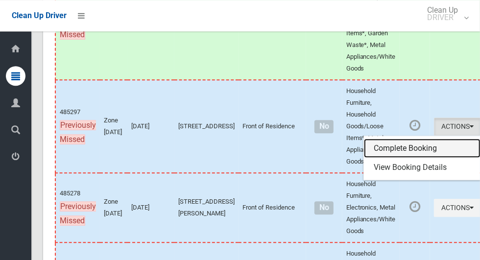
click at [405, 144] on link "Complete Booking" at bounding box center [422, 149] width 117 height 20
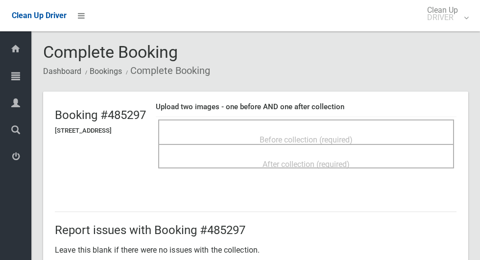
click at [430, 135] on div "Before collection (required)" at bounding box center [306, 139] width 274 height 18
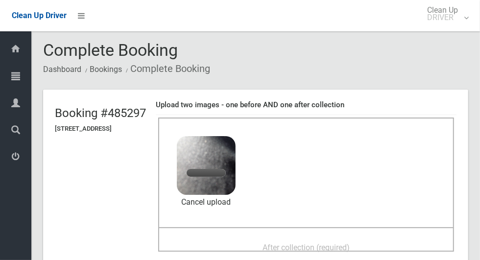
scroll to position [1, 0]
click at [408, 244] on div "After collection (required)" at bounding box center [306, 247] width 274 height 18
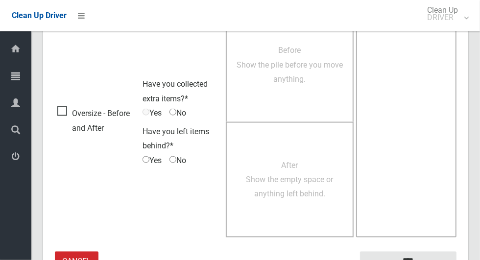
scroll to position [801, 0]
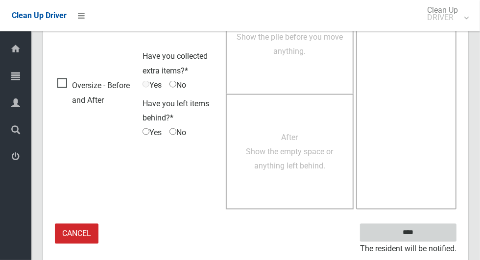
click at [422, 238] on input "****" at bounding box center [408, 233] width 96 height 18
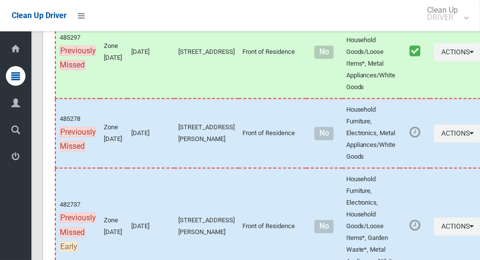
scroll to position [1418, 0]
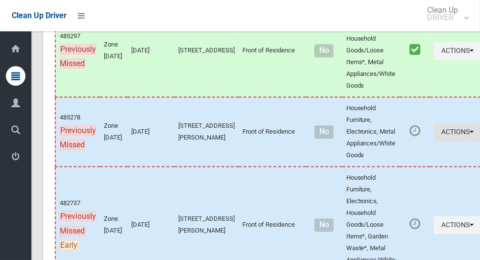
click at [470, 135] on icon "button" at bounding box center [472, 131] width 4 height 7
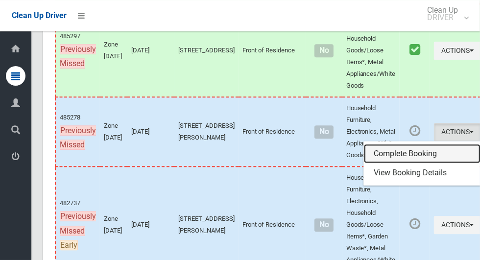
click at [399, 151] on link "Complete Booking" at bounding box center [422, 154] width 117 height 20
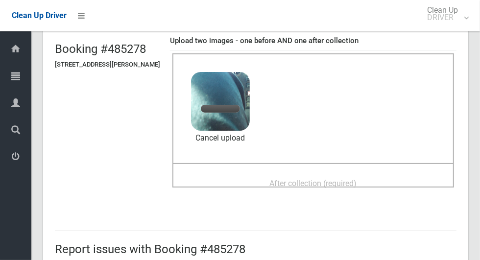
scroll to position [67, 0]
click at [385, 186] on div "After collection (required)" at bounding box center [313, 182] width 260 height 18
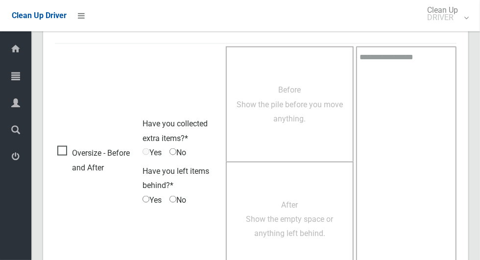
scroll to position [801, 0]
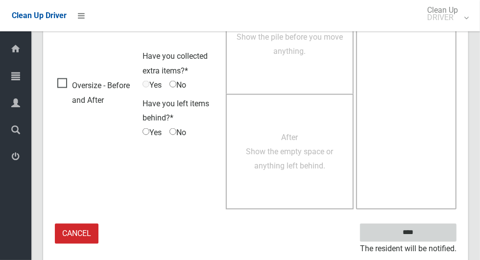
click at [425, 238] on input "****" at bounding box center [408, 233] width 96 height 18
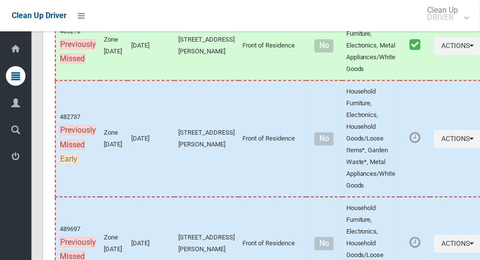
scroll to position [1508, 0]
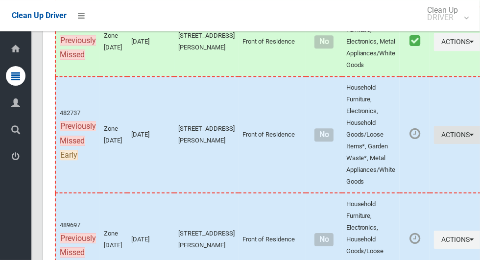
click at [470, 138] on icon "button" at bounding box center [472, 134] width 4 height 7
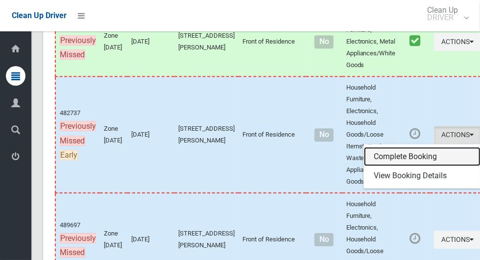
click at [403, 166] on link "Complete Booking" at bounding box center [422, 157] width 117 height 20
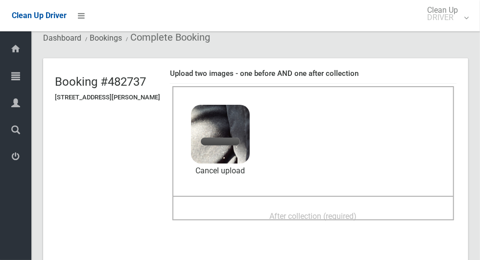
scroll to position [45, 0]
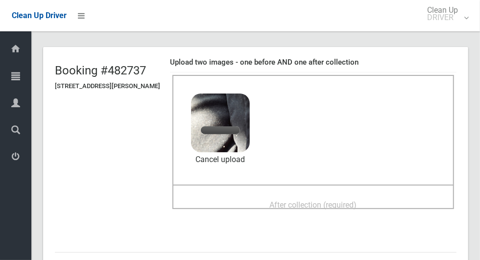
click at [331, 203] on span "After collection (required)" at bounding box center [313, 204] width 87 height 9
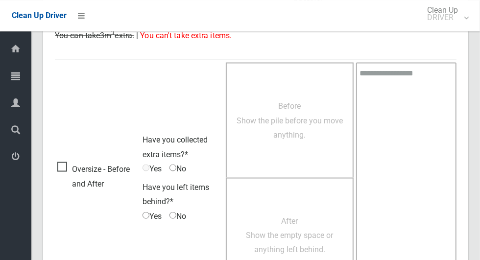
scroll to position [801, 0]
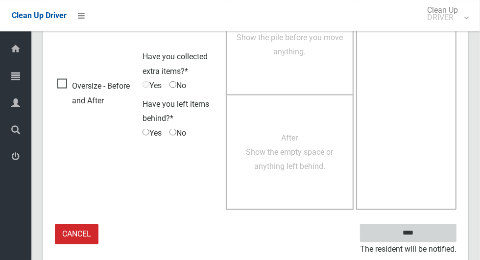
click at [425, 237] on input "****" at bounding box center [408, 233] width 96 height 18
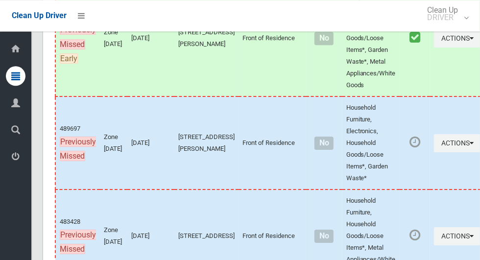
scroll to position [1605, 0]
click at [470, 146] on icon "button" at bounding box center [472, 142] width 4 height 7
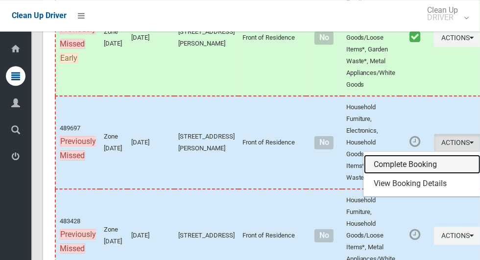
click at [399, 171] on link "Complete Booking" at bounding box center [422, 165] width 117 height 20
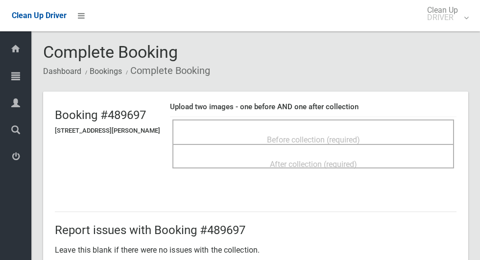
click at [396, 133] on div "Before collection (required)" at bounding box center [313, 139] width 260 height 18
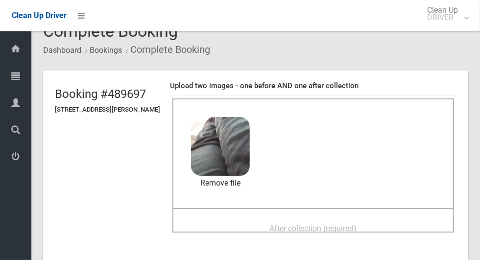
scroll to position [22, 0]
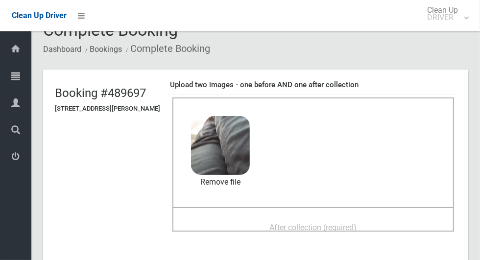
click at [335, 226] on span "After collection (required)" at bounding box center [313, 227] width 87 height 9
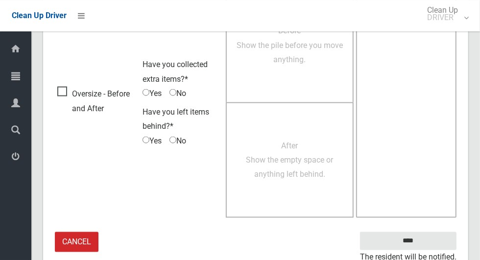
scroll to position [801, 0]
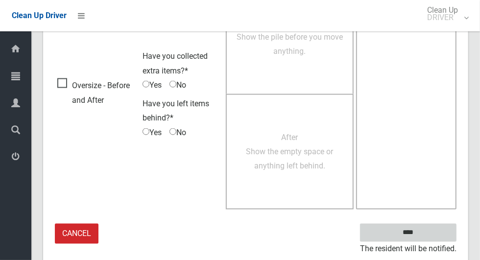
click at [414, 233] on input "****" at bounding box center [408, 233] width 96 height 18
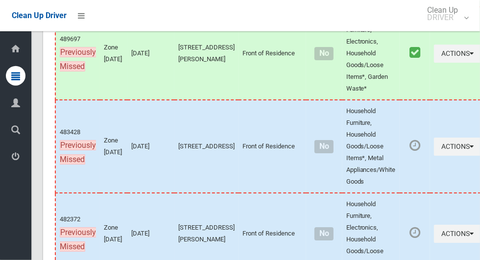
scroll to position [1700, 0]
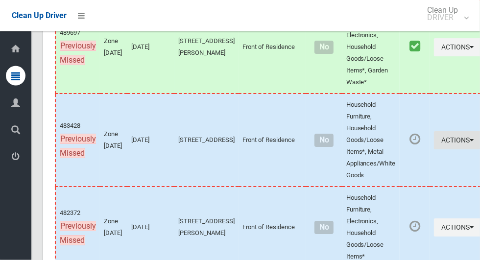
click at [470, 143] on icon "button" at bounding box center [472, 140] width 4 height 7
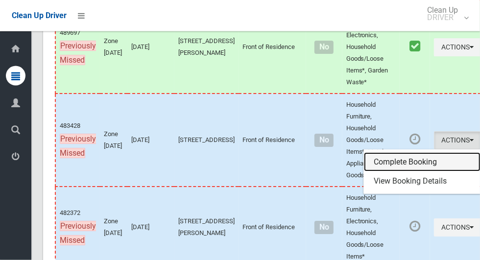
click at [383, 166] on link "Complete Booking" at bounding box center [422, 162] width 117 height 20
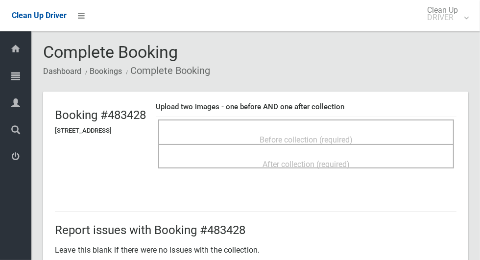
click at [376, 132] on div "Before collection (required)" at bounding box center [306, 139] width 274 height 18
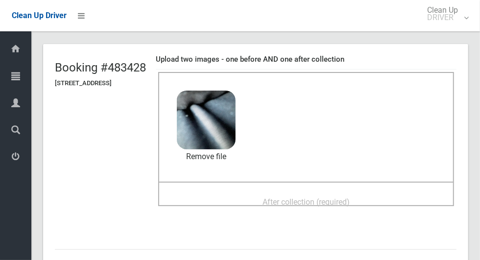
scroll to position [48, 0]
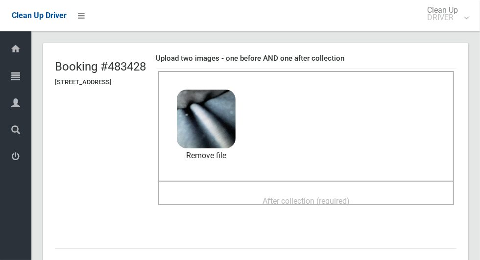
click at [308, 196] on span "After collection (required)" at bounding box center [305, 200] width 87 height 9
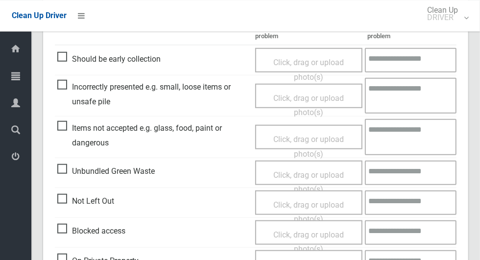
scroll to position [801, 0]
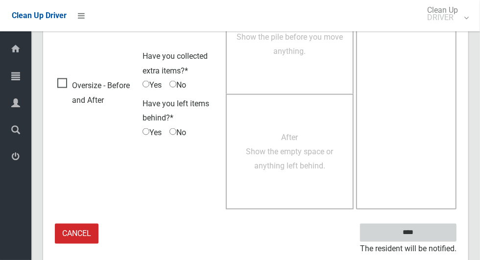
click at [425, 238] on input "****" at bounding box center [408, 233] width 96 height 18
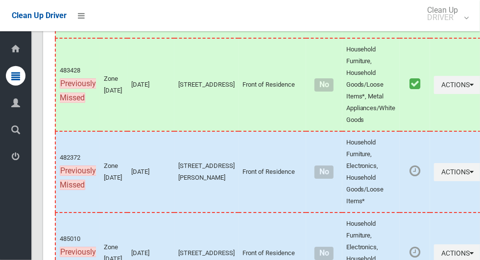
scroll to position [1756, 0]
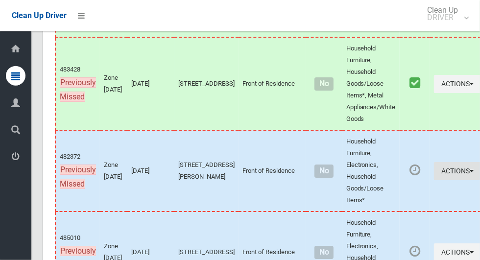
click at [470, 174] on icon "button" at bounding box center [472, 170] width 4 height 7
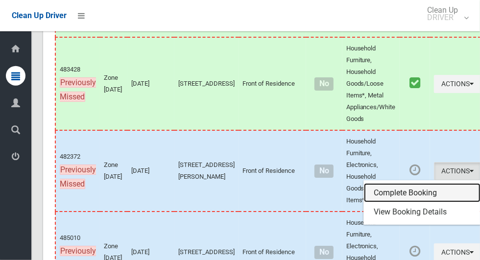
click at [407, 201] on link "Complete Booking" at bounding box center [422, 193] width 117 height 20
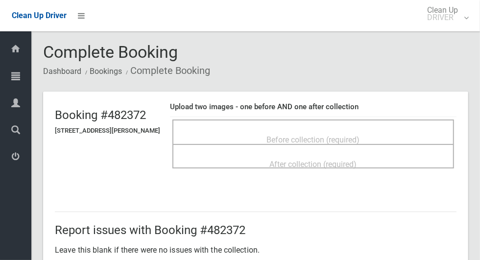
click at [408, 140] on div "Before collection (required)" at bounding box center [313, 139] width 260 height 18
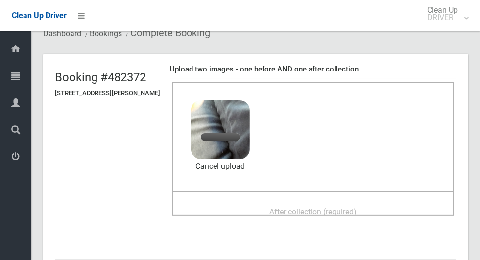
scroll to position [42, 0]
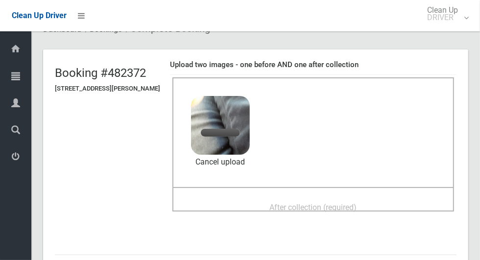
click at [413, 200] on div "After collection (required)" at bounding box center [313, 207] width 260 height 18
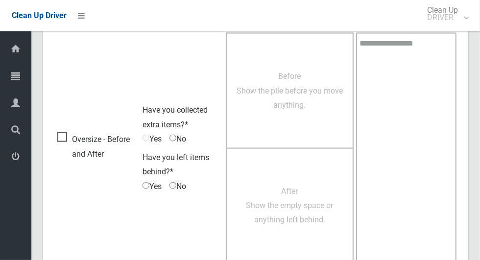
scroll to position [801, 0]
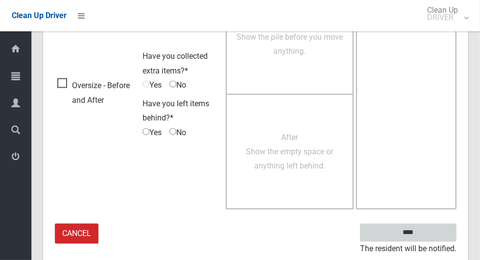
click at [416, 232] on input "****" at bounding box center [408, 233] width 96 height 18
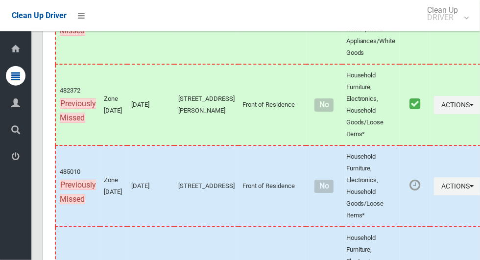
scroll to position [1823, 0]
click at [470, 189] on icon "button" at bounding box center [472, 185] width 4 height 7
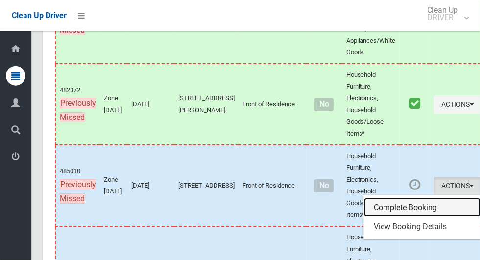
click at [405, 209] on link "Complete Booking" at bounding box center [422, 208] width 117 height 20
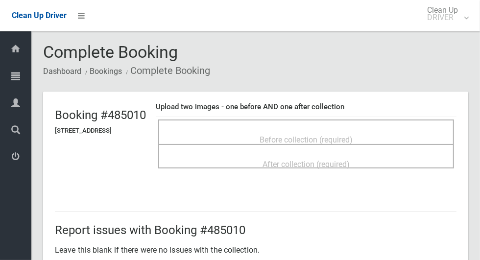
click at [406, 139] on div "Before collection (required)" at bounding box center [306, 139] width 274 height 18
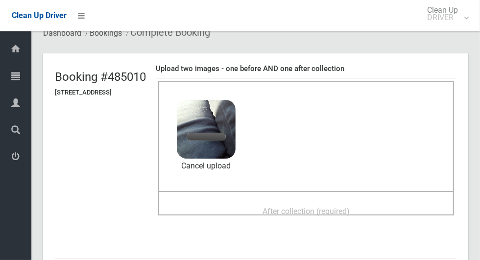
scroll to position [38, 0]
click at [388, 212] on div "After collection (required)" at bounding box center [306, 211] width 274 height 18
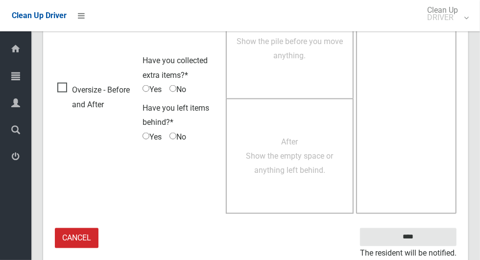
scroll to position [801, 0]
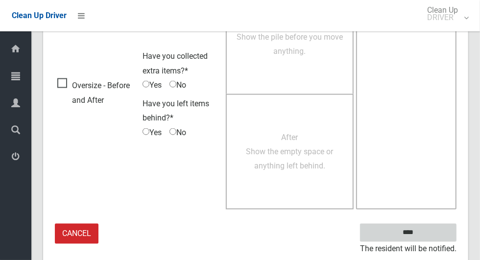
click at [413, 233] on input "****" at bounding box center [408, 233] width 96 height 18
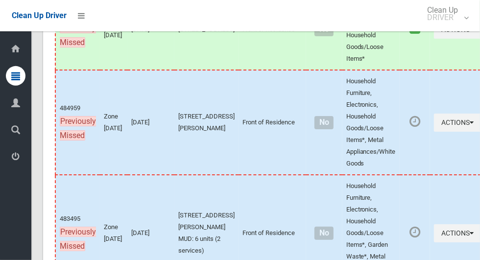
scroll to position [2017, 0]
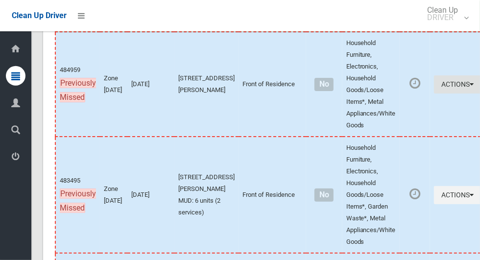
click at [470, 88] on icon "button" at bounding box center [472, 84] width 4 height 7
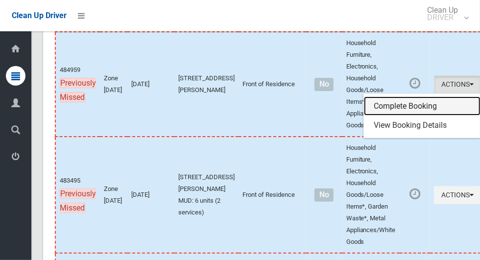
click at [402, 109] on link "Complete Booking" at bounding box center [422, 106] width 117 height 20
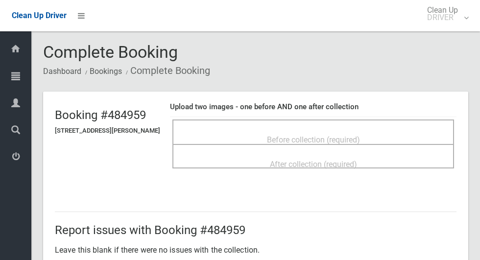
click at [426, 132] on div "Before collection (required)" at bounding box center [313, 139] width 260 height 18
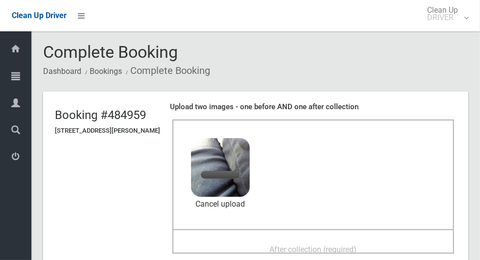
scroll to position [39, 0]
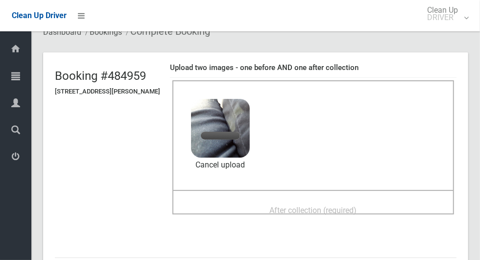
click at [396, 209] on div "After collection (required)" at bounding box center [313, 210] width 260 height 18
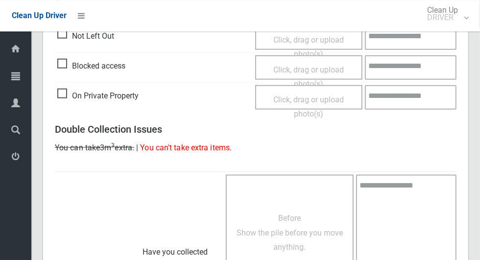
scroll to position [801, 0]
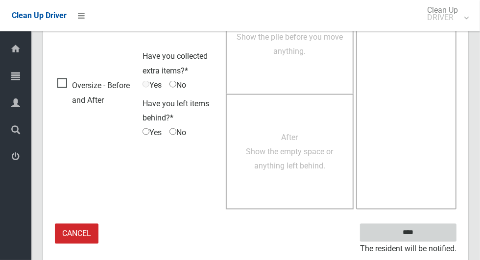
click at [414, 233] on input "****" at bounding box center [408, 233] width 96 height 18
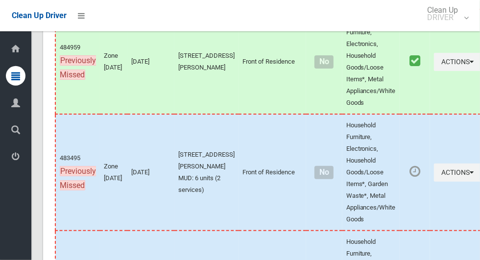
scroll to position [2038, 0]
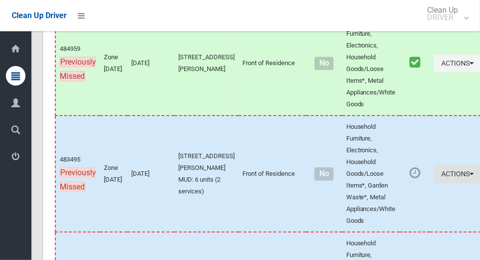
click at [470, 177] on icon "button" at bounding box center [472, 173] width 4 height 7
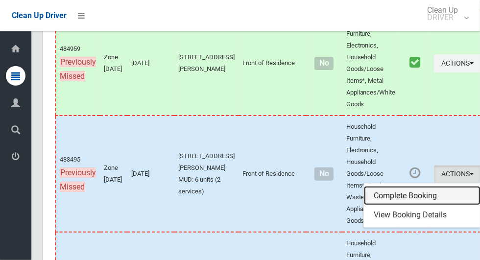
click at [400, 205] on link "Complete Booking" at bounding box center [422, 196] width 117 height 20
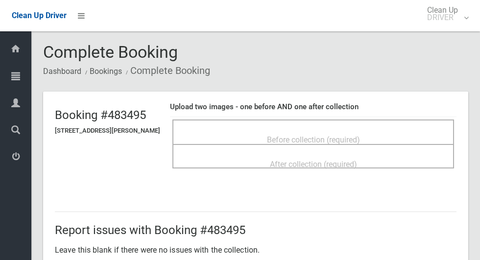
click at [424, 137] on div "Before collection (required)" at bounding box center [313, 139] width 260 height 18
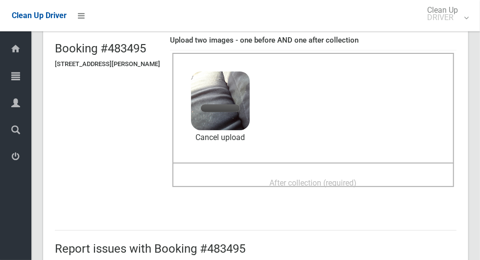
scroll to position [70, 0]
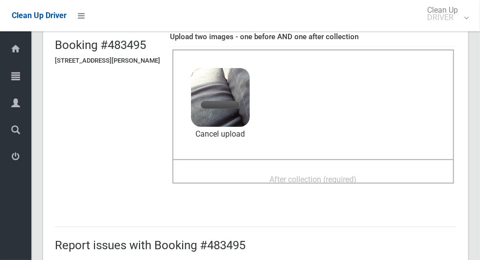
click at [404, 174] on div "After collection (required)" at bounding box center [313, 179] width 260 height 18
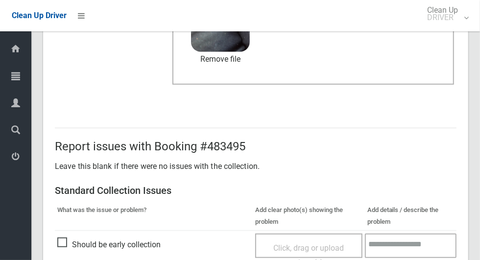
scroll to position [506, 0]
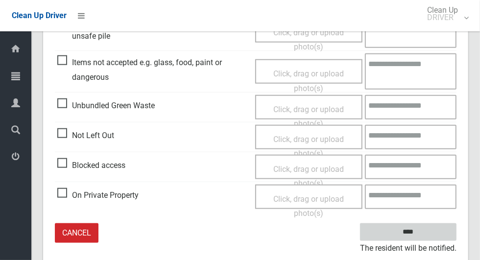
click at [425, 231] on input "****" at bounding box center [408, 232] width 96 height 18
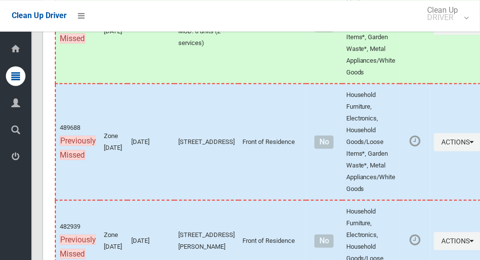
scroll to position [2186, 0]
click at [470, 146] on icon "button" at bounding box center [472, 142] width 4 height 7
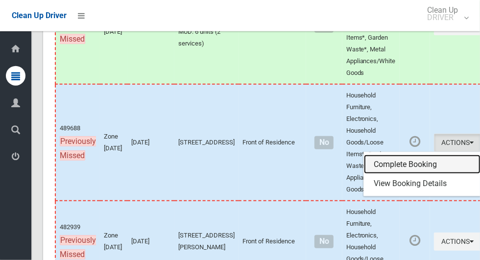
click at [407, 171] on link "Complete Booking" at bounding box center [422, 165] width 117 height 20
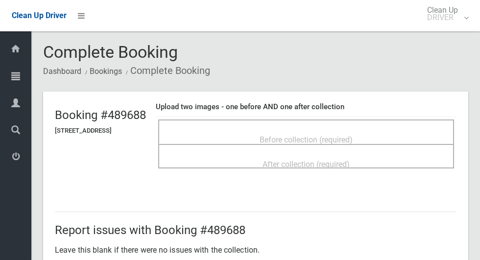
click at [425, 139] on div "Before collection (required)" at bounding box center [306, 139] width 274 height 18
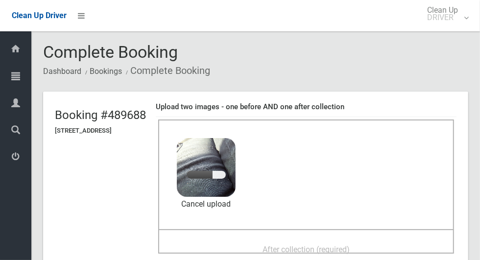
scroll to position [35, 0]
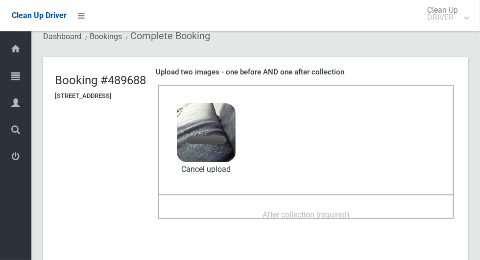
click at [409, 211] on div "After collection (required)" at bounding box center [306, 214] width 274 height 18
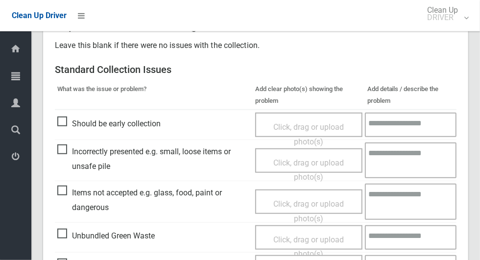
scroll to position [801, 0]
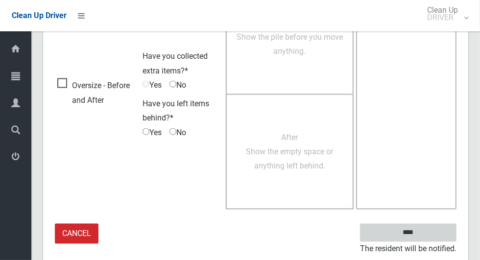
click at [425, 235] on input "****" at bounding box center [408, 233] width 96 height 18
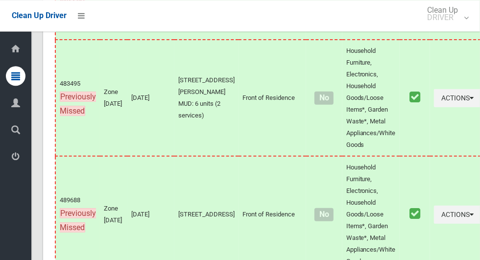
scroll to position [2285, 0]
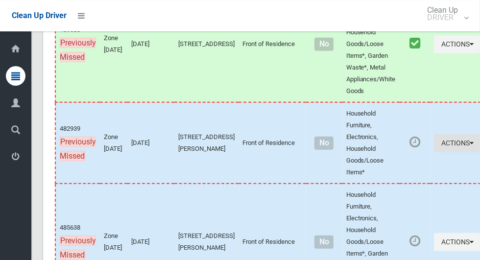
click at [470, 146] on icon "button" at bounding box center [472, 143] width 4 height 7
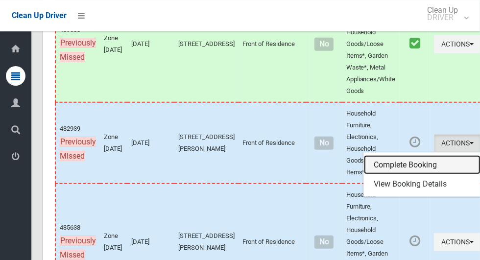
click at [398, 174] on link "Complete Booking" at bounding box center [422, 165] width 117 height 20
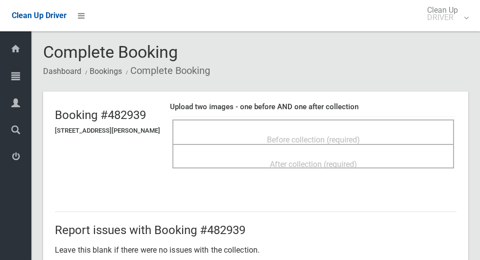
click at [417, 138] on div "Before collection (required)" at bounding box center [313, 139] width 260 height 18
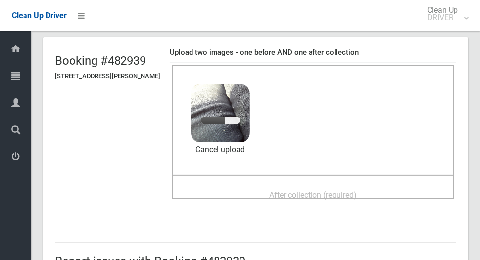
scroll to position [54, 0]
click at [384, 191] on div "After collection (required)" at bounding box center [313, 195] width 260 height 18
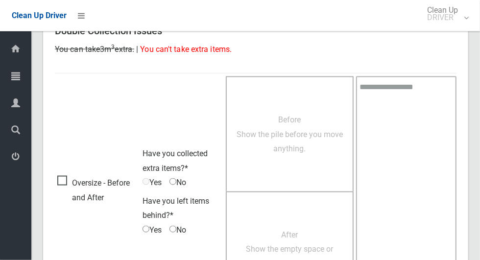
scroll to position [801, 0]
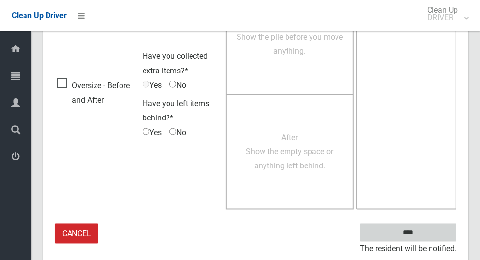
click at [416, 232] on input "****" at bounding box center [408, 233] width 96 height 18
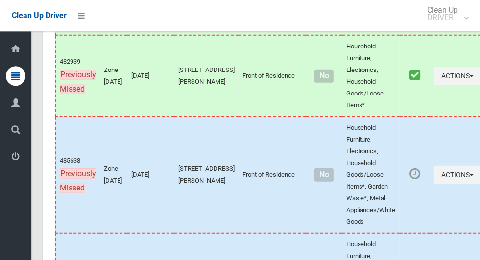
scroll to position [2352, 0]
click at [470, 178] on icon "button" at bounding box center [472, 174] width 4 height 7
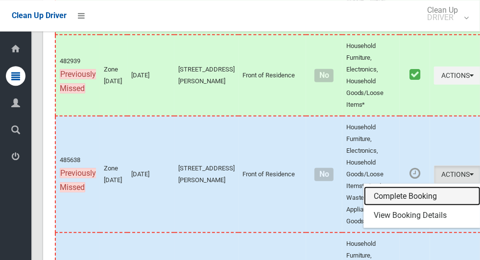
click at [407, 199] on link "Complete Booking" at bounding box center [422, 197] width 117 height 20
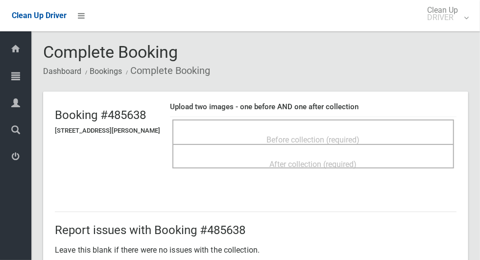
click at [417, 135] on div "Before collection (required)" at bounding box center [313, 139] width 260 height 18
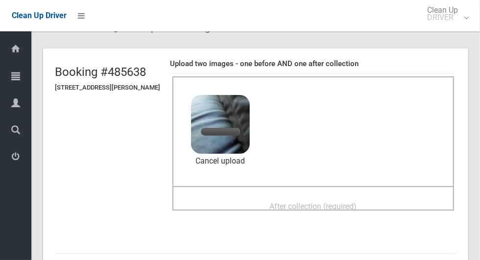
scroll to position [56, 0]
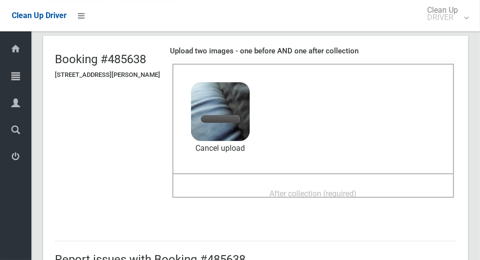
click at [398, 193] on div "After collection (required)" at bounding box center [313, 193] width 260 height 18
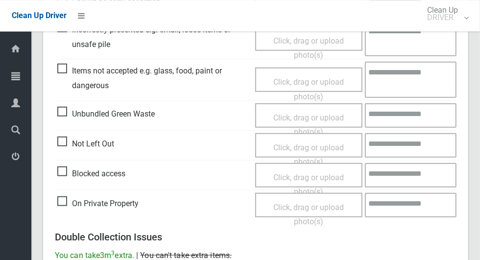
scroll to position [801, 0]
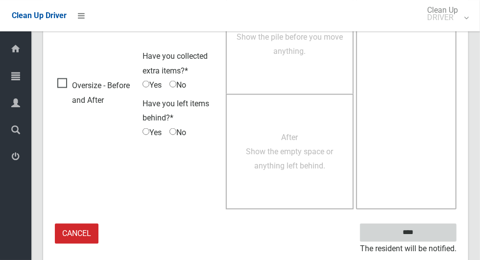
click at [423, 238] on input "****" at bounding box center [408, 233] width 96 height 18
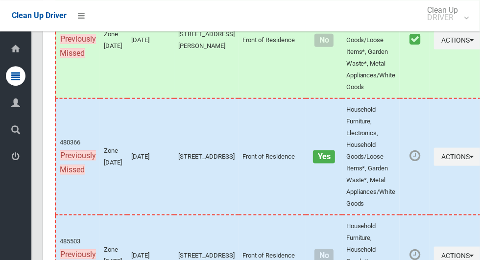
scroll to position [2495, 0]
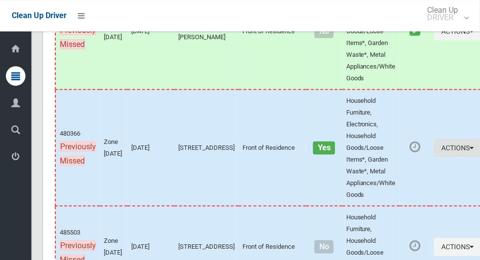
click at [470, 151] on icon "button" at bounding box center [472, 147] width 4 height 7
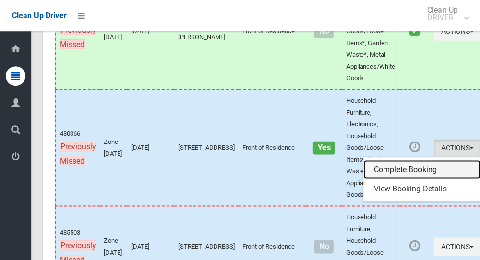
click at [407, 175] on link "Complete Booking" at bounding box center [422, 170] width 117 height 20
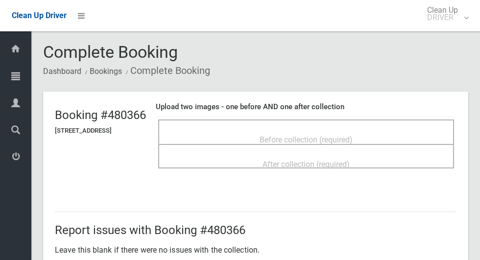
click at [387, 137] on div "Before collection (required)" at bounding box center [306, 139] width 274 height 18
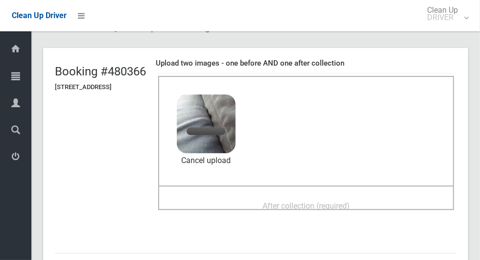
scroll to position [49, 0]
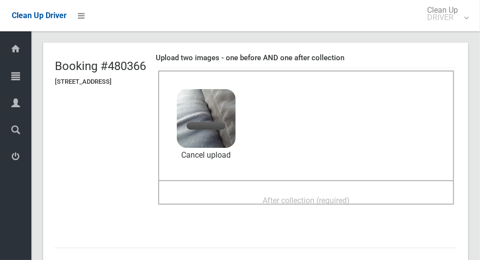
click at [396, 194] on div "After collection (required)" at bounding box center [306, 200] width 274 height 18
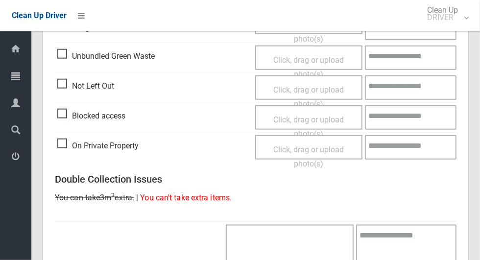
scroll to position [801, 0]
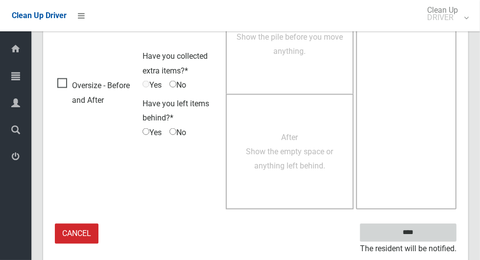
click at [425, 238] on input "****" at bounding box center [408, 233] width 96 height 18
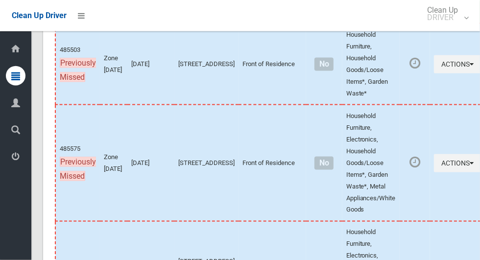
scroll to position [2679, 0]
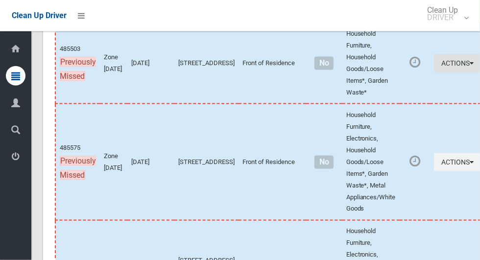
click at [470, 67] on icon "button" at bounding box center [472, 63] width 4 height 7
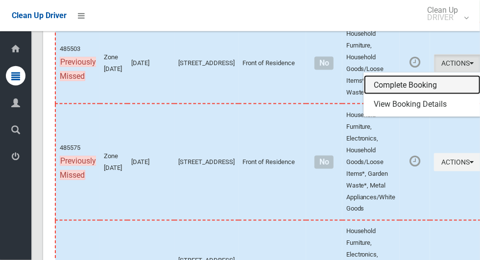
click at [395, 94] on link "Complete Booking" at bounding box center [422, 85] width 117 height 20
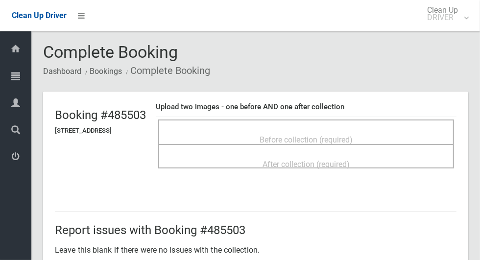
click at [392, 137] on div "Before collection (required)" at bounding box center [306, 139] width 274 height 18
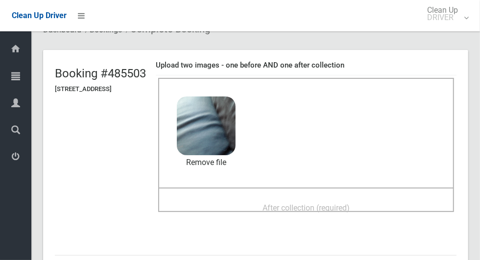
scroll to position [42, 0]
click at [386, 202] on div "After collection (required)" at bounding box center [306, 207] width 274 height 18
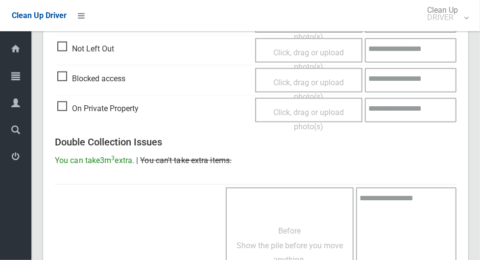
scroll to position [801, 0]
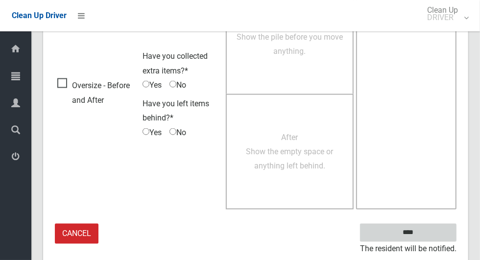
click at [414, 233] on input "****" at bounding box center [408, 233] width 96 height 18
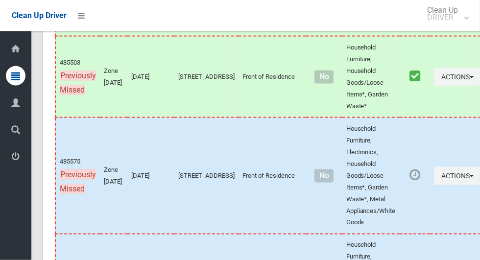
scroll to position [2668, 0]
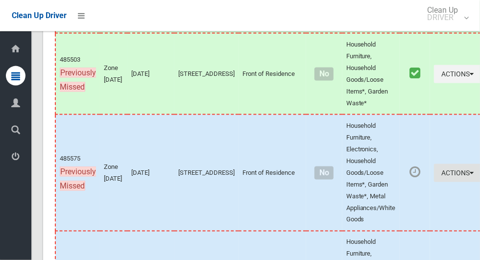
click at [470, 176] on icon "button" at bounding box center [472, 172] width 4 height 7
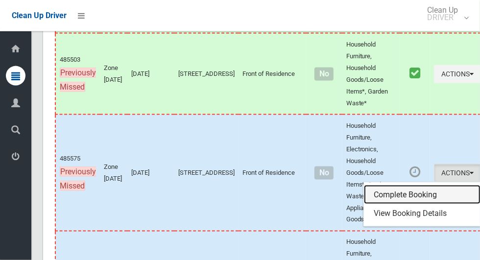
click at [399, 201] on link "Complete Booking" at bounding box center [422, 195] width 117 height 20
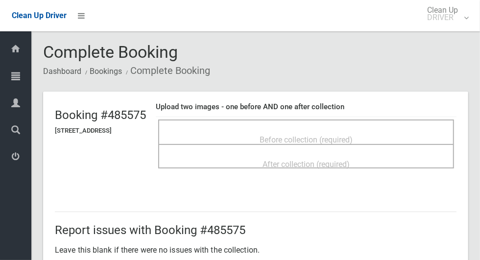
click at [398, 136] on div "Before collection (required)" at bounding box center [306, 139] width 274 height 18
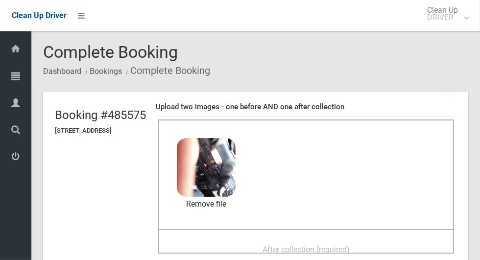
click at [350, 245] on span "After collection (required)" at bounding box center [305, 249] width 87 height 9
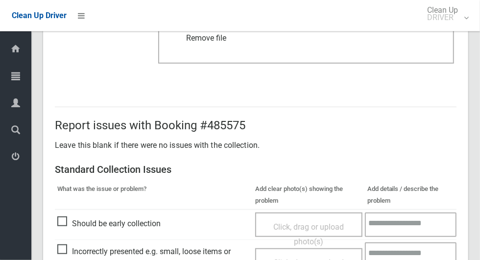
scroll to position [801, 0]
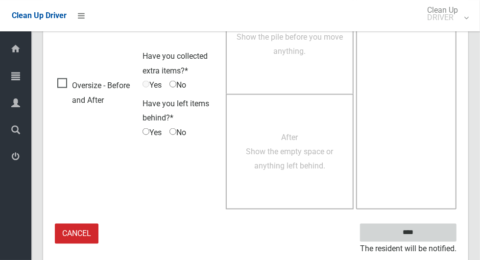
click at [414, 230] on input "****" at bounding box center [408, 233] width 96 height 18
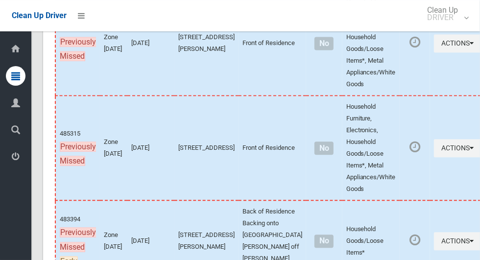
scroll to position [2822, 0]
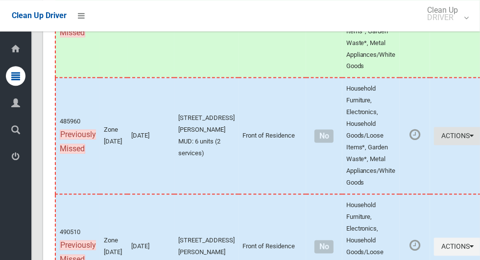
click at [435, 145] on button "Actions" at bounding box center [457, 136] width 47 height 18
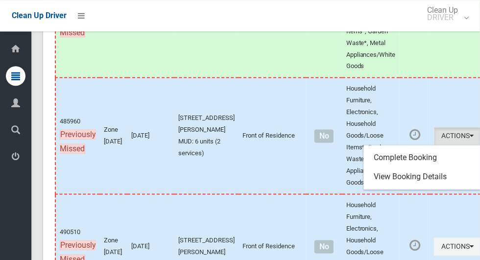
scroll to position [2819, 0]
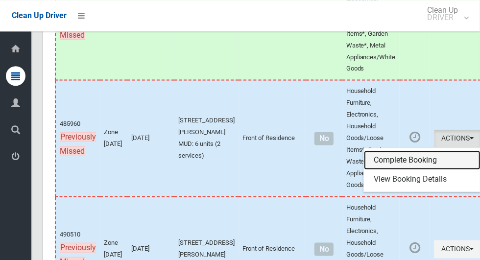
click at [406, 162] on link "Complete Booking" at bounding box center [422, 160] width 117 height 20
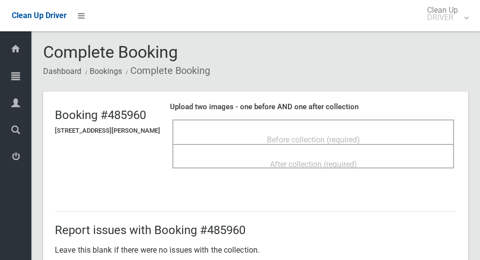
click at [360, 135] on span "Before collection (required)" at bounding box center [313, 139] width 93 height 9
click at [355, 130] on div "Before collection (required)" at bounding box center [313, 139] width 260 height 18
click at [357, 139] on span "Before collection (required)" at bounding box center [313, 139] width 93 height 9
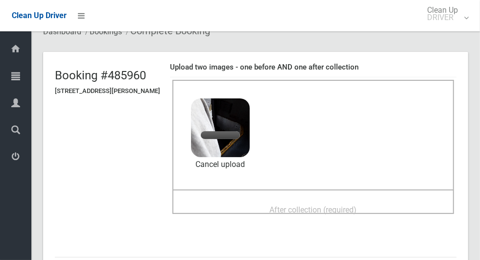
scroll to position [42, 0]
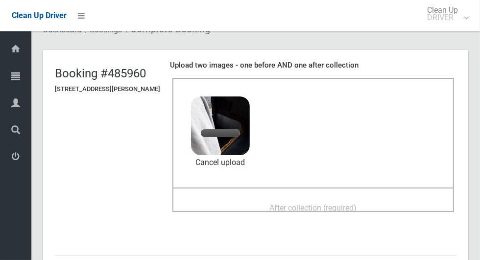
click at [357, 203] on span "After collection (required)" at bounding box center [313, 207] width 87 height 9
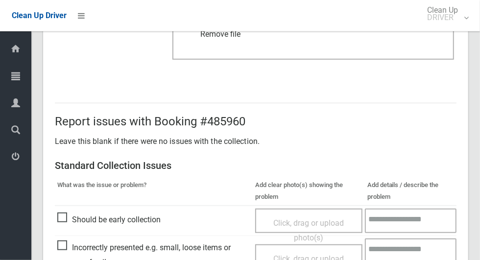
scroll to position [506, 0]
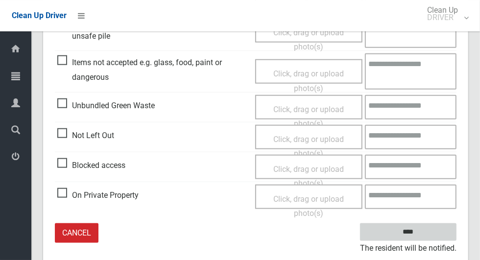
click at [425, 238] on input "****" at bounding box center [408, 232] width 96 height 18
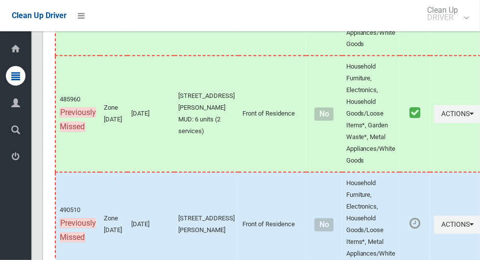
scroll to position [2925, 0]
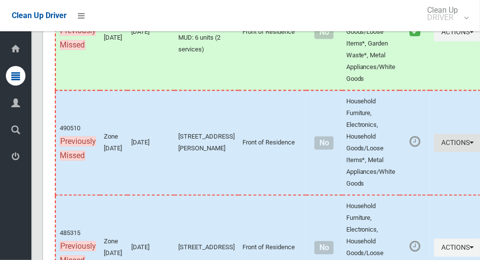
click at [436, 152] on button "Actions" at bounding box center [457, 143] width 47 height 18
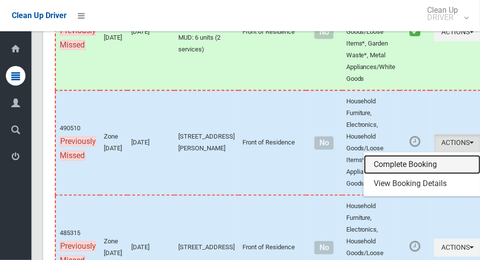
click at [406, 168] on link "Complete Booking" at bounding box center [422, 165] width 117 height 20
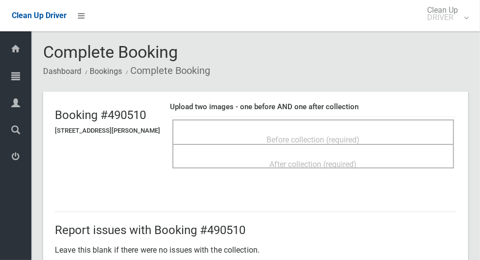
click at [360, 135] on span "Before collection (required)" at bounding box center [313, 139] width 93 height 9
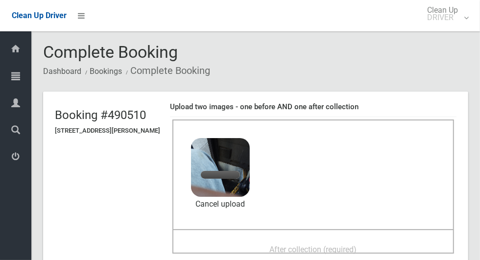
click at [357, 247] on span "After collection (required)" at bounding box center [313, 249] width 87 height 9
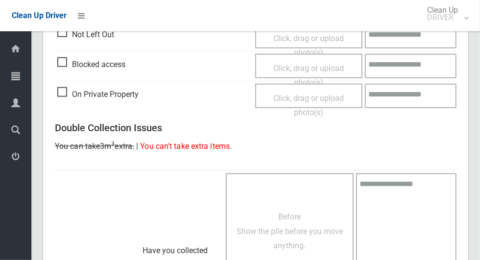
scroll to position [801, 0]
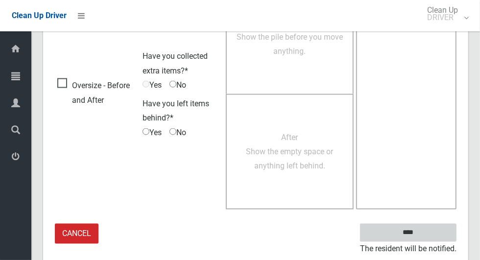
click at [408, 232] on input "****" at bounding box center [408, 233] width 96 height 18
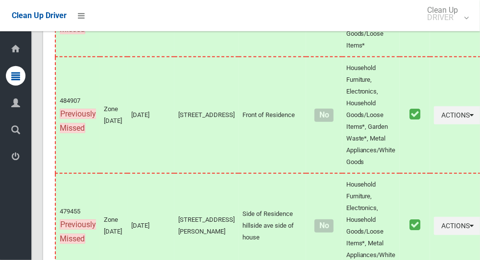
scroll to position [281, 0]
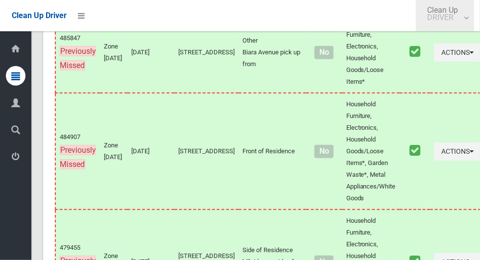
click at [450, 19] on small "DRIVER" at bounding box center [442, 17] width 31 height 7
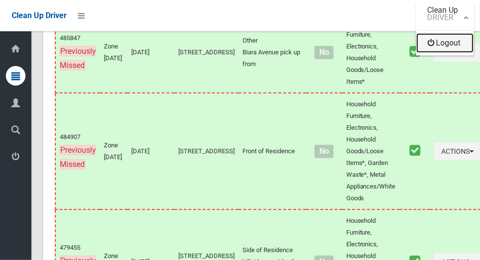
click at [450, 42] on link "Logout" at bounding box center [444, 43] width 57 height 20
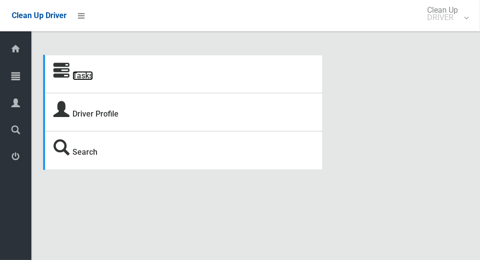
click at [78, 79] on link "Tasks" at bounding box center [82, 75] width 21 height 9
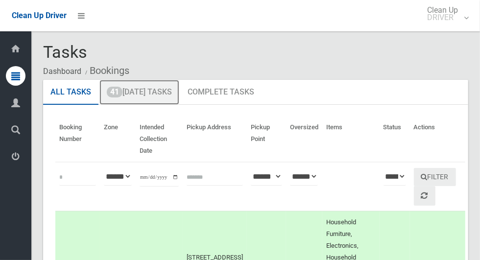
click at [133, 92] on link "41 Today's Tasks" at bounding box center [139, 92] width 80 height 25
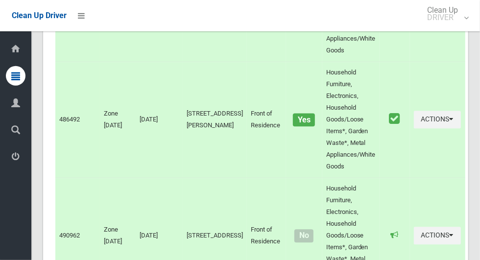
scroll to position [1129, 0]
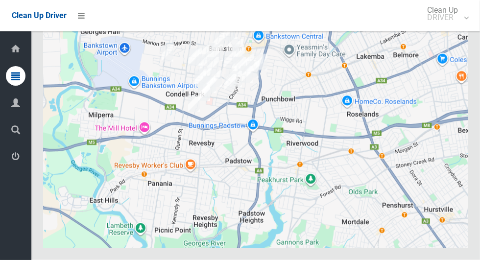
scroll to position [4785, 0]
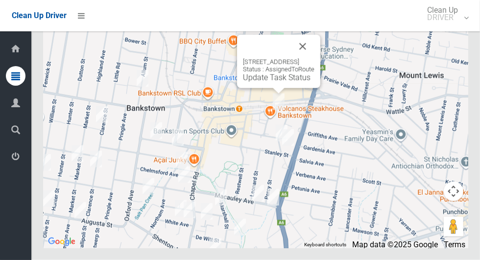
click at [279, 82] on link "Update Task Status" at bounding box center [277, 77] width 68 height 9
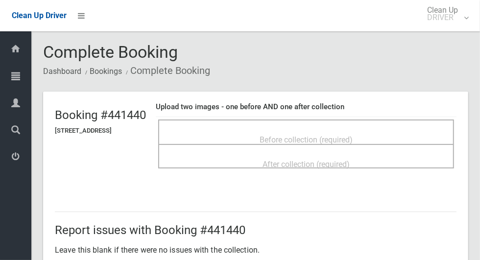
click at [319, 135] on span "Before collection (required)" at bounding box center [306, 139] width 93 height 9
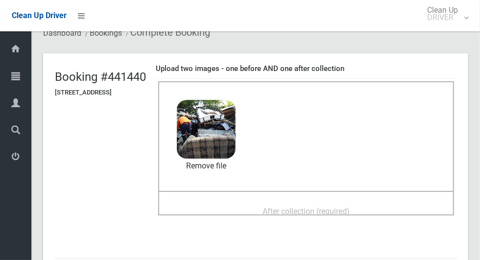
scroll to position [42, 0]
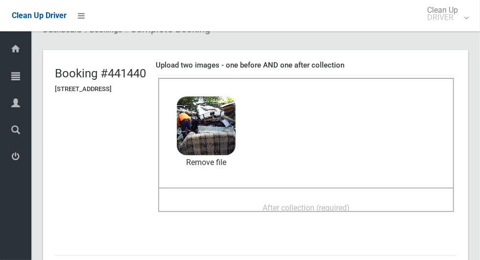
click at [345, 203] on span "After collection (required)" at bounding box center [305, 207] width 87 height 9
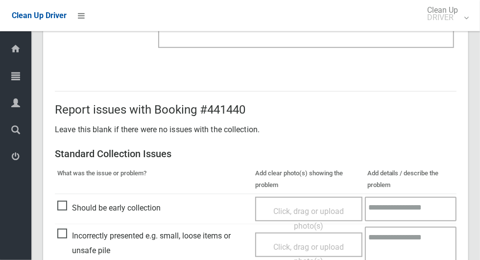
scroll to position [506, 0]
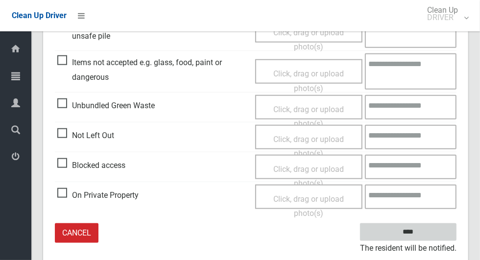
click at [425, 238] on input "****" at bounding box center [408, 232] width 96 height 18
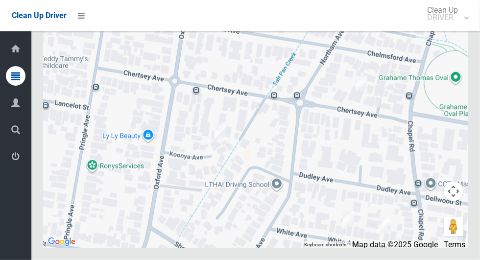
scroll to position [4785, 0]
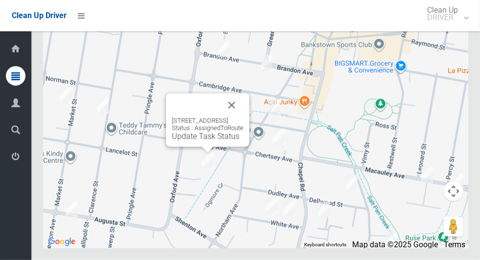
click at [243, 117] on button "Close" at bounding box center [232, 106] width 24 height 24
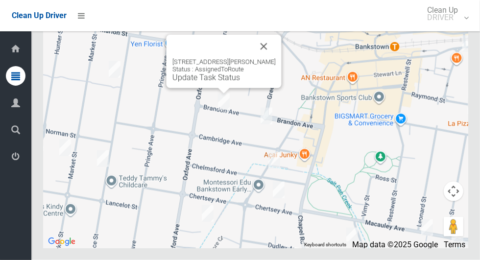
click at [276, 58] on button "Close" at bounding box center [264, 47] width 24 height 24
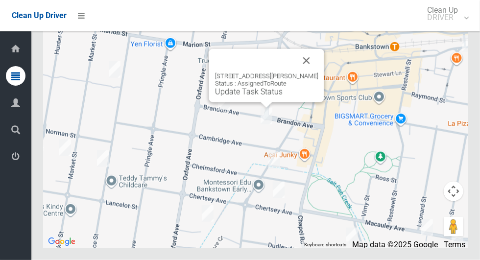
click at [251, 96] on link "Update Task Status" at bounding box center [249, 91] width 68 height 9
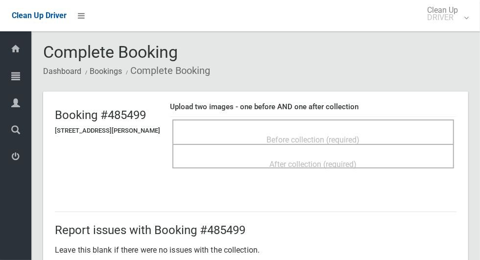
click at [349, 135] on span "Before collection (required)" at bounding box center [313, 139] width 93 height 9
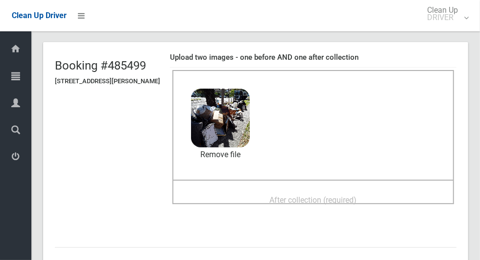
scroll to position [59, 0]
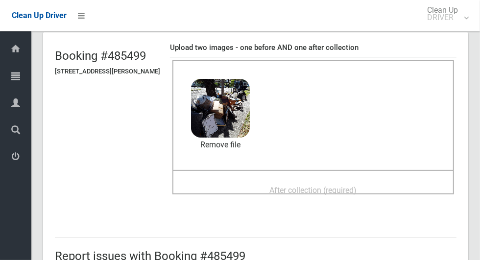
click at [357, 186] on span "After collection (required)" at bounding box center [313, 190] width 87 height 9
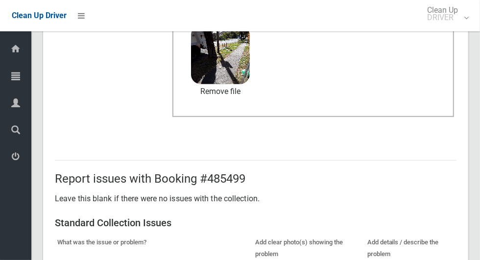
scroll to position [506, 0]
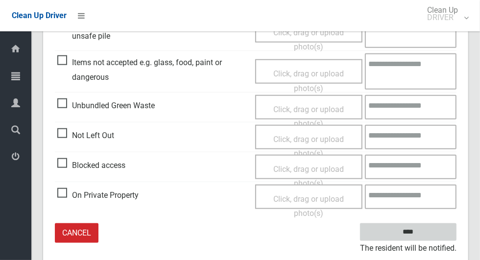
click at [427, 237] on input "****" at bounding box center [408, 232] width 96 height 18
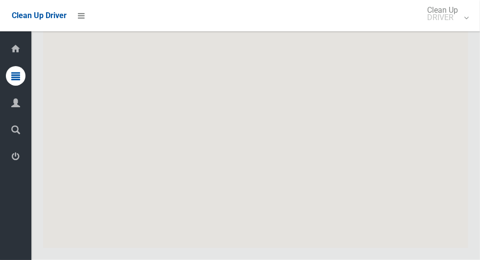
scroll to position [4785, 0]
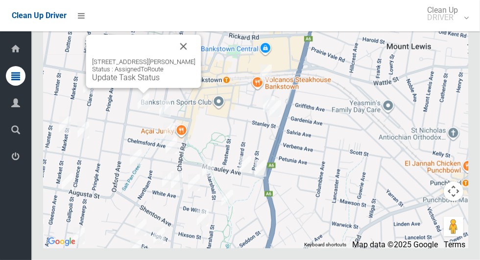
click at [130, 82] on link "Update Task Status" at bounding box center [126, 77] width 68 height 9
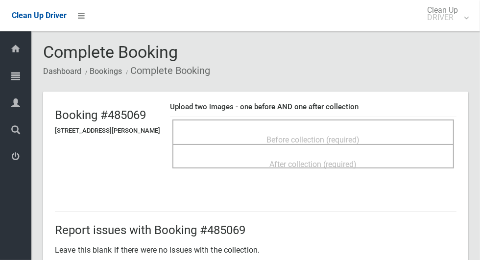
click at [355, 130] on div "Before collection (required)" at bounding box center [313, 139] width 260 height 18
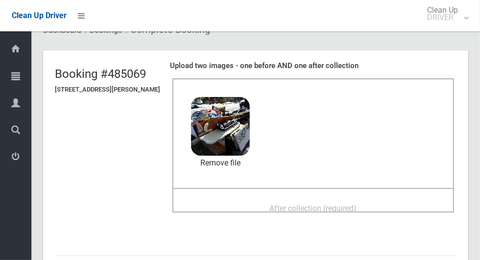
scroll to position [41, 0]
click at [357, 204] on span "After collection (required)" at bounding box center [313, 208] width 87 height 9
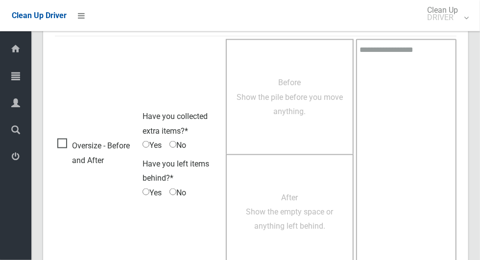
scroll to position [801, 0]
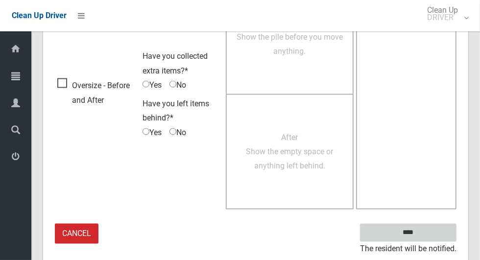
click at [425, 236] on input "****" at bounding box center [408, 233] width 96 height 18
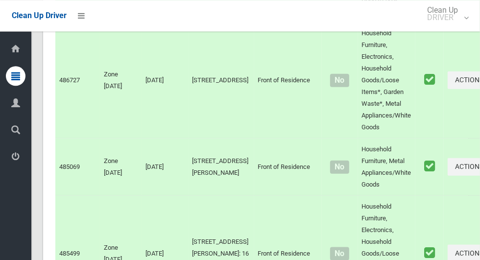
scroll to position [4785, 0]
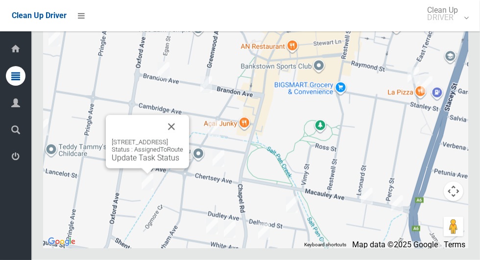
click at [142, 163] on link "Update Task Status" at bounding box center [146, 157] width 68 height 9
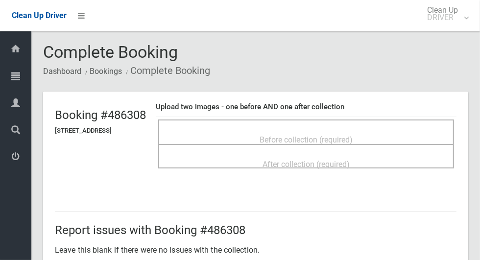
click at [331, 130] on div "Before collection (required)" at bounding box center [306, 139] width 274 height 18
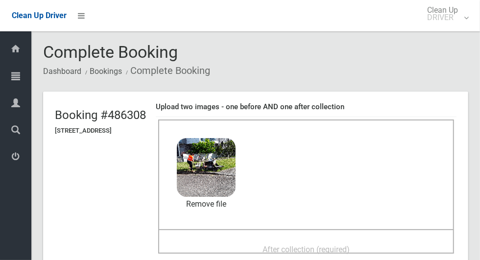
click at [350, 248] on span "After collection (required)" at bounding box center [305, 249] width 87 height 9
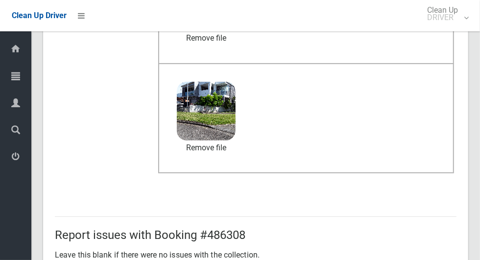
scroll to position [801, 0]
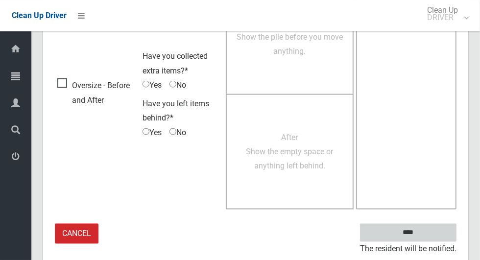
click at [414, 233] on input "****" at bounding box center [408, 233] width 96 height 18
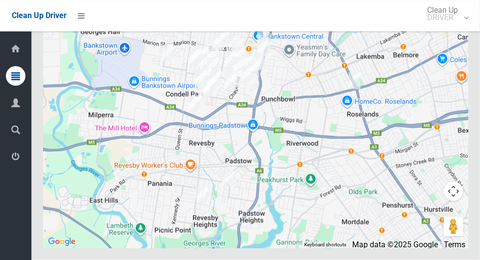
scroll to position [4785, 0]
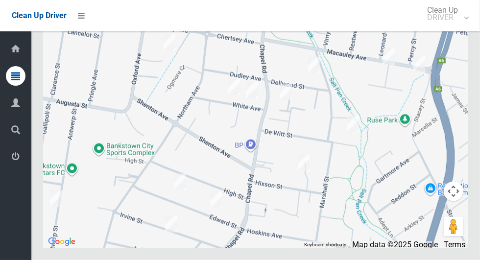
click at [244, 148] on div at bounding box center [255, 125] width 425 height 245
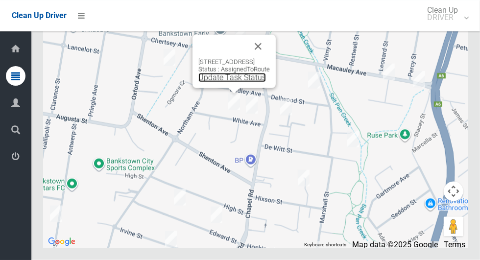
click at [229, 82] on link "Update Task Status" at bounding box center [232, 77] width 68 height 9
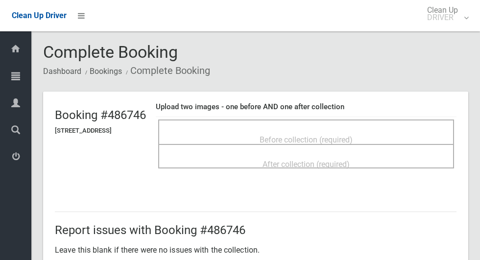
click at [289, 135] on span "Before collection (required)" at bounding box center [306, 139] width 93 height 9
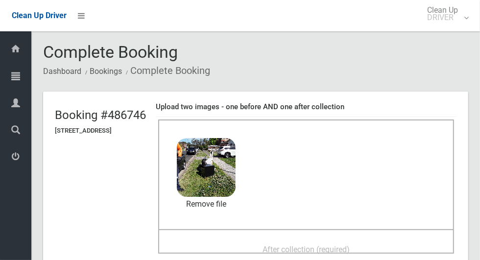
click at [350, 248] on span "After collection (required)" at bounding box center [305, 249] width 87 height 9
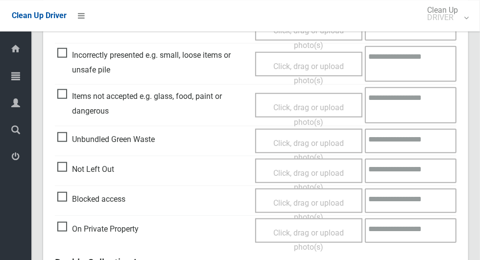
scroll to position [801, 0]
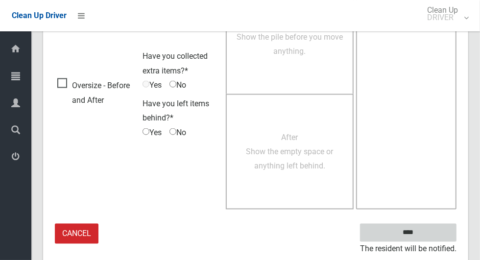
click at [425, 236] on input "****" at bounding box center [408, 233] width 96 height 18
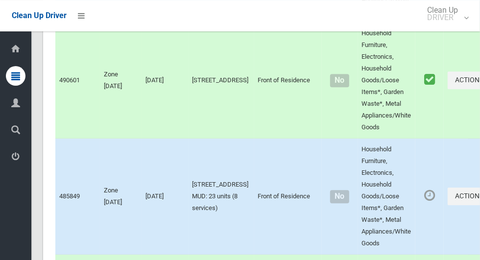
scroll to position [3396, 0]
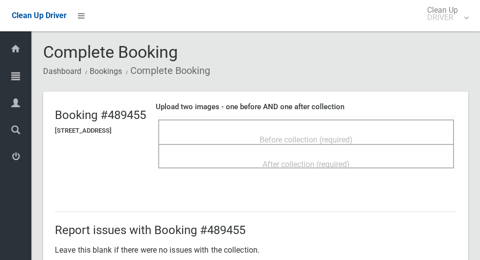
click at [353, 135] on span "Before collection (required)" at bounding box center [306, 139] width 93 height 9
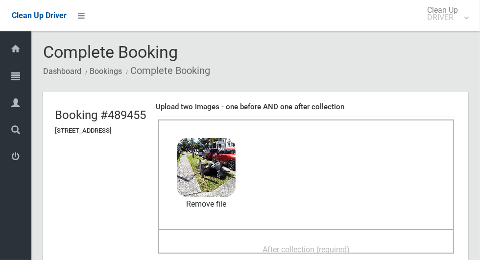
click at [248, 241] on div "After collection (required)" at bounding box center [306, 249] width 274 height 18
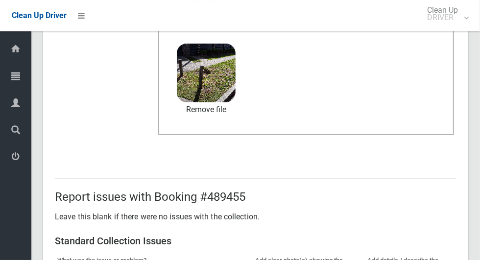
scroll to position [506, 0]
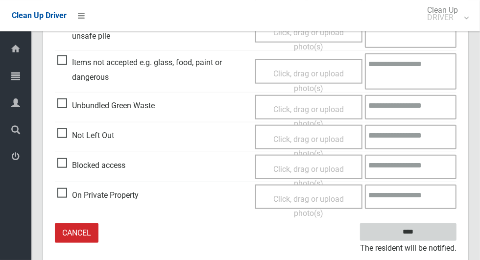
click at [410, 230] on input "****" at bounding box center [408, 232] width 96 height 18
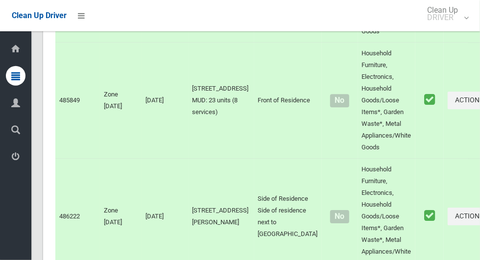
scroll to position [4785, 0]
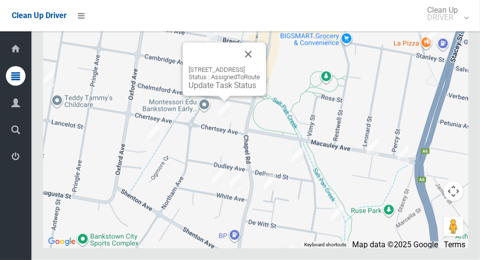
click at [206, 96] on div "7 Chertsey Avenue, BANKSTOWN NSW 2200 Status : AssignedToRoute Update Task Stat…" at bounding box center [224, 69] width 83 height 53
click at [214, 96] on div "7 Chertsey Avenue, BANKSTOWN NSW 2200 Status : AssignedToRoute Update Task Stat…" at bounding box center [224, 69] width 83 height 53
click at [211, 90] on link "Update Task Status" at bounding box center [223, 85] width 68 height 9
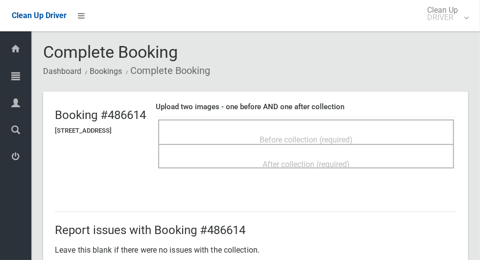
click at [353, 136] on span "Before collection (required)" at bounding box center [306, 139] width 93 height 9
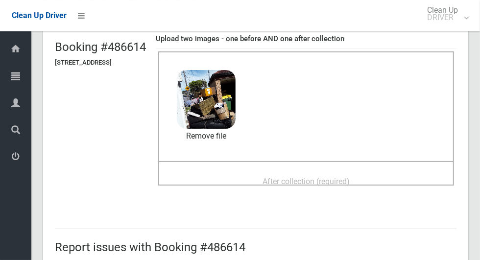
scroll to position [70, 0]
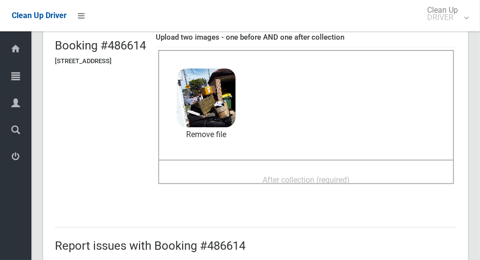
click at [317, 178] on span "After collection (required)" at bounding box center [305, 179] width 87 height 9
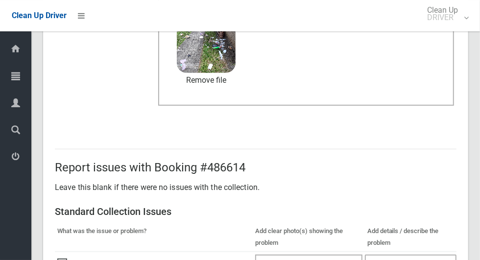
scroll to position [506, 0]
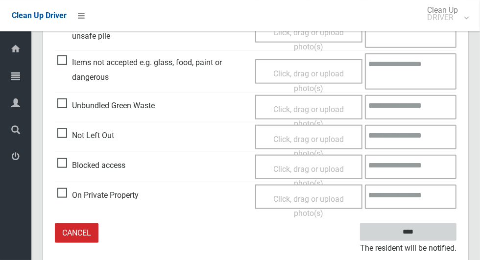
click at [425, 238] on input "****" at bounding box center [408, 232] width 96 height 18
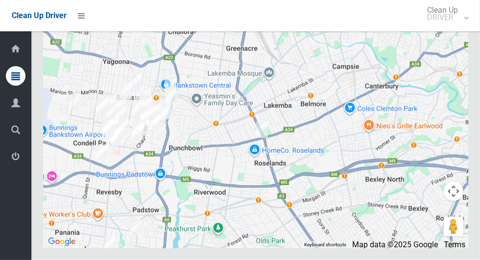
scroll to position [4773, 0]
click at [449, 21] on small "DRIVER" at bounding box center [442, 17] width 31 height 7
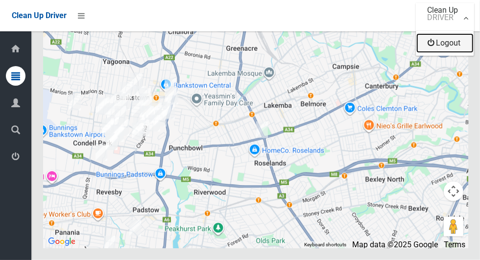
click at [463, 49] on link "Logout" at bounding box center [444, 43] width 57 height 20
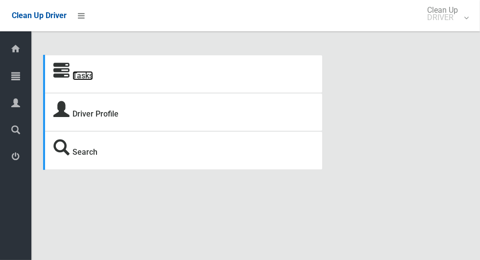
click at [82, 78] on link "Tasks" at bounding box center [82, 75] width 21 height 9
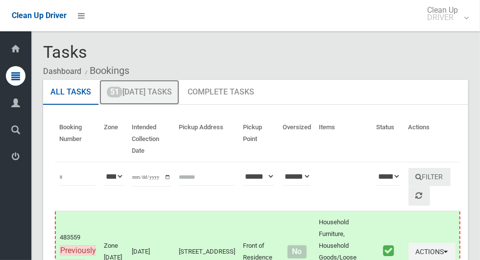
click at [164, 89] on link "51 Today's Tasks" at bounding box center [139, 92] width 80 height 25
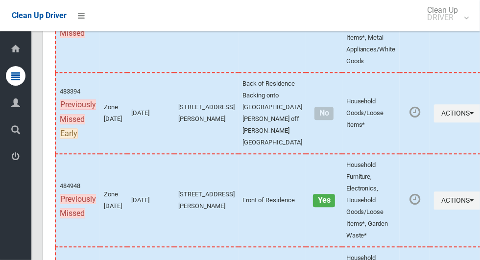
scroll to position [3067, 0]
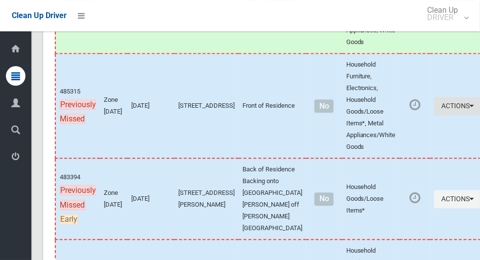
click at [438, 115] on button "Actions" at bounding box center [457, 106] width 47 height 18
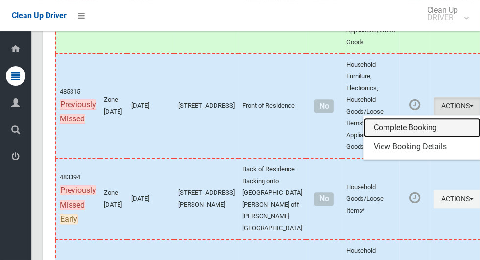
click at [403, 127] on link "Complete Booking" at bounding box center [422, 128] width 117 height 20
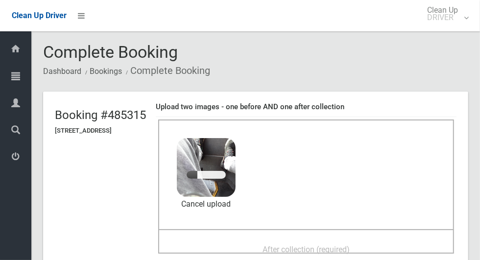
click at [323, 245] on span "After collection (required)" at bounding box center [305, 249] width 87 height 9
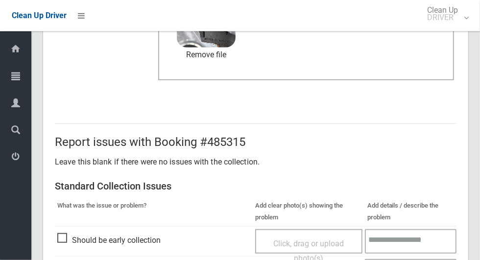
scroll to position [801, 0]
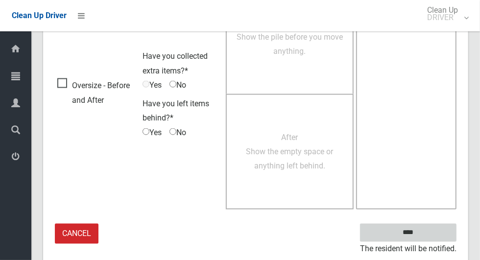
click at [425, 236] on input "****" at bounding box center [408, 233] width 96 height 18
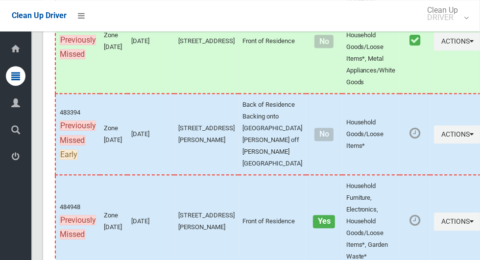
scroll to position [3106, 0]
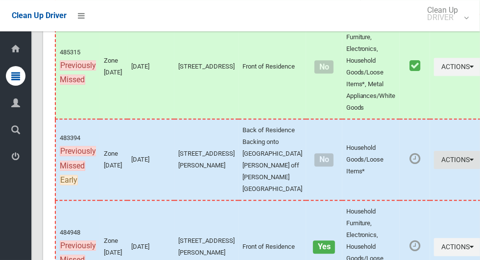
click at [434, 169] on button "Actions" at bounding box center [457, 160] width 47 height 18
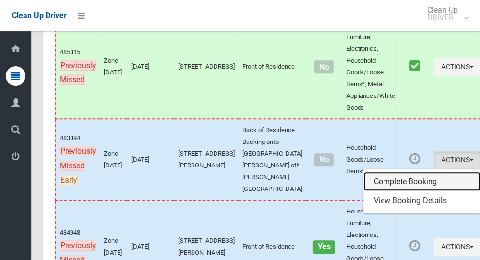
click at [407, 191] on link "Complete Booking" at bounding box center [422, 182] width 117 height 20
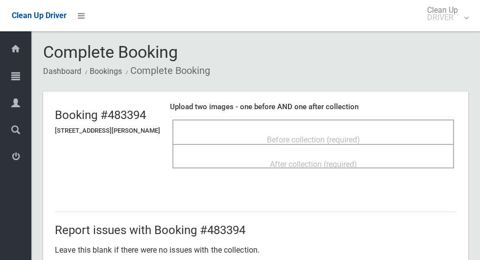
click at [360, 135] on span "Before collection (required)" at bounding box center [313, 139] width 93 height 9
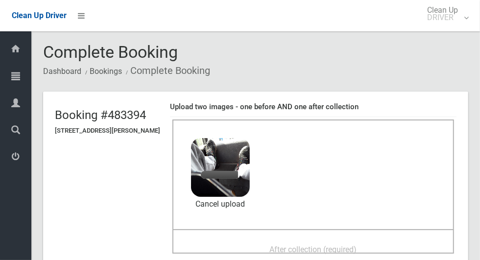
click at [327, 245] on span "After collection (required)" at bounding box center [313, 249] width 87 height 9
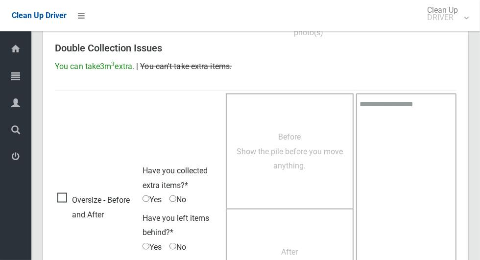
scroll to position [801, 0]
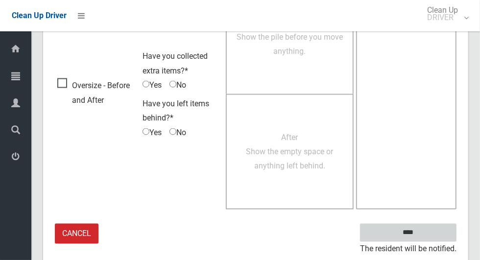
click at [425, 238] on input "****" at bounding box center [408, 233] width 96 height 18
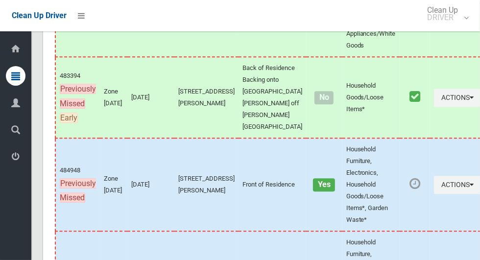
scroll to position [3241, 0]
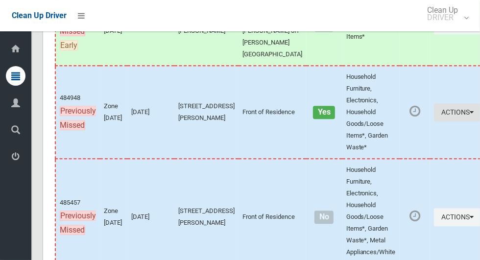
click at [441, 121] on button "Actions" at bounding box center [457, 112] width 47 height 18
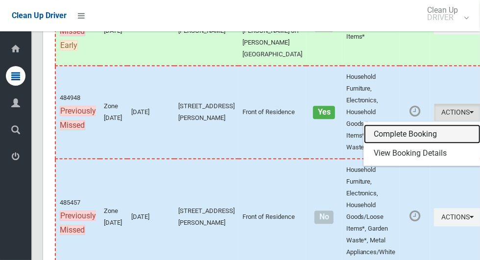
click at [398, 144] on link "Complete Booking" at bounding box center [422, 134] width 117 height 20
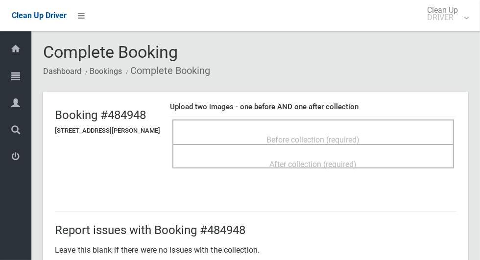
click at [360, 136] on span "Before collection (required)" at bounding box center [313, 139] width 93 height 9
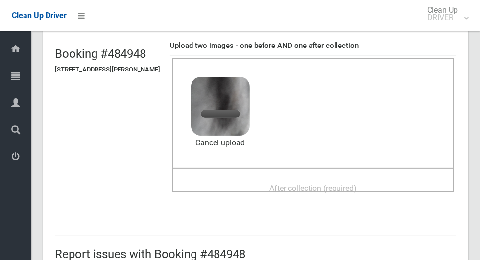
scroll to position [76, 0]
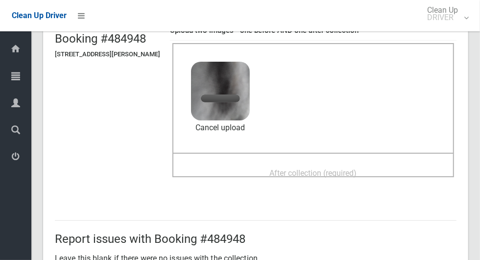
click at [214, 164] on div "After collection (required)" at bounding box center [313, 173] width 260 height 18
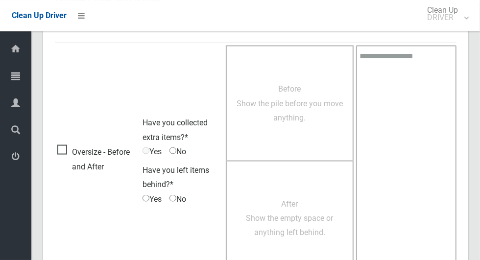
scroll to position [801, 0]
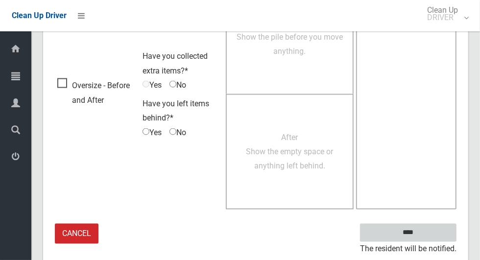
click at [411, 238] on input "****" at bounding box center [408, 233] width 96 height 18
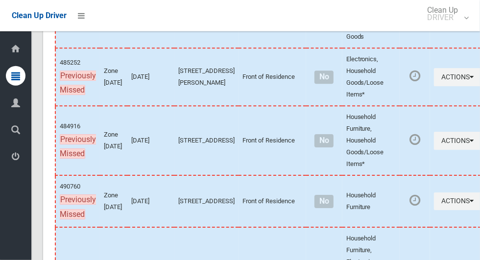
scroll to position [3353, 0]
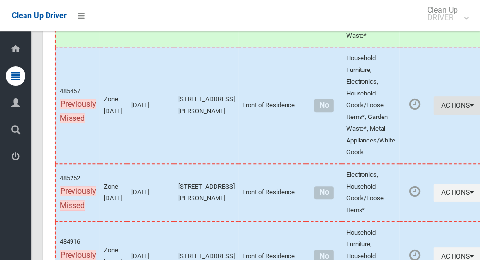
click at [434, 115] on button "Actions" at bounding box center [457, 105] width 47 height 18
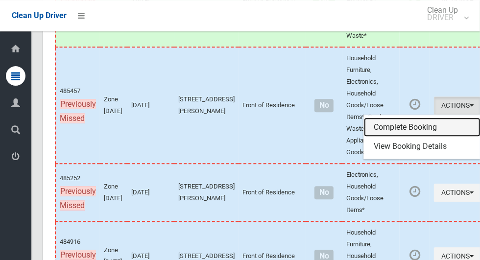
click at [398, 137] on link "Complete Booking" at bounding box center [422, 128] width 117 height 20
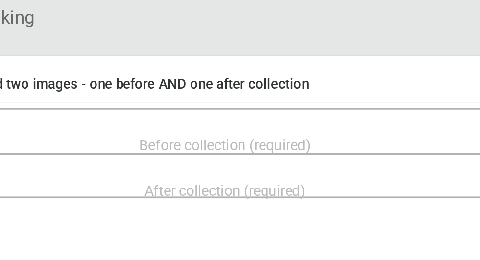
click at [360, 135] on span "Before collection (required)" at bounding box center [313, 139] width 93 height 9
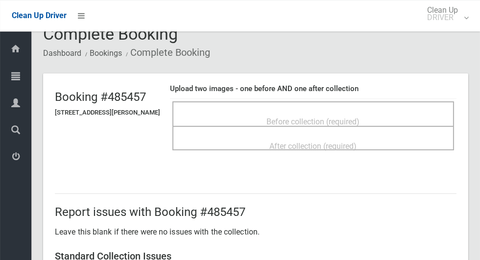
click at [277, 117] on span "Before collection (required)" at bounding box center [313, 121] width 93 height 9
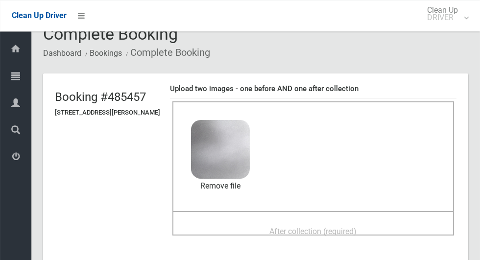
click at [353, 222] on div "After collection (required)" at bounding box center [313, 231] width 260 height 18
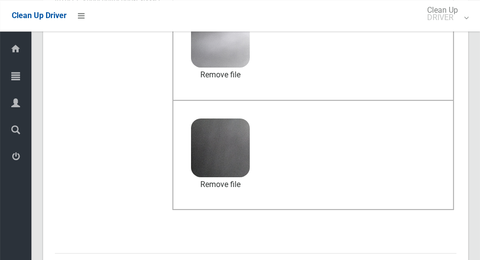
scroll to position [801, 0]
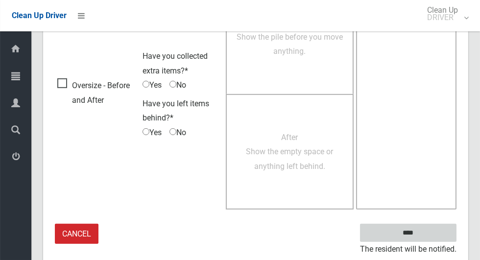
click at [412, 231] on input "****" at bounding box center [408, 233] width 96 height 18
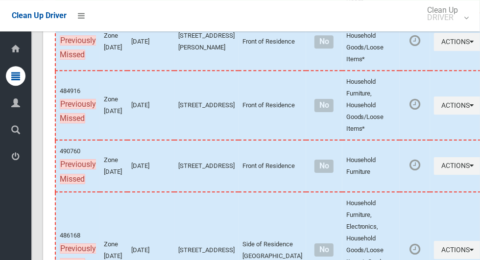
scroll to position [3504, 0]
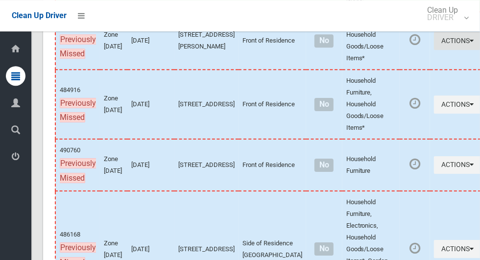
click at [446, 50] on button "Actions" at bounding box center [457, 41] width 47 height 18
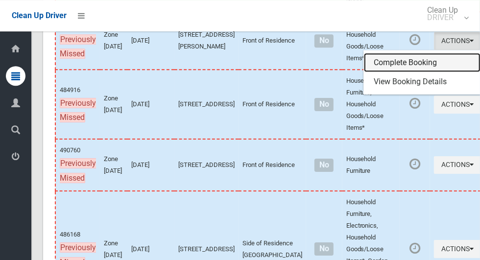
click at [426, 72] on link "Complete Booking" at bounding box center [422, 63] width 117 height 20
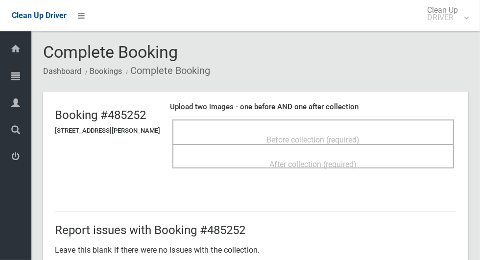
click at [360, 135] on span "Before collection (required)" at bounding box center [313, 139] width 93 height 9
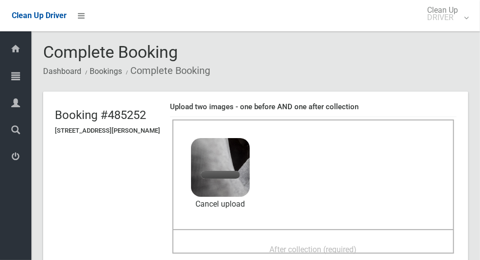
click at [357, 249] on span "After collection (required)" at bounding box center [313, 249] width 87 height 9
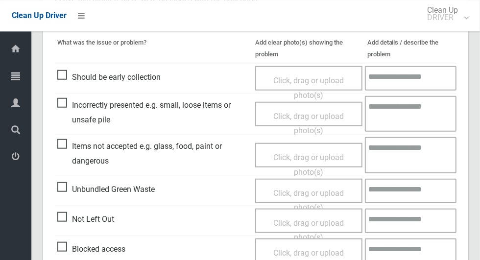
scroll to position [801, 0]
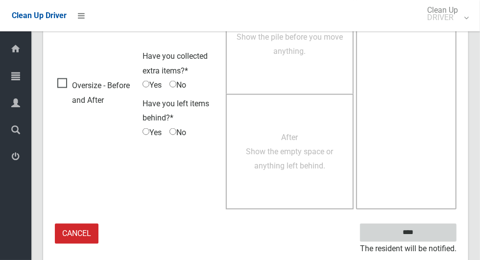
click at [411, 226] on input "****" at bounding box center [408, 233] width 96 height 18
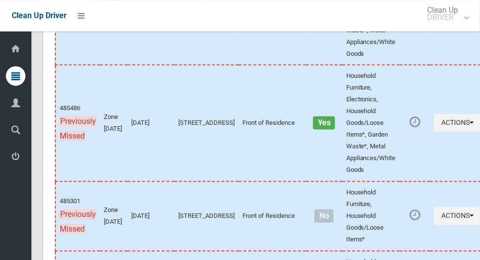
scroll to position [4674, 0]
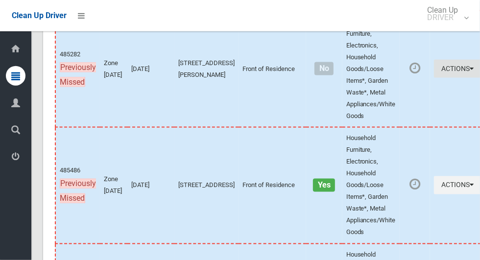
click at [446, 78] on button "Actions" at bounding box center [457, 69] width 47 height 18
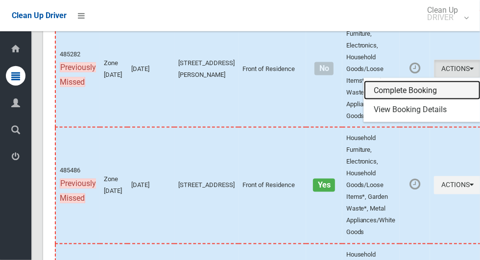
click at [406, 100] on link "Complete Booking" at bounding box center [422, 91] width 117 height 20
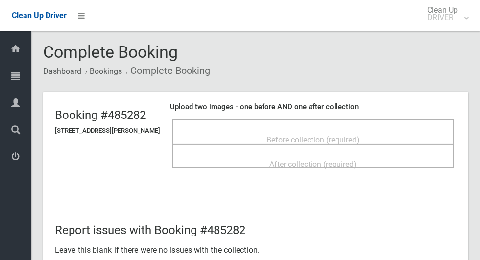
click at [408, 135] on div "Before collection (required)" at bounding box center [313, 139] width 260 height 18
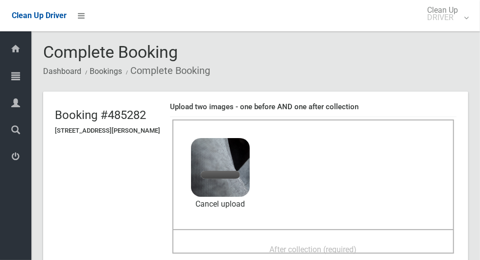
click at [342, 254] on span "After collection (required)" at bounding box center [313, 249] width 87 height 9
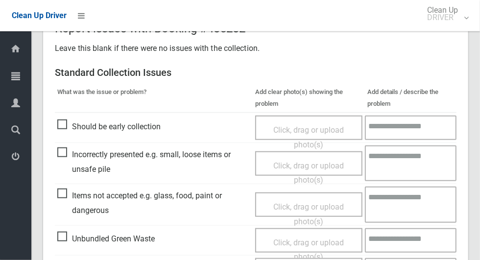
scroll to position [801, 0]
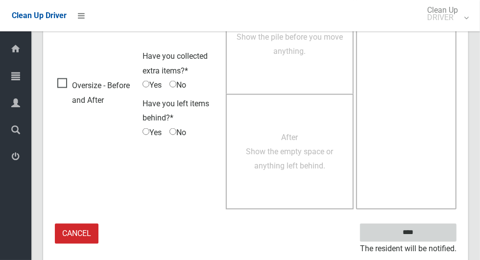
click at [422, 238] on input "****" at bounding box center [408, 233] width 96 height 18
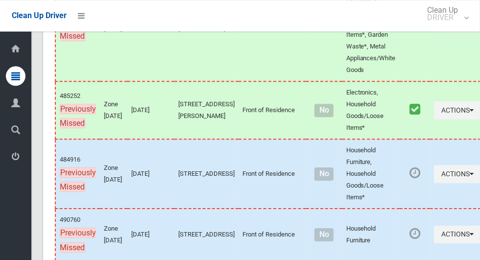
scroll to position [3779, 0]
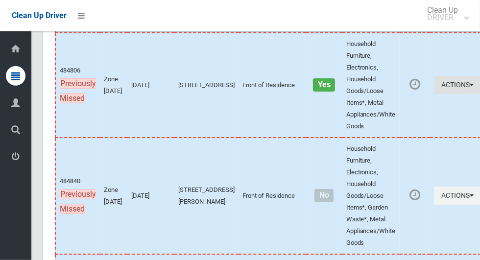
click at [434, 94] on button "Actions" at bounding box center [457, 85] width 47 height 18
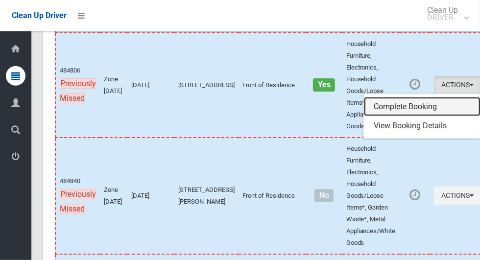
click at [386, 117] on link "Complete Booking" at bounding box center [422, 107] width 117 height 20
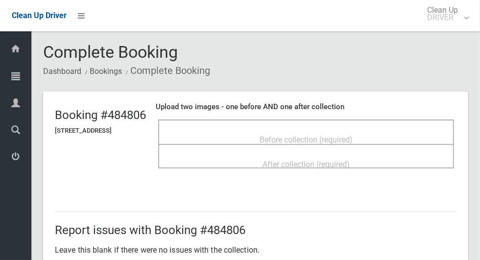
click at [389, 132] on div "Before collection (required)" at bounding box center [306, 139] width 274 height 18
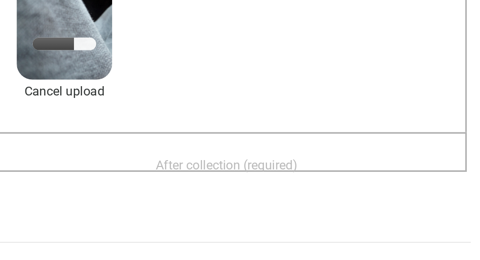
scroll to position [39, 0]
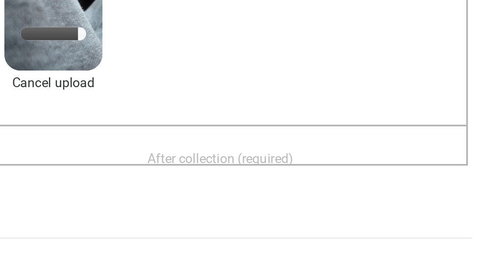
click at [302, 201] on div "After collection (required)" at bounding box center [306, 210] width 274 height 18
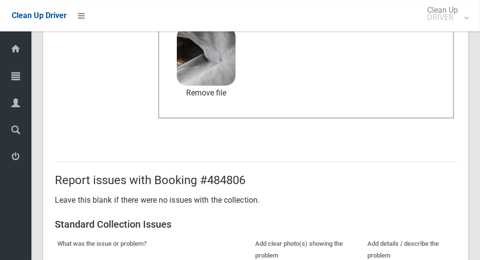
scroll to position [801, 0]
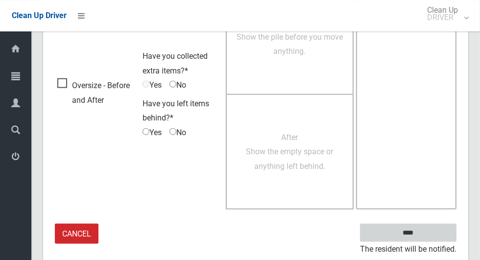
click at [425, 238] on input "****" at bounding box center [408, 233] width 96 height 18
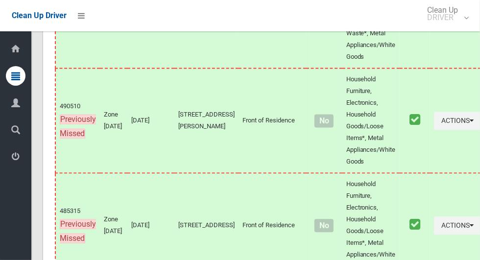
scroll to position [3918, 0]
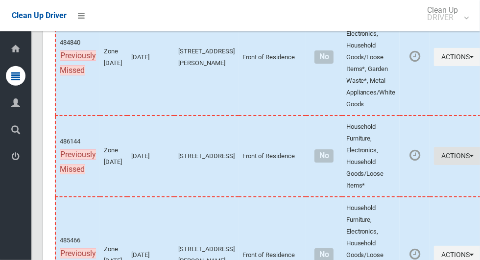
click at [434, 165] on button "Actions" at bounding box center [457, 156] width 47 height 18
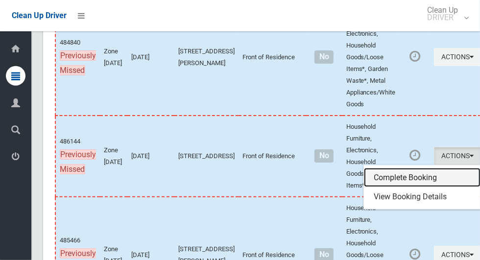
click at [406, 188] on link "Complete Booking" at bounding box center [422, 178] width 117 height 20
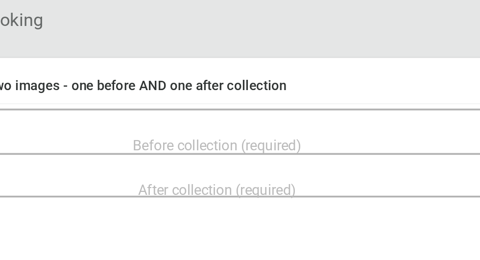
click at [353, 135] on span "Before collection (required)" at bounding box center [306, 139] width 93 height 9
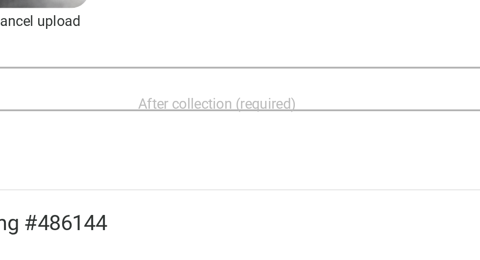
scroll to position [118, 0]
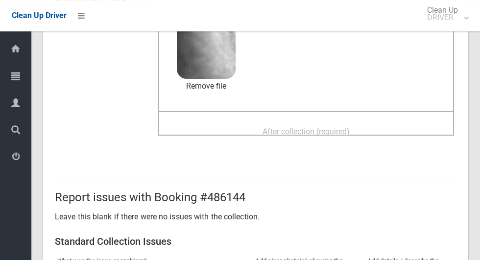
click at [331, 127] on span "After collection (required)" at bounding box center [305, 131] width 87 height 9
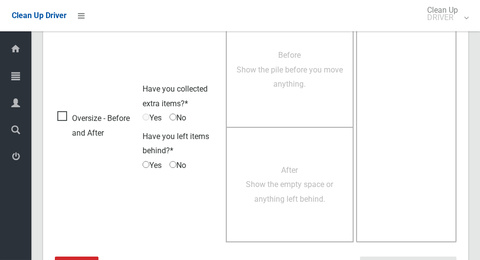
scroll to position [801, 0]
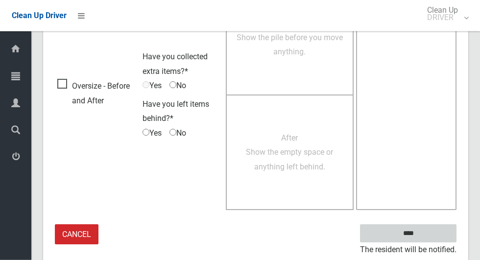
click at [405, 230] on input "****" at bounding box center [408, 233] width 96 height 18
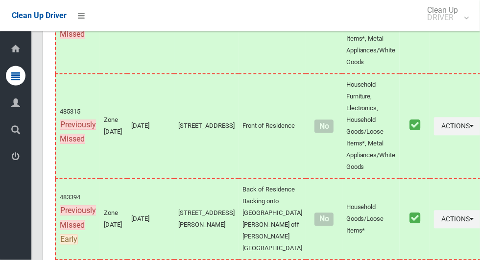
scroll to position [4427, 0]
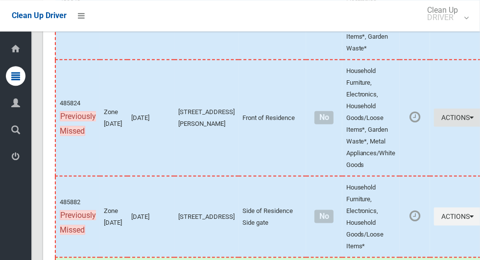
click at [441, 126] on button "Actions" at bounding box center [457, 117] width 47 height 18
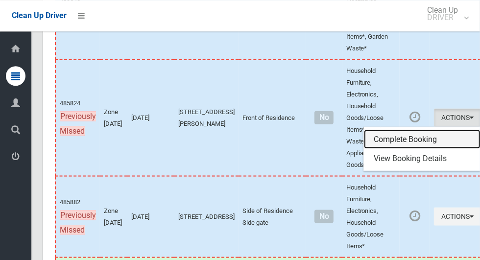
click at [407, 149] on link "Complete Booking" at bounding box center [422, 139] width 117 height 20
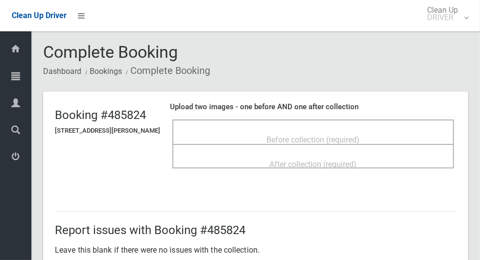
click at [311, 138] on span "Before collection (required)" at bounding box center [313, 139] width 93 height 9
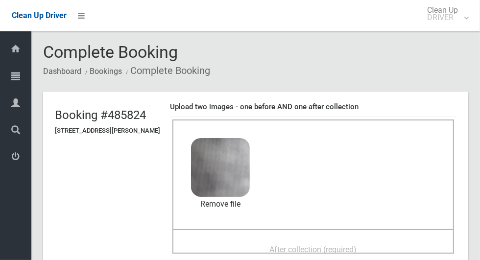
click at [344, 245] on span "After collection (required)" at bounding box center [313, 249] width 87 height 9
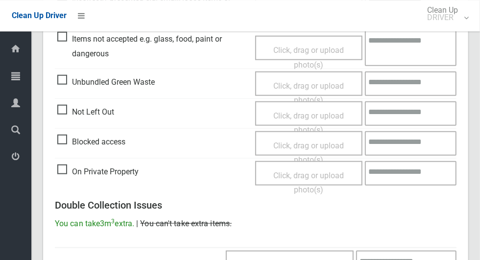
scroll to position [801, 0]
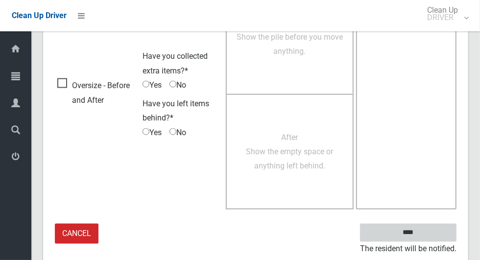
click at [409, 232] on input "****" at bounding box center [408, 233] width 96 height 18
click at [425, 238] on input "****" at bounding box center [408, 233] width 96 height 18
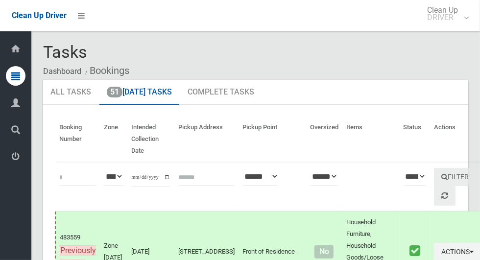
click at [392, 81] on ul "All Tasks 51 Today's Tasks Complete Tasks" at bounding box center [255, 92] width 425 height 25
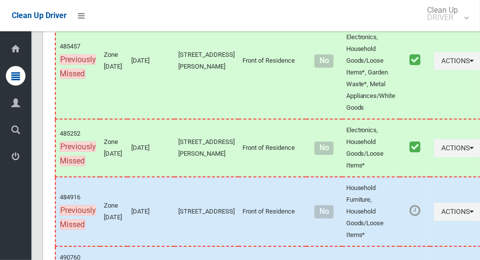
scroll to position [3478, 0]
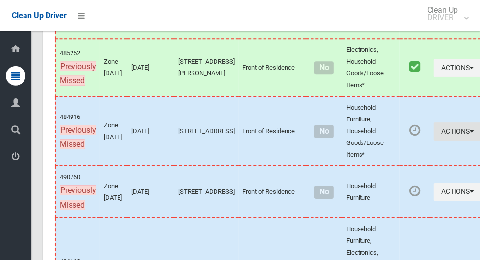
click at [434, 141] on button "Actions" at bounding box center [457, 131] width 47 height 18
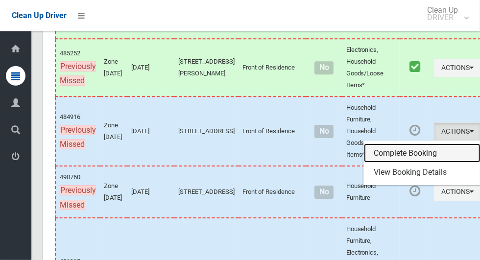
click at [407, 163] on link "Complete Booking" at bounding box center [422, 153] width 117 height 20
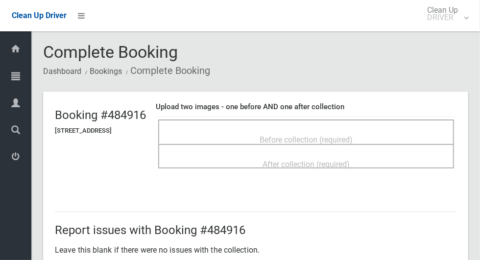
click at [377, 131] on div "Before collection (required)" at bounding box center [306, 139] width 274 height 18
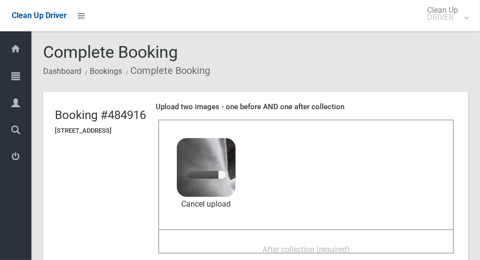
click at [324, 254] on span "After collection (required)" at bounding box center [305, 249] width 87 height 9
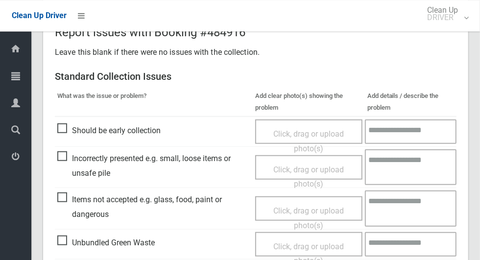
scroll to position [801, 0]
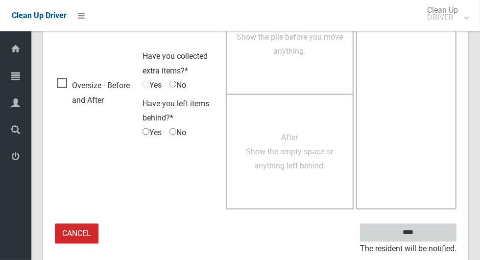
click at [429, 225] on input "****" at bounding box center [408, 233] width 96 height 18
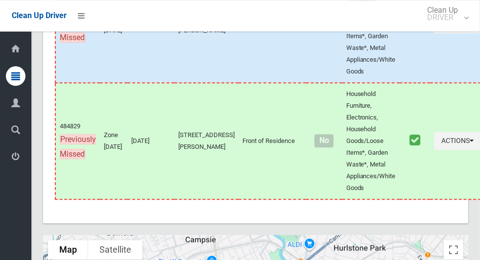
scroll to position [5014, 0]
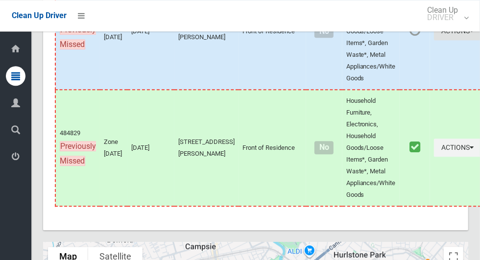
click at [434, 40] on button "Actions" at bounding box center [457, 31] width 47 height 18
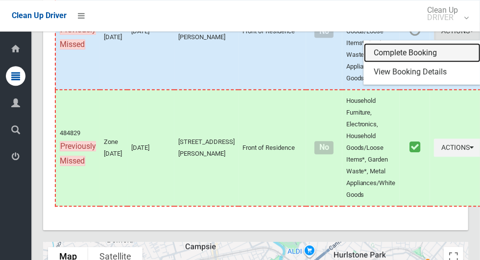
click at [407, 63] on link "Complete Booking" at bounding box center [422, 53] width 117 height 20
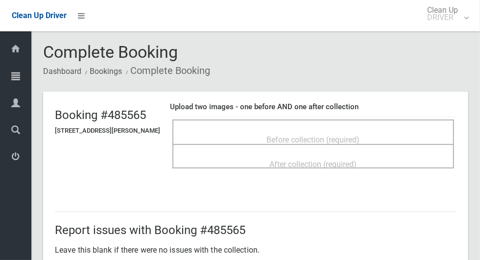
click at [385, 140] on div "Before collection (required)" at bounding box center [313, 139] width 260 height 18
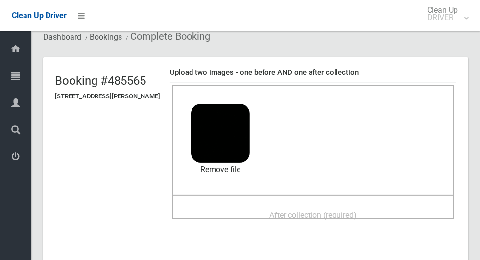
scroll to position [35, 0]
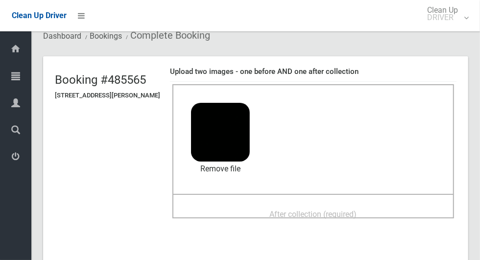
click at [343, 210] on span "After collection (required)" at bounding box center [313, 214] width 87 height 9
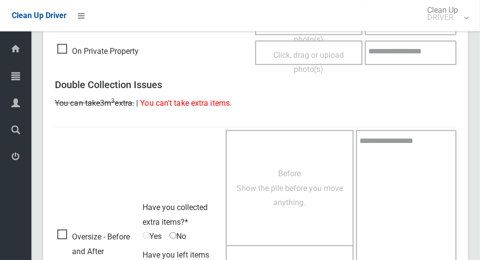
scroll to position [801, 0]
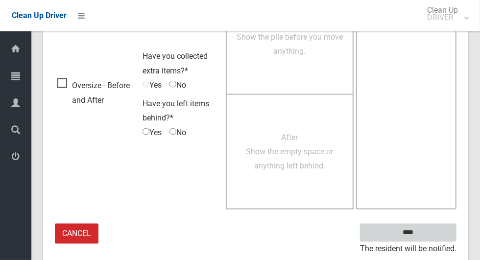
click at [425, 233] on input "****" at bounding box center [408, 233] width 96 height 18
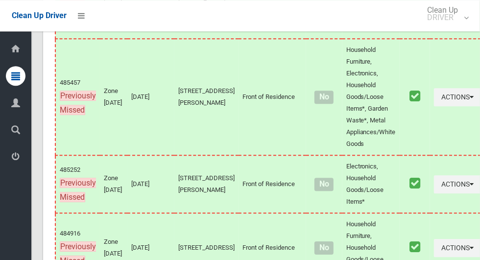
scroll to position [3788, 0]
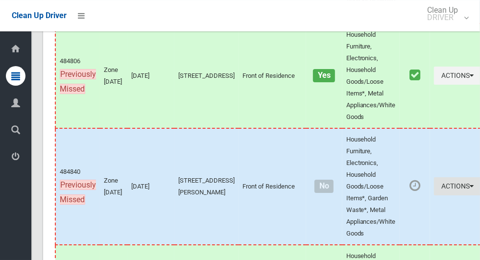
click at [434, 195] on button "Actions" at bounding box center [457, 186] width 47 height 18
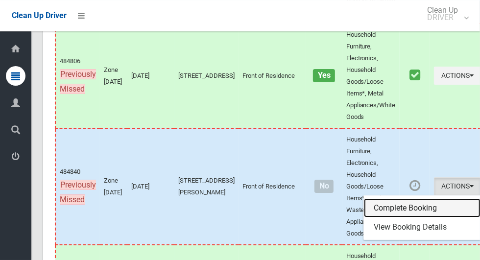
click at [398, 218] on link "Complete Booking" at bounding box center [422, 208] width 117 height 20
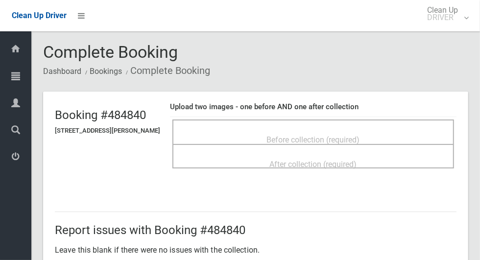
click at [360, 135] on span "Before collection (required)" at bounding box center [313, 139] width 93 height 9
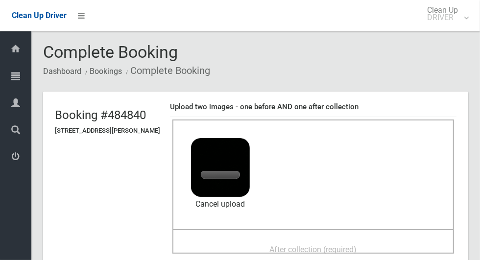
click at [341, 249] on span "After collection (required)" at bounding box center [313, 249] width 87 height 9
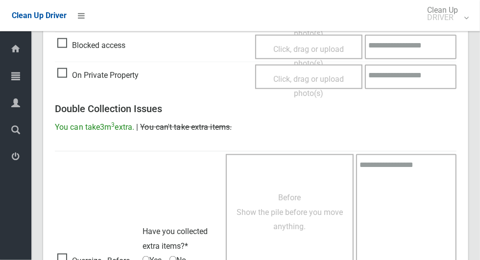
scroll to position [801, 0]
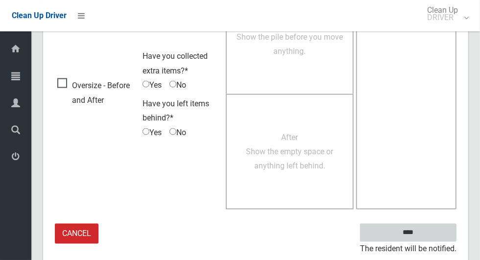
click at [427, 230] on input "****" at bounding box center [408, 233] width 96 height 18
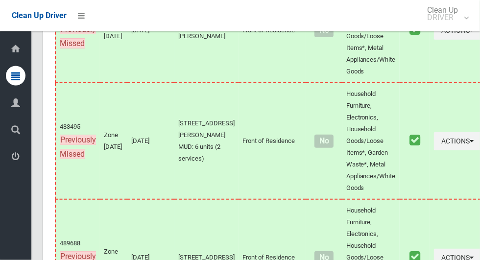
scroll to position [3157, 0]
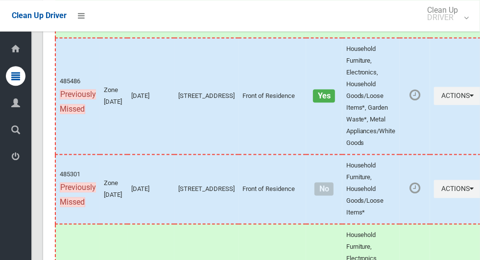
scroll to position [4769, 0]
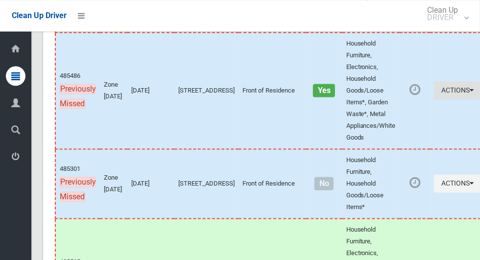
click at [470, 94] on icon "button" at bounding box center [472, 90] width 4 height 7
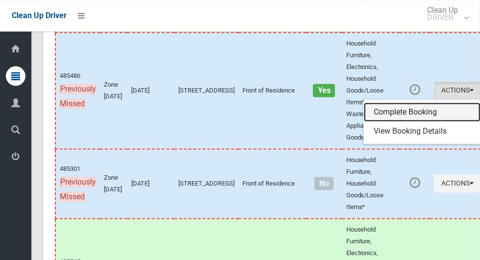
click at [424, 122] on link "Complete Booking" at bounding box center [422, 112] width 117 height 20
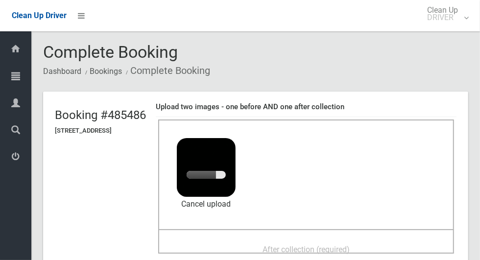
click at [318, 251] on span "After collection (required)" at bounding box center [305, 249] width 87 height 9
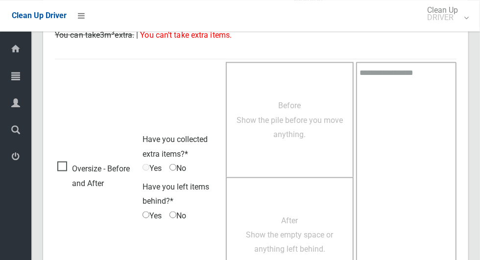
scroll to position [801, 0]
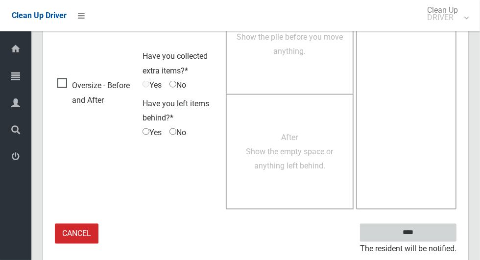
click at [425, 238] on input "****" at bounding box center [408, 233] width 96 height 18
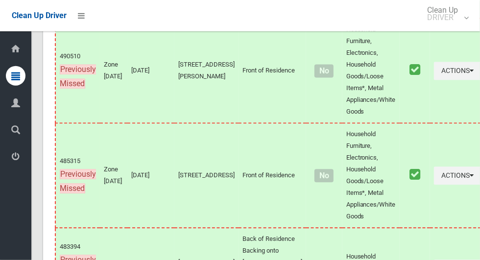
scroll to position [3963, 0]
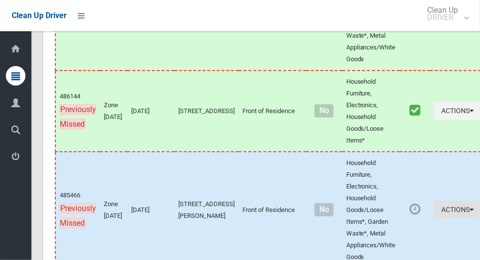
click at [436, 219] on button "Actions" at bounding box center [457, 210] width 47 height 18
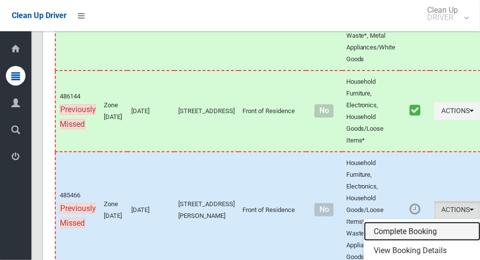
click at [401, 241] on link "Complete Booking" at bounding box center [422, 232] width 117 height 20
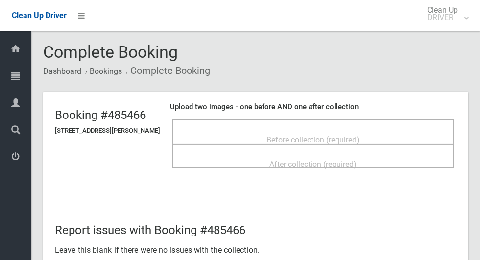
click at [360, 135] on span "Before collection (required)" at bounding box center [313, 139] width 93 height 9
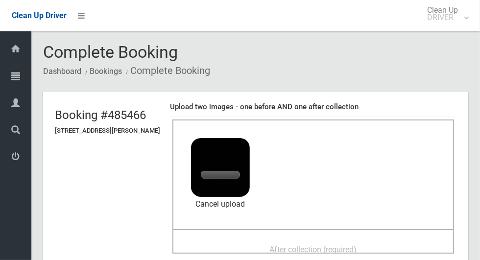
click at [323, 249] on span "After collection (required)" at bounding box center [313, 249] width 87 height 9
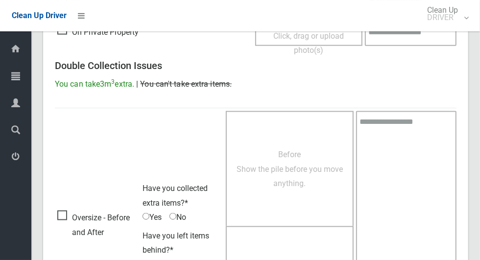
scroll to position [801, 0]
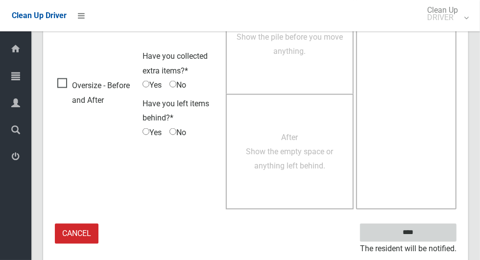
click at [419, 238] on input "****" at bounding box center [408, 233] width 96 height 18
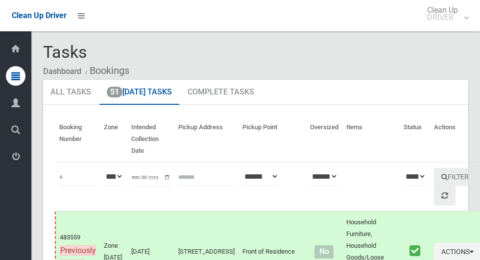
scroll to position [3430, 0]
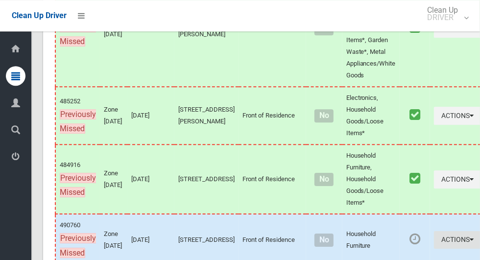
click at [470, 243] on icon "button" at bounding box center [472, 239] width 4 height 7
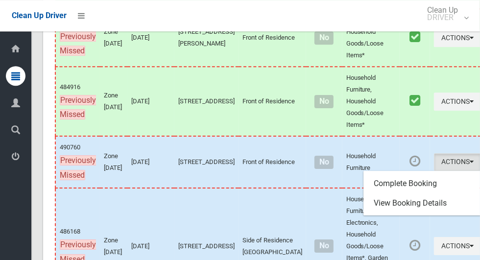
scroll to position [3507, 0]
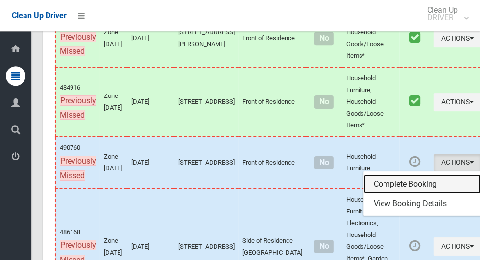
click at [396, 194] on link "Complete Booking" at bounding box center [422, 184] width 117 height 20
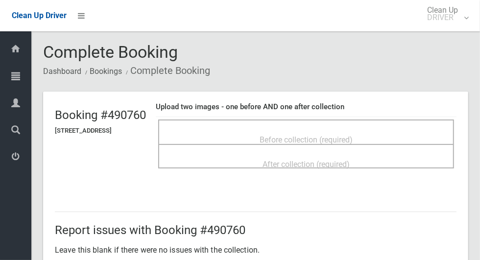
click at [353, 136] on span "Before collection (required)" at bounding box center [306, 139] width 93 height 9
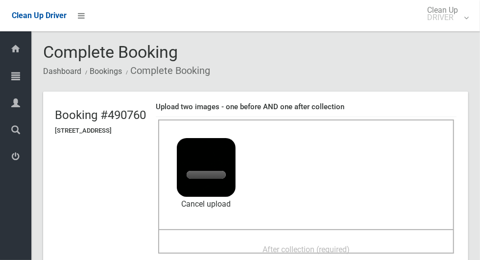
click at [328, 247] on span "After collection (required)" at bounding box center [305, 249] width 87 height 9
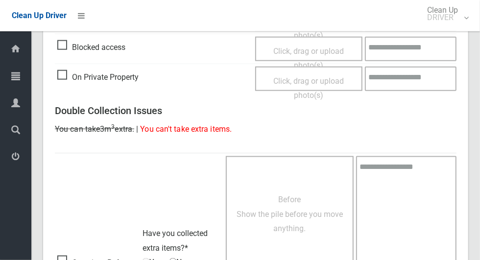
scroll to position [801, 0]
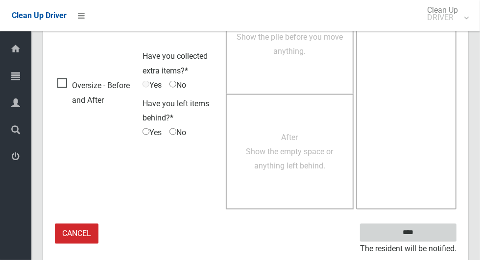
click at [425, 237] on input "****" at bounding box center [408, 233] width 96 height 18
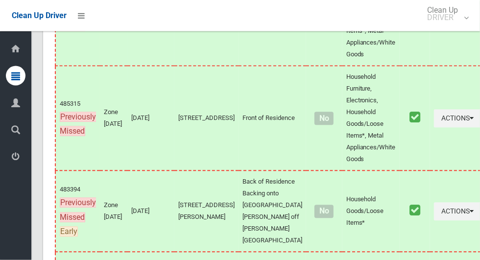
scroll to position [3651, 0]
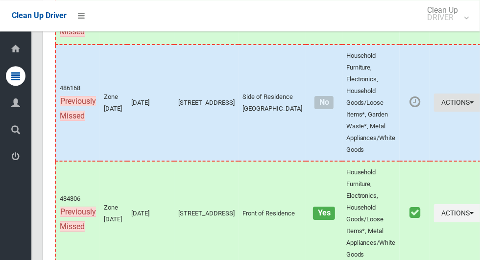
click at [446, 112] on button "Actions" at bounding box center [457, 103] width 47 height 18
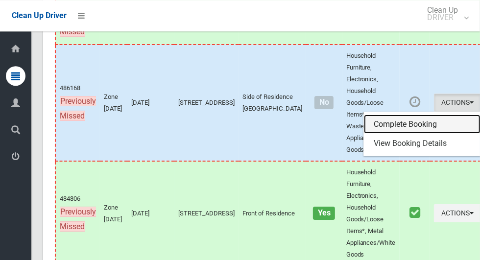
click at [422, 134] on link "Complete Booking" at bounding box center [422, 125] width 117 height 20
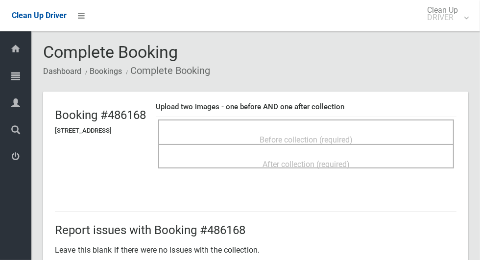
click at [353, 138] on span "Before collection (required)" at bounding box center [306, 139] width 93 height 9
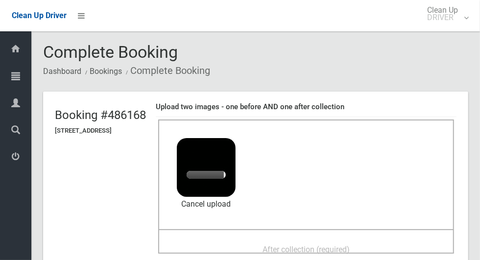
click at [283, 249] on span "After collection (required)" at bounding box center [305, 249] width 87 height 9
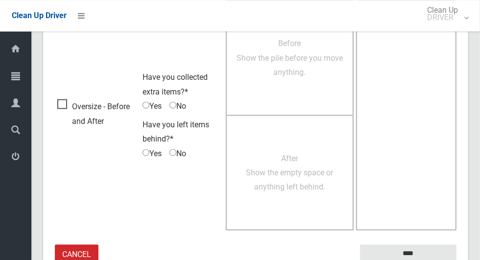
scroll to position [801, 0]
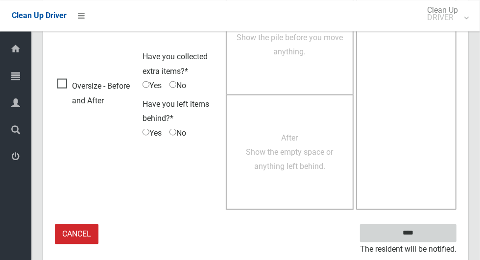
click at [406, 233] on input "****" at bounding box center [408, 233] width 96 height 18
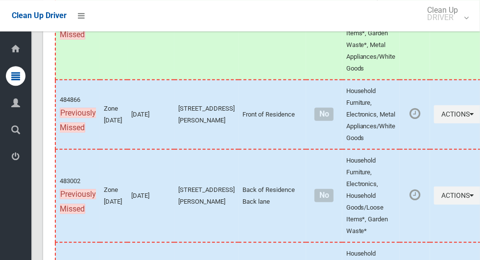
scroll to position [4149, 0]
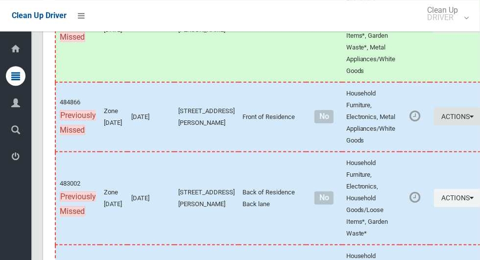
click at [435, 126] on button "Actions" at bounding box center [457, 117] width 47 height 18
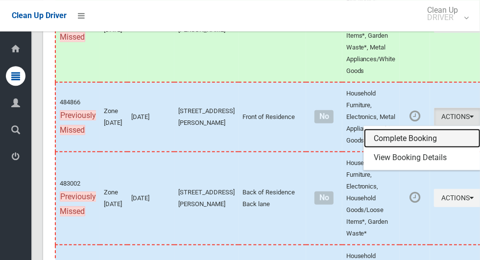
click at [417, 148] on link "Complete Booking" at bounding box center [422, 139] width 117 height 20
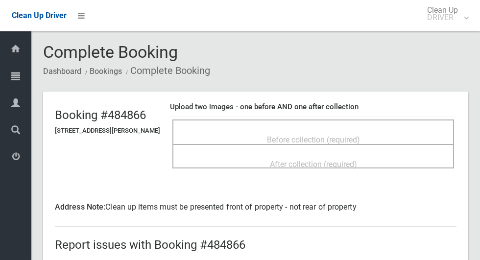
click at [355, 137] on span "Before collection (required)" at bounding box center [313, 139] width 93 height 9
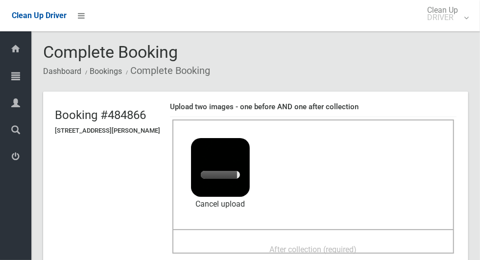
click at [330, 250] on span "After collection (required)" at bounding box center [313, 249] width 87 height 9
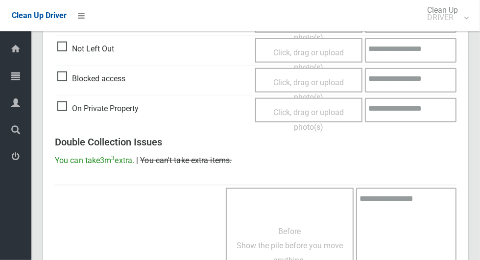
scroll to position [815, 0]
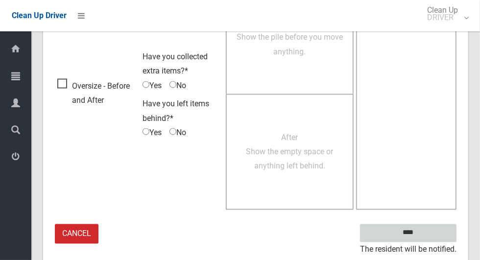
click at [408, 235] on input "****" at bounding box center [408, 233] width 96 height 18
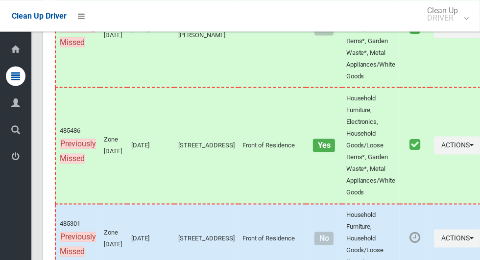
scroll to position [4781, 0]
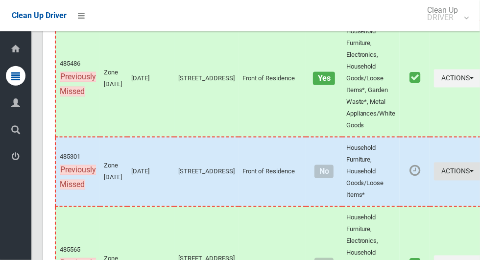
click at [434, 181] on button "Actions" at bounding box center [457, 172] width 47 height 18
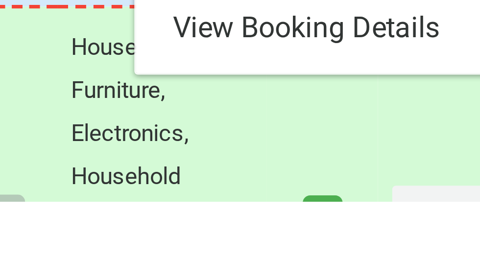
click at [423, 203] on link "Complete Booking" at bounding box center [422, 194] width 117 height 20
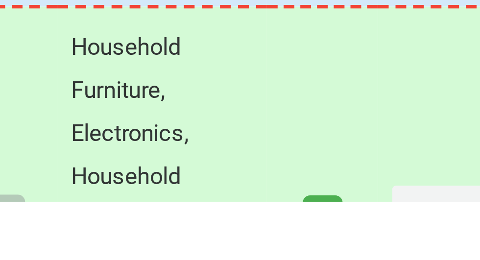
scroll to position [4872, 0]
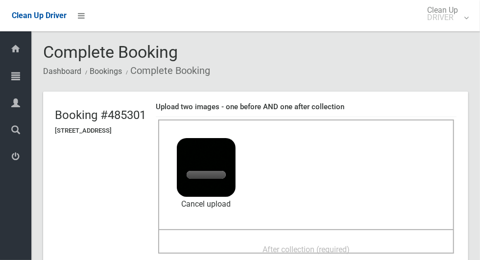
click at [338, 245] on span "After collection (required)" at bounding box center [305, 249] width 87 height 9
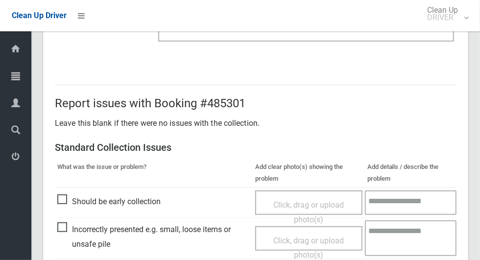
scroll to position [801, 0]
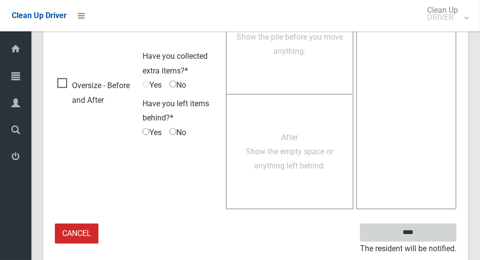
click at [425, 236] on input "****" at bounding box center [408, 233] width 96 height 18
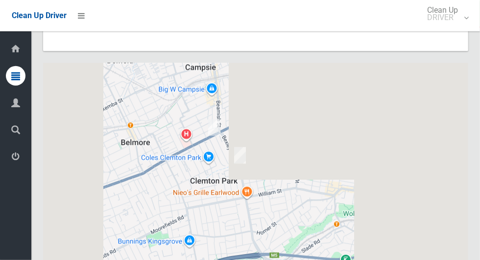
scroll to position [4322, 0]
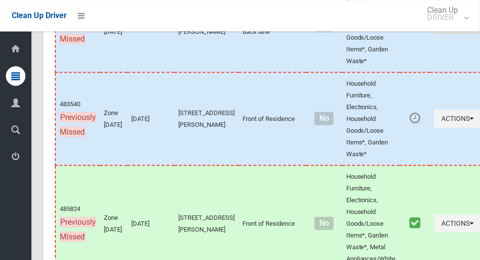
click at [445, 34] on button "Actions" at bounding box center [457, 25] width 47 height 18
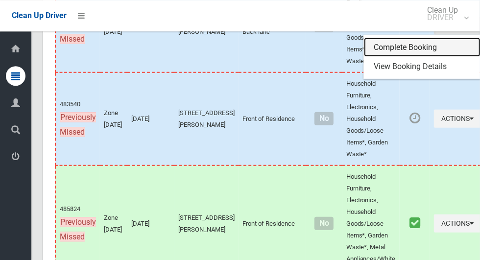
click at [407, 57] on link "Complete Booking" at bounding box center [422, 47] width 117 height 20
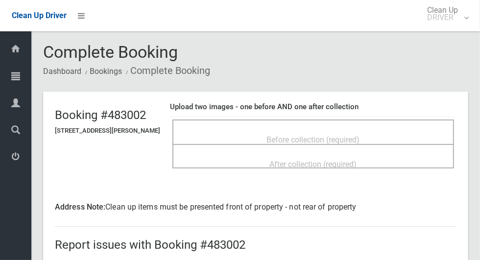
click at [360, 135] on span "Before collection (required)" at bounding box center [313, 139] width 93 height 9
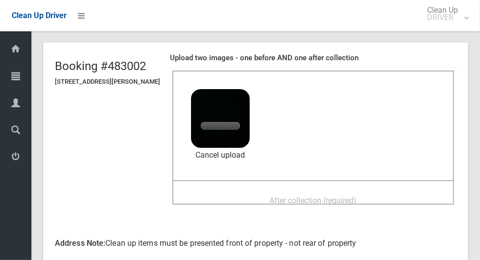
scroll to position [48, 0]
click at [377, 191] on div "After collection (required)" at bounding box center [313, 200] width 260 height 18
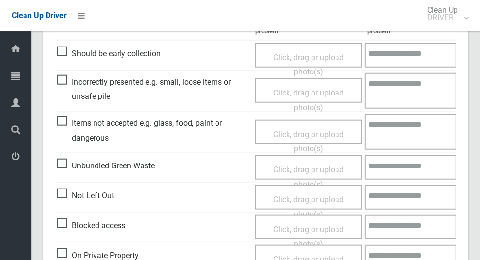
scroll to position [815, 0]
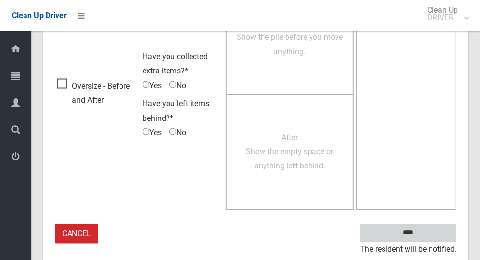
click at [425, 234] on input "****" at bounding box center [408, 233] width 96 height 18
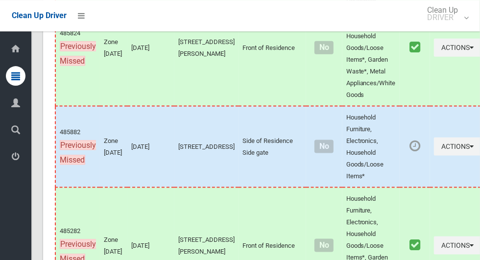
scroll to position [4378, 0]
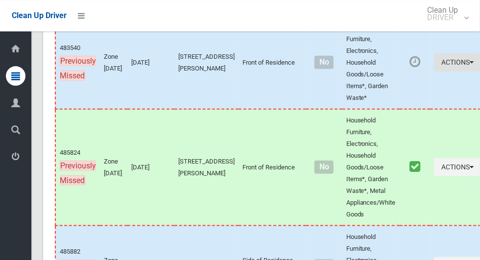
click at [434, 71] on button "Actions" at bounding box center [457, 62] width 47 height 18
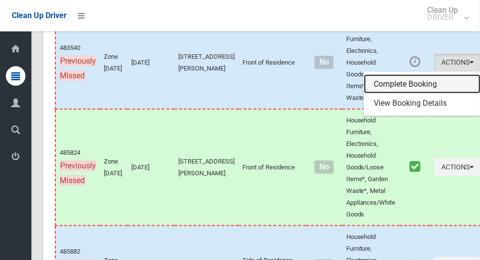
click at [420, 94] on link "Complete Booking" at bounding box center [422, 84] width 117 height 20
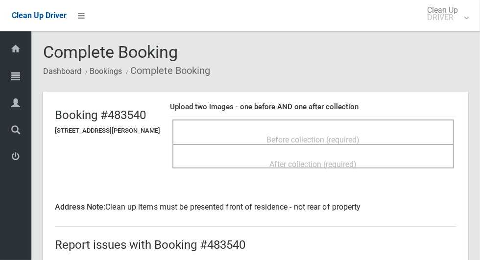
click at [382, 137] on div "Before collection (required)" at bounding box center [313, 139] width 260 height 18
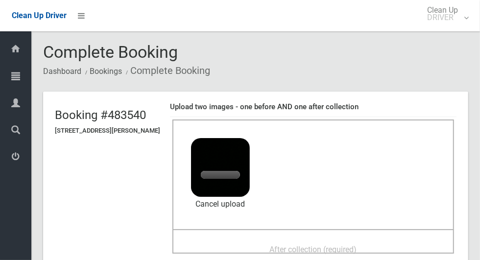
click at [347, 252] on span "After collection (required)" at bounding box center [313, 249] width 87 height 9
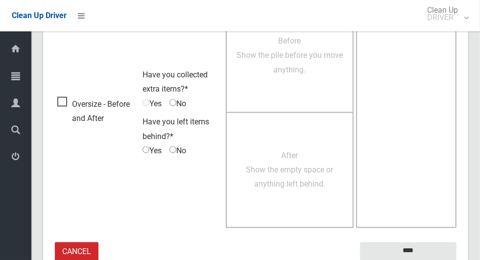
scroll to position [815, 0]
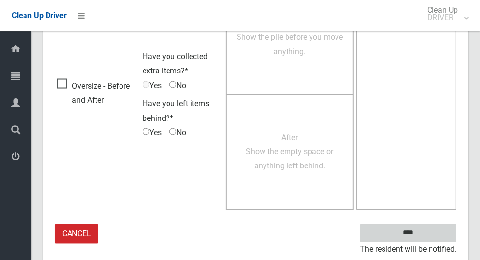
click at [415, 238] on input "****" at bounding box center [408, 233] width 96 height 18
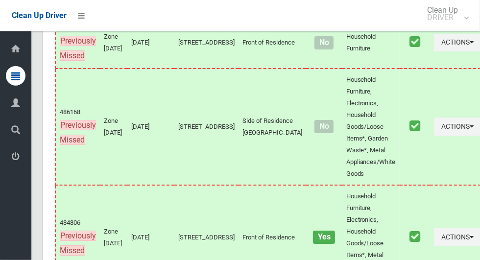
scroll to position [4482, 0]
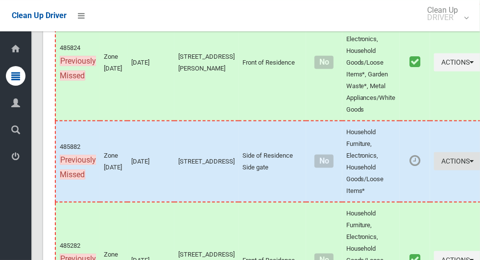
click at [434, 170] on button "Actions" at bounding box center [457, 161] width 47 height 18
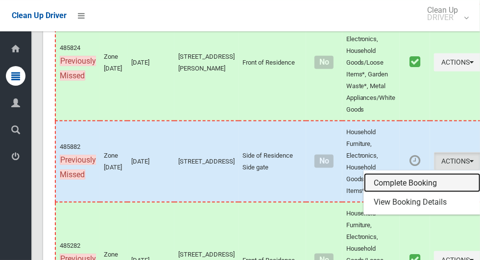
click at [407, 193] on link "Complete Booking" at bounding box center [422, 183] width 117 height 20
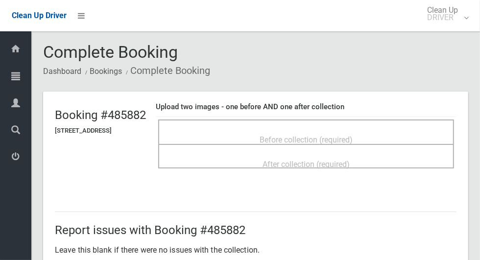
click at [353, 137] on span "Before collection (required)" at bounding box center [306, 139] width 93 height 9
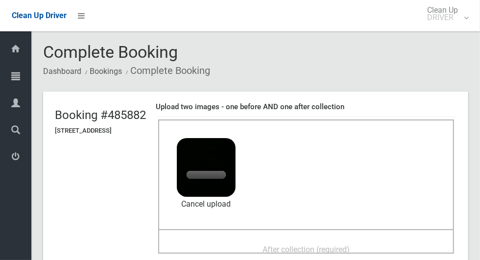
click at [350, 245] on span "After collection (required)" at bounding box center [305, 249] width 87 height 9
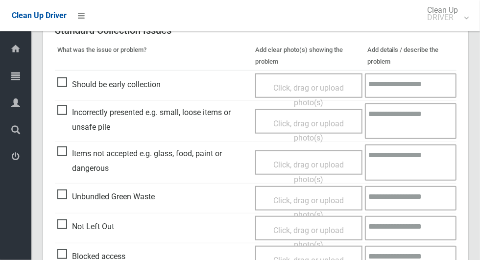
scroll to position [801, 0]
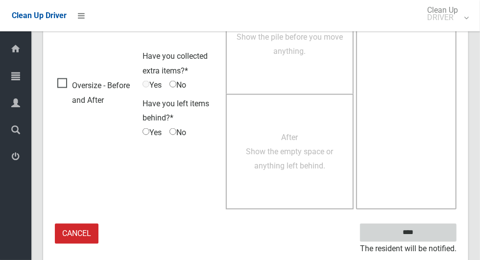
click at [416, 238] on input "****" at bounding box center [408, 233] width 96 height 18
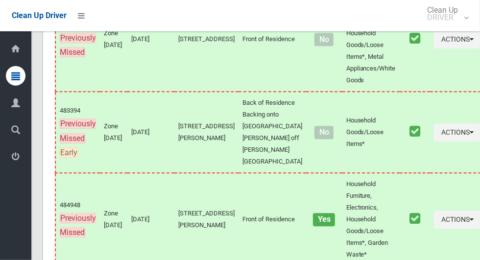
scroll to position [5275, 0]
